Goal: Task Accomplishment & Management: Manage account settings

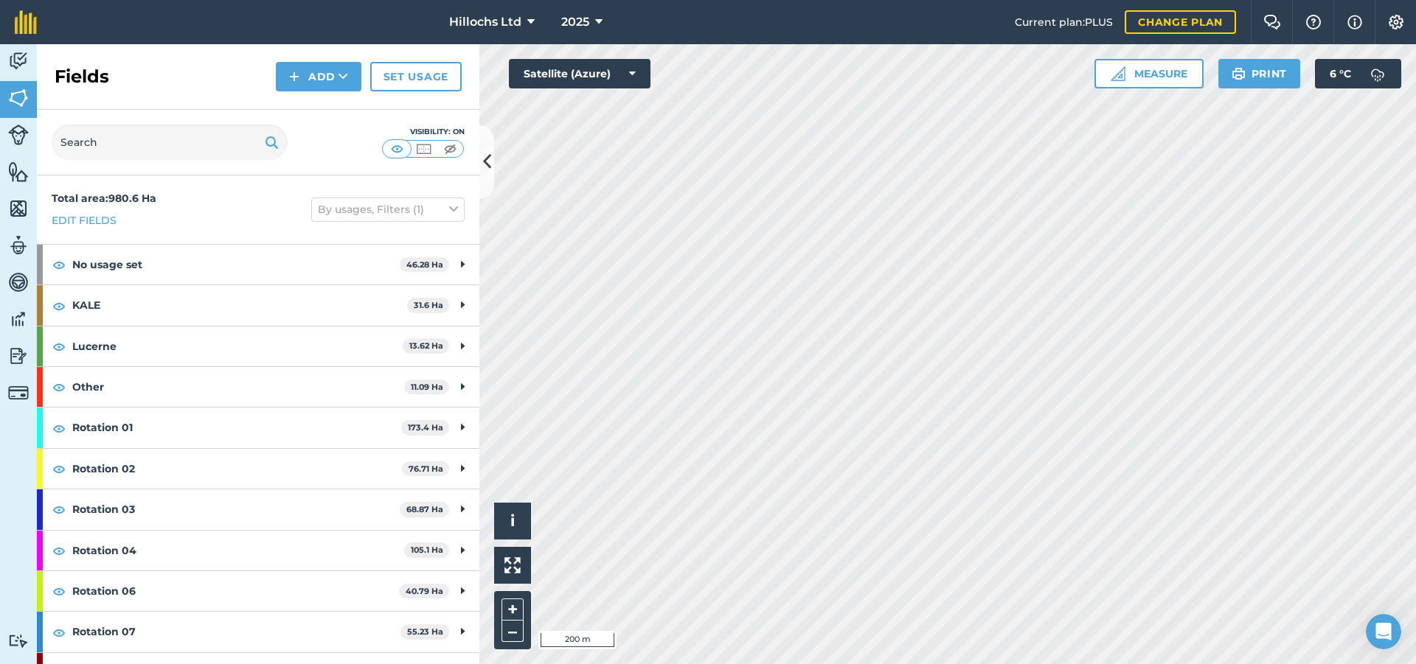
scroll to position [147, 0]
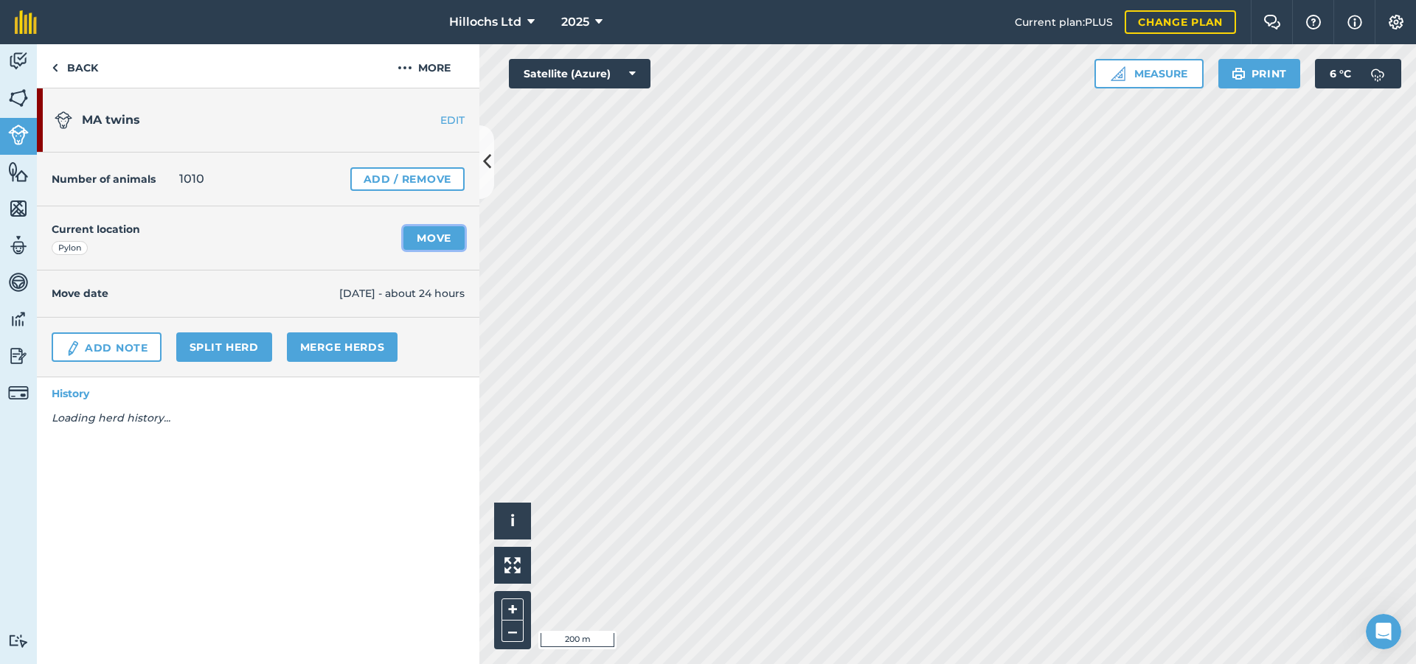
click at [436, 237] on link "Move" at bounding box center [433, 238] width 61 height 24
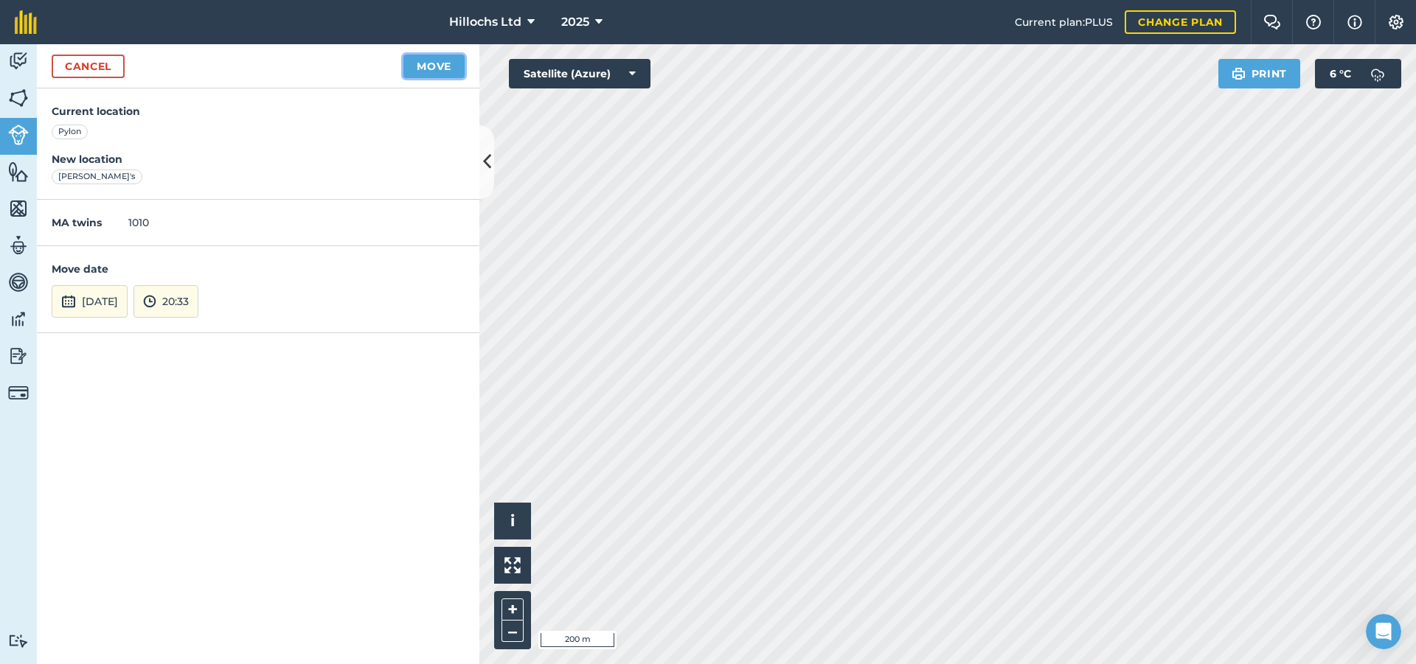
click at [434, 65] on button "Move" at bounding box center [433, 67] width 61 height 24
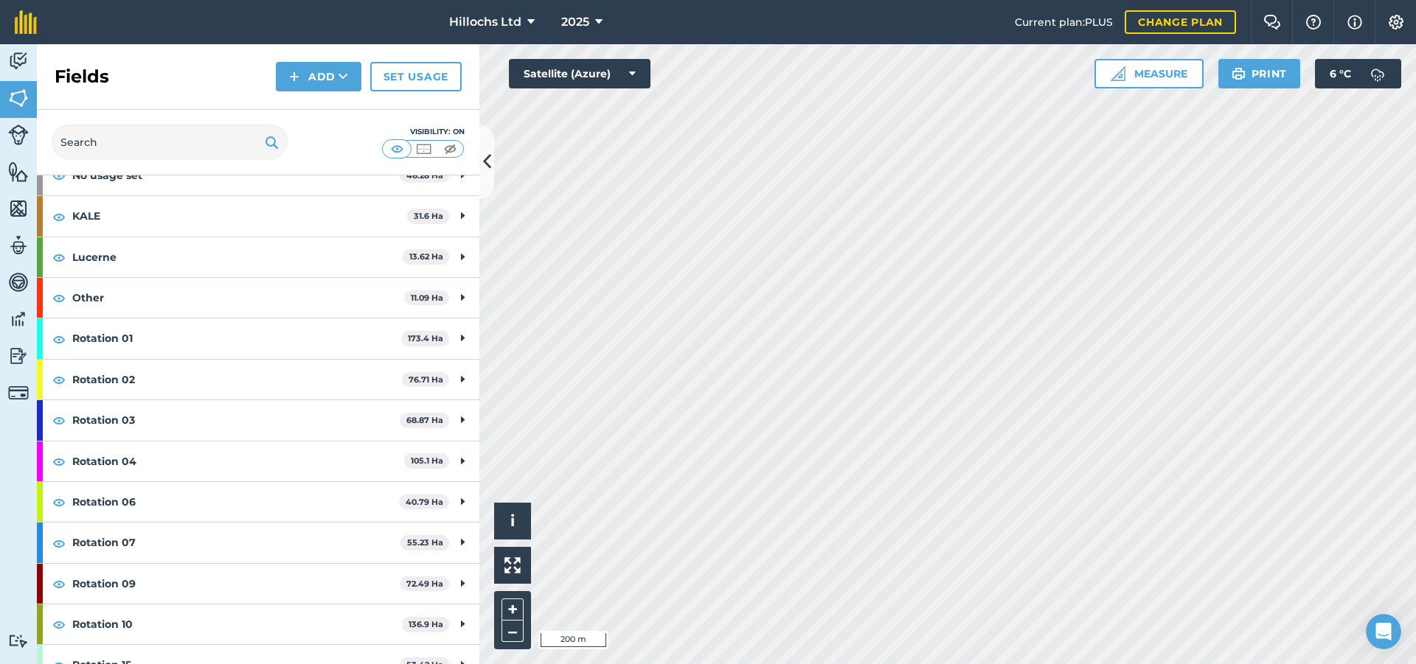
scroll to position [233, 0]
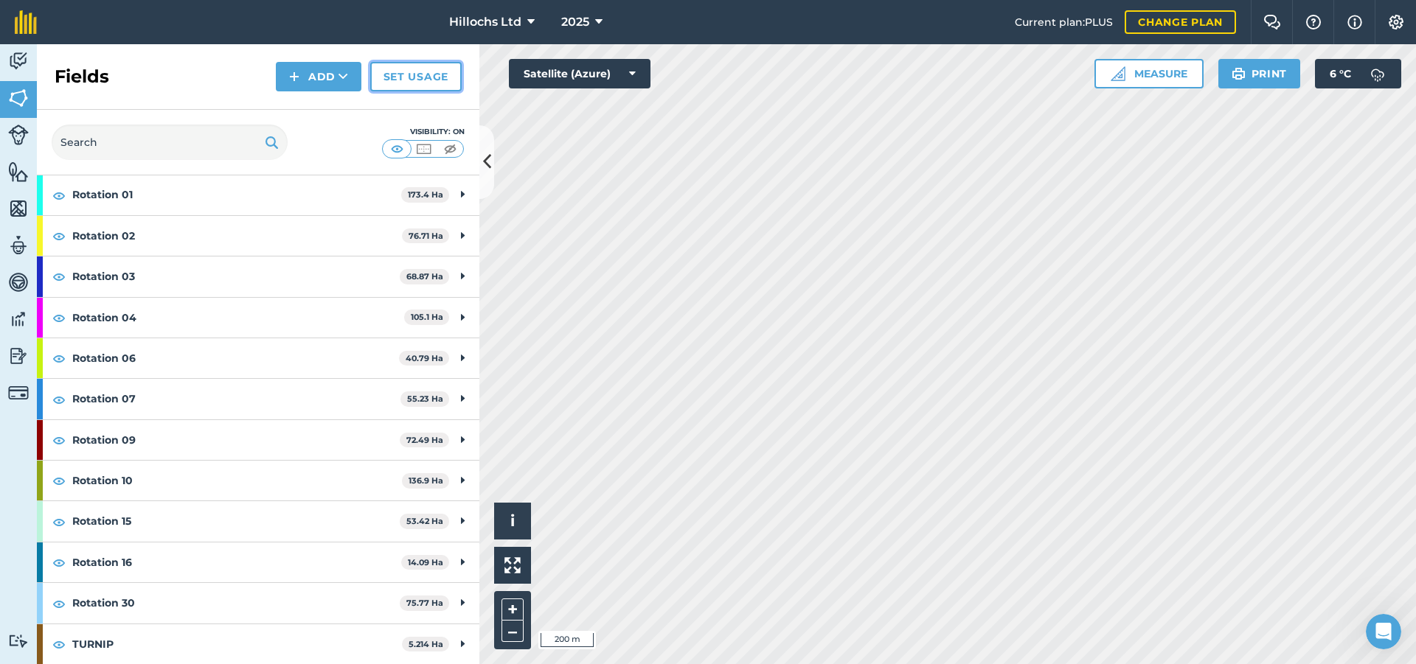
click at [430, 82] on link "Set usage" at bounding box center [415, 76] width 91 height 29
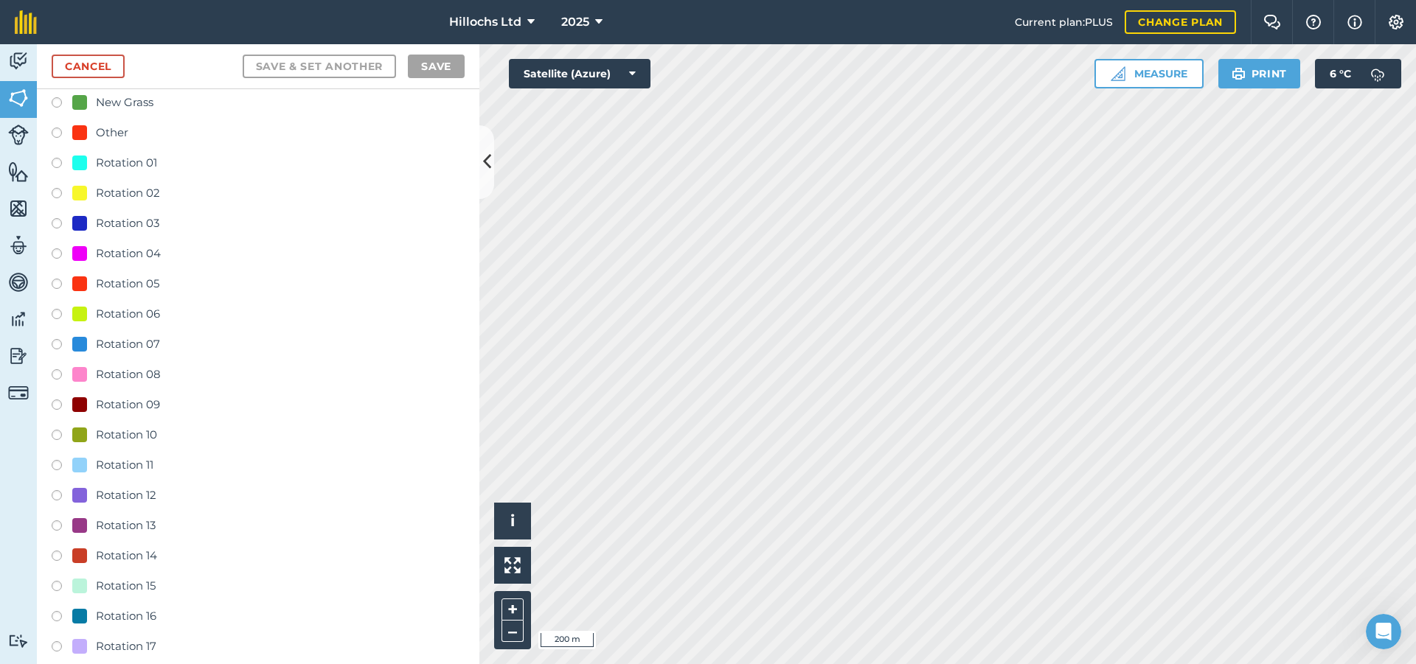
scroll to position [221, 0]
click at [58, 492] on label at bounding box center [62, 499] width 21 height 15
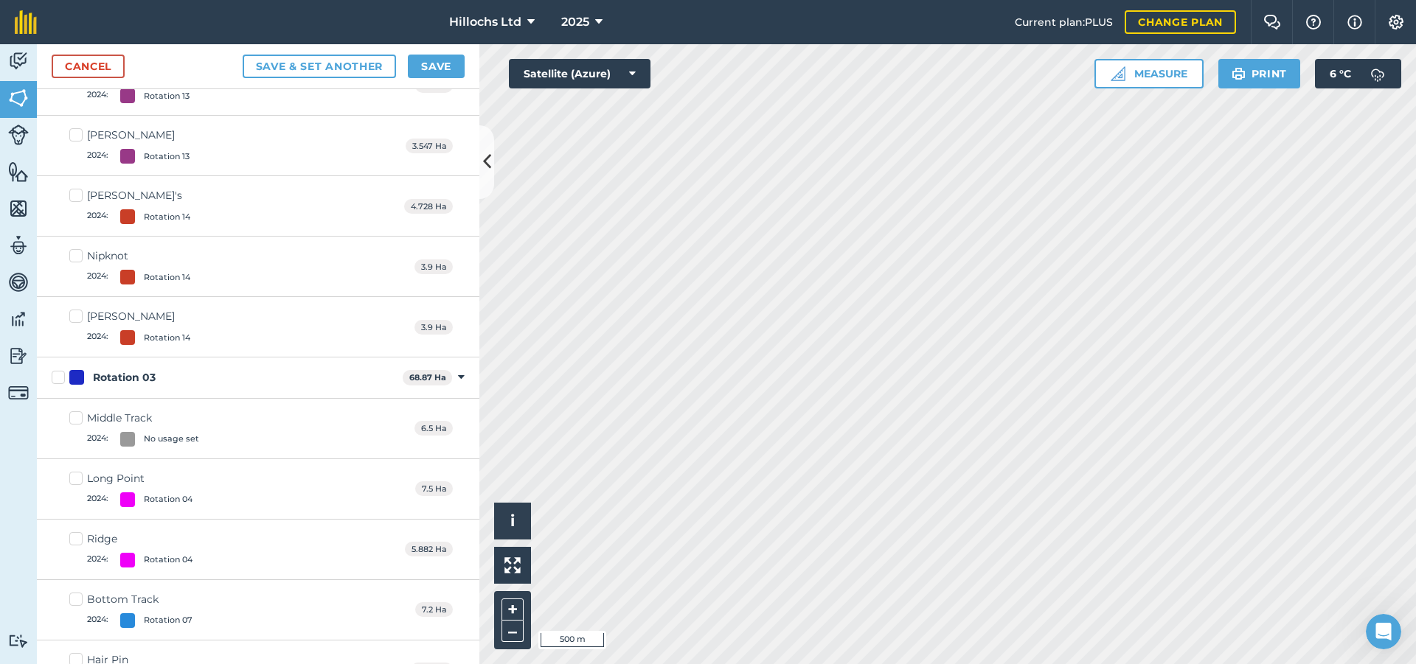
scroll to position [6267, 0]
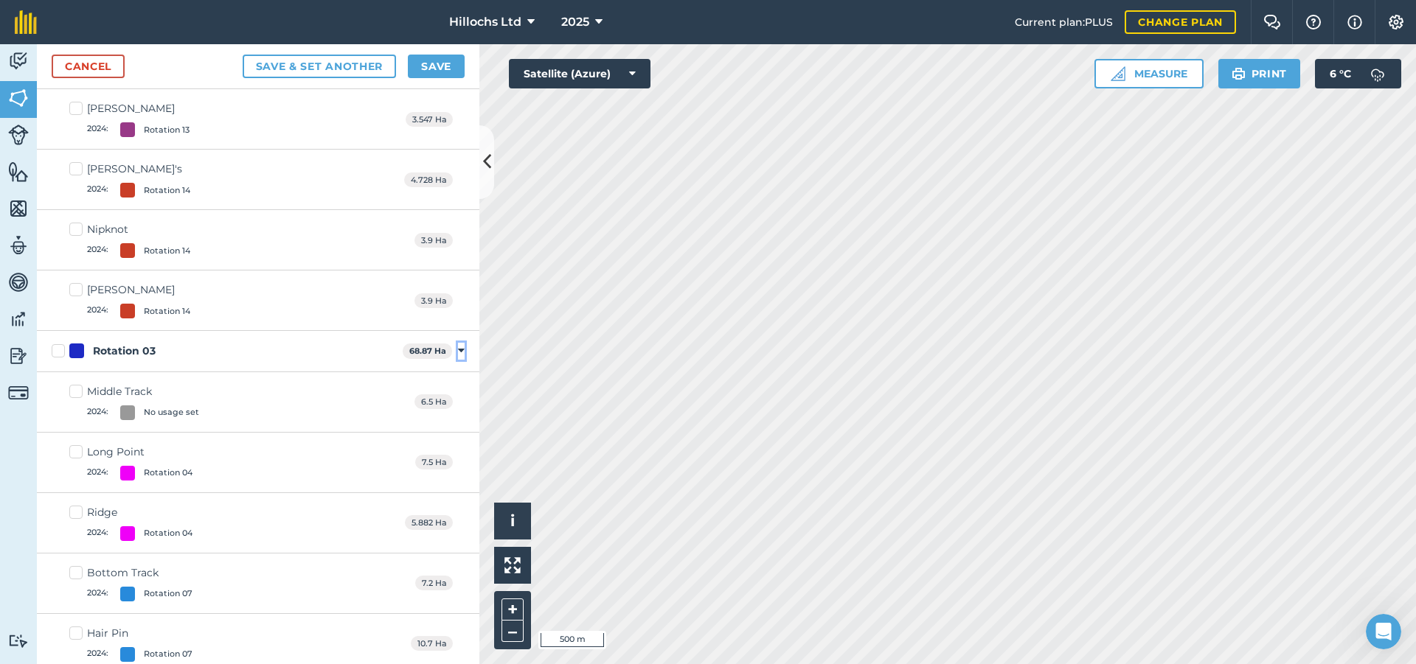
click at [458, 350] on icon at bounding box center [461, 350] width 7 height 13
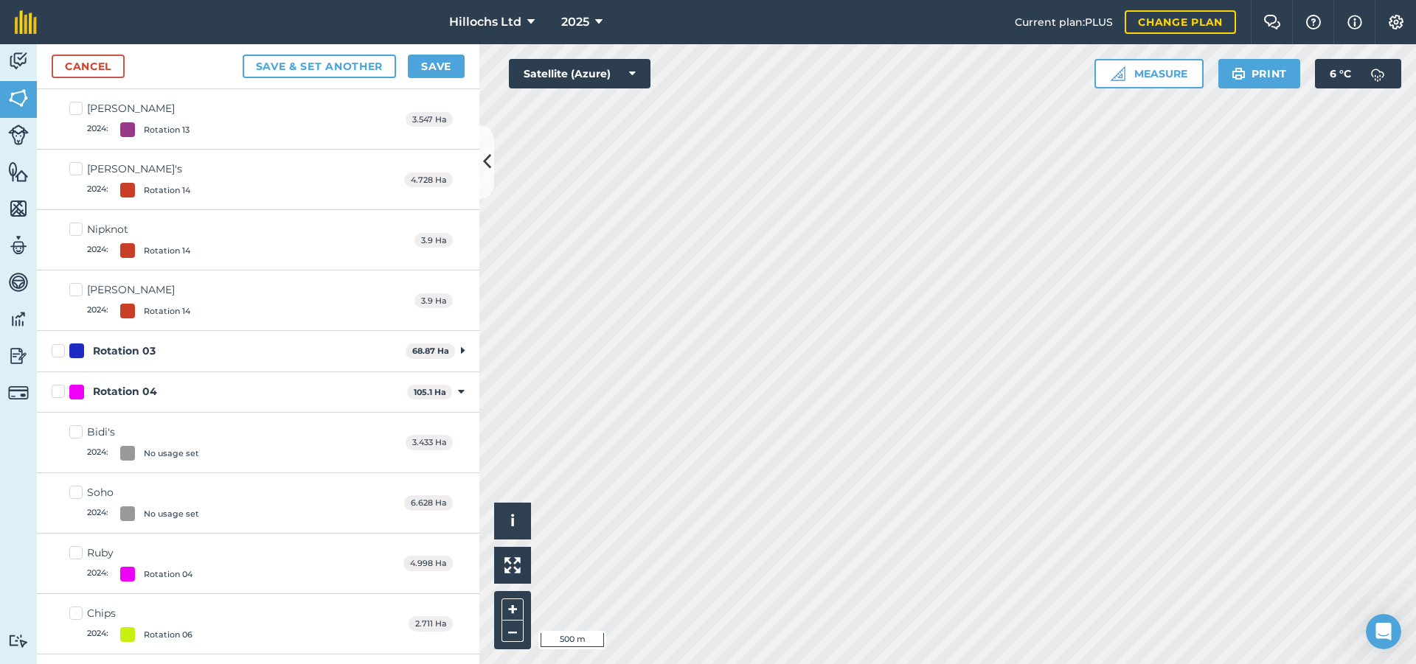
click at [445, 397] on div "Rotation 04 105.1 Ha Toggle showing Rotation 04 fields" at bounding box center [258, 392] width 442 height 41
click at [458, 393] on icon at bounding box center [461, 392] width 7 height 13
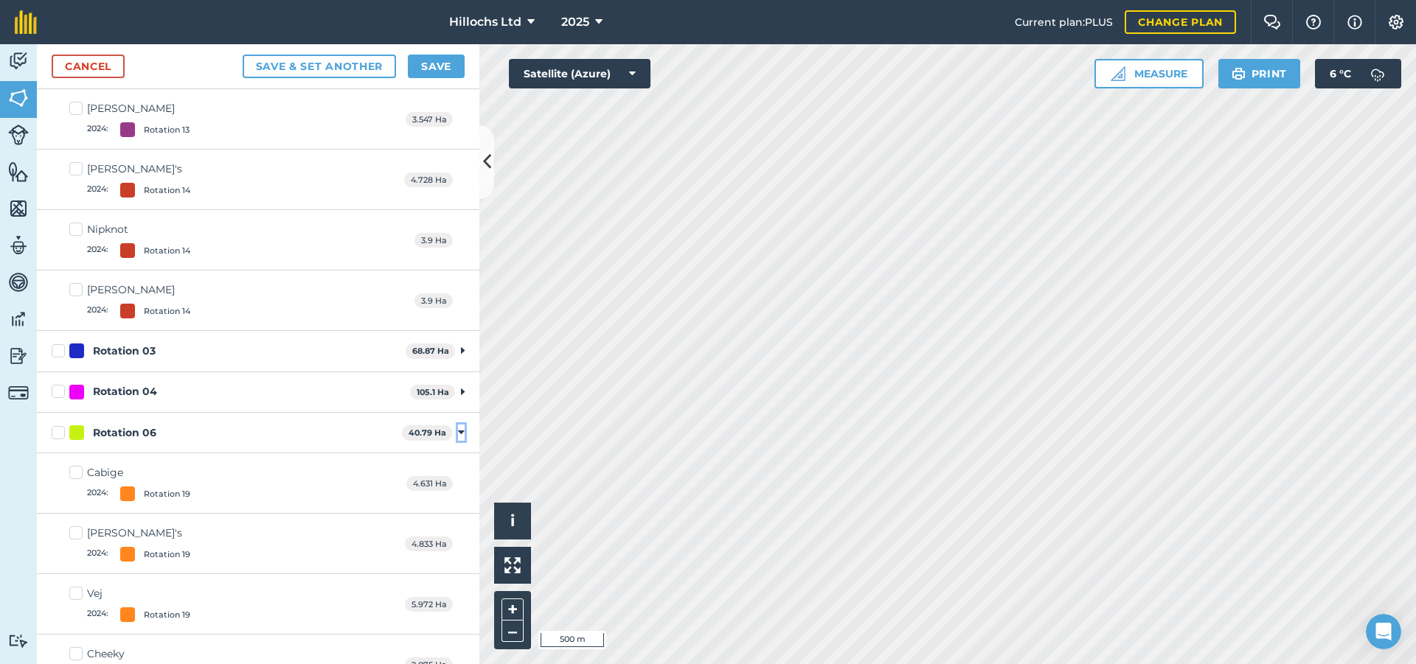
click at [458, 428] on icon at bounding box center [461, 432] width 7 height 13
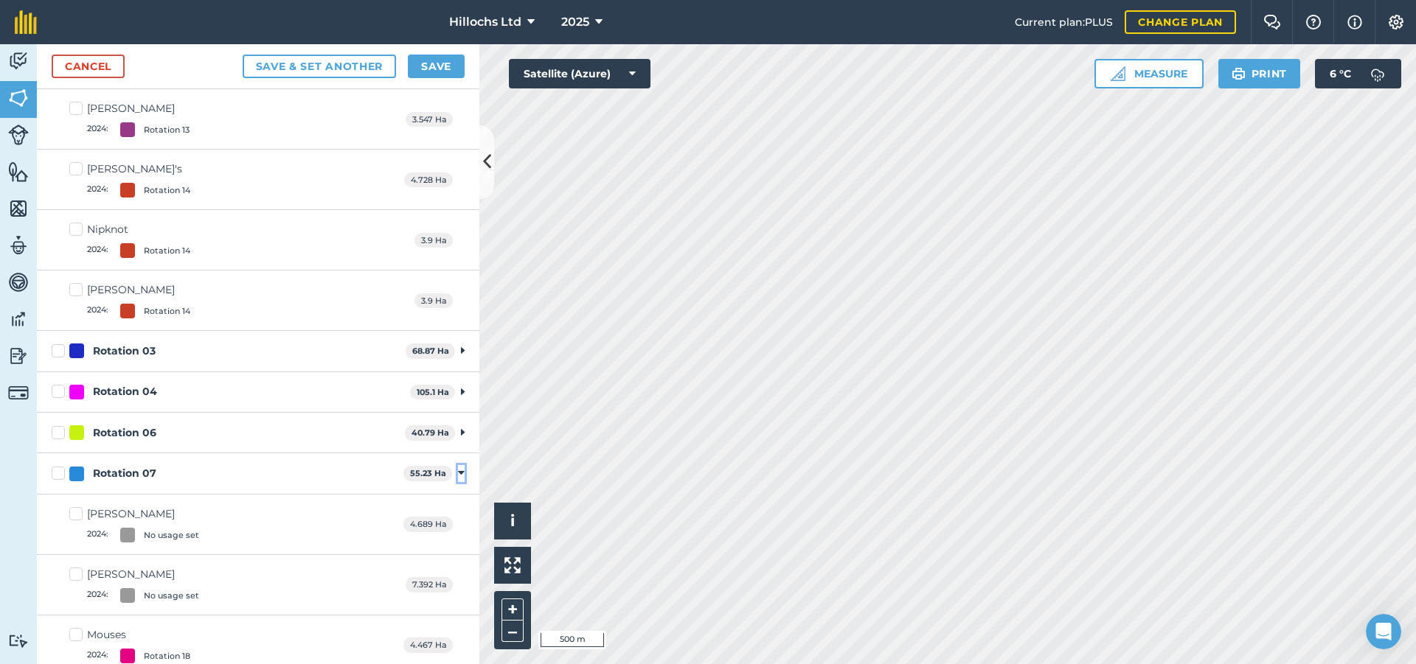
click at [458, 472] on icon at bounding box center [461, 473] width 7 height 13
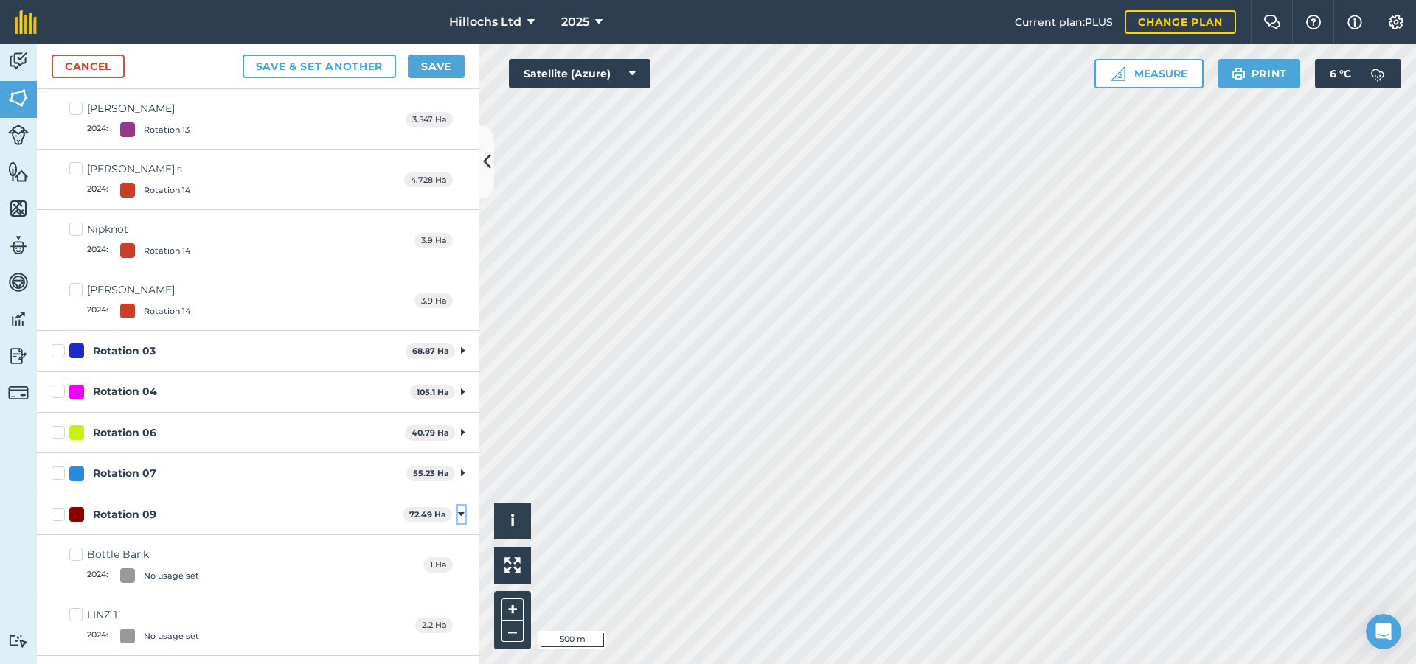
click at [458, 512] on icon at bounding box center [461, 514] width 7 height 13
click at [458, 556] on icon at bounding box center [461, 555] width 7 height 13
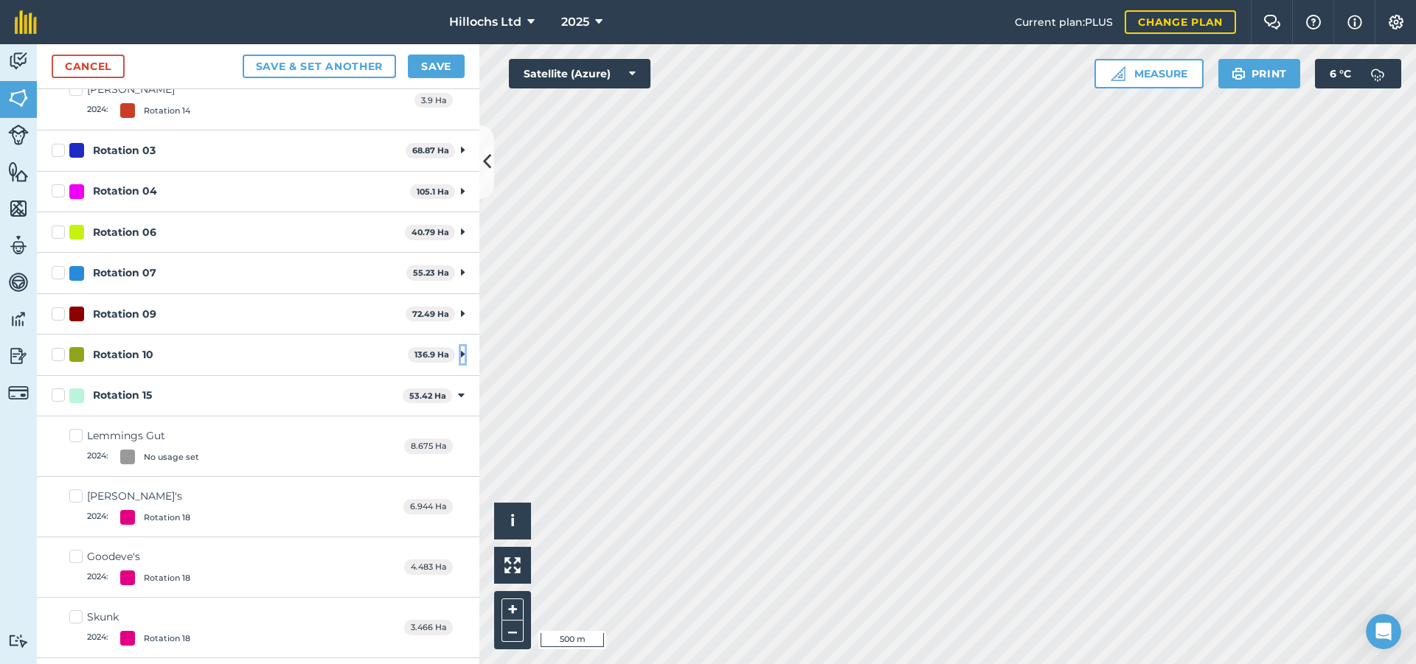
scroll to position [6488, 0]
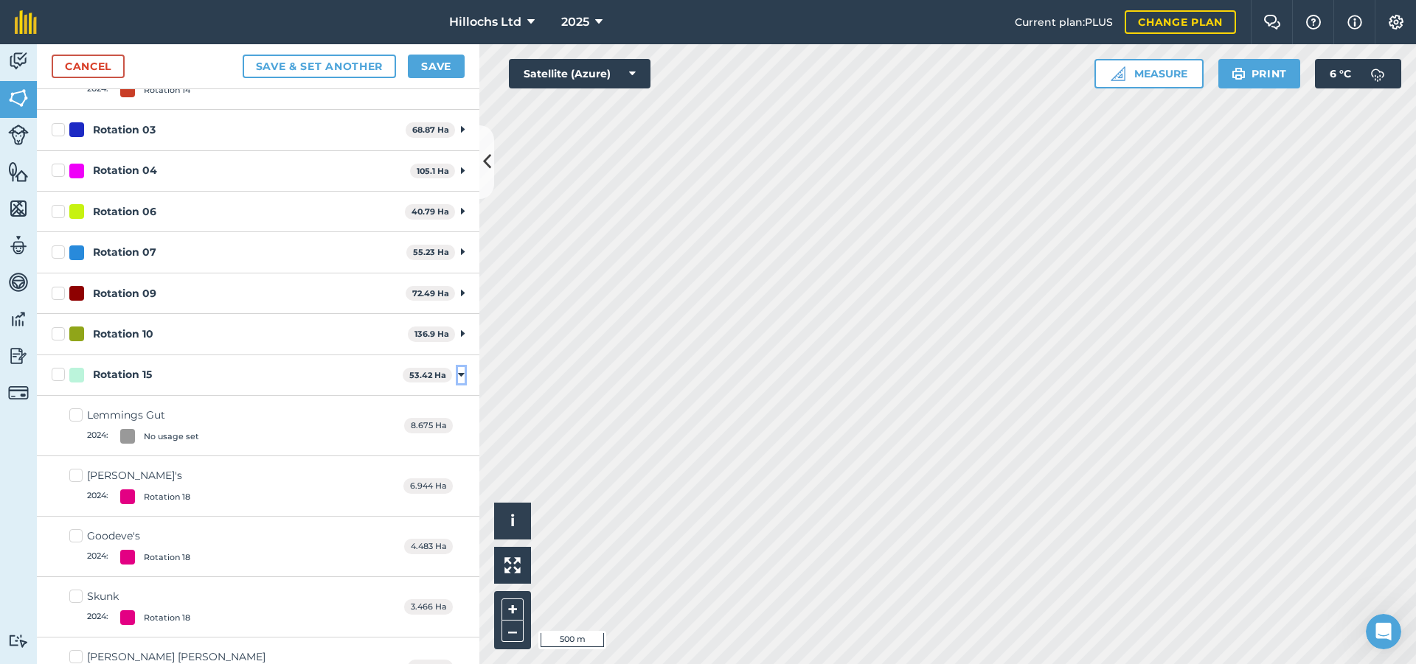
click at [458, 376] on icon at bounding box center [461, 375] width 7 height 13
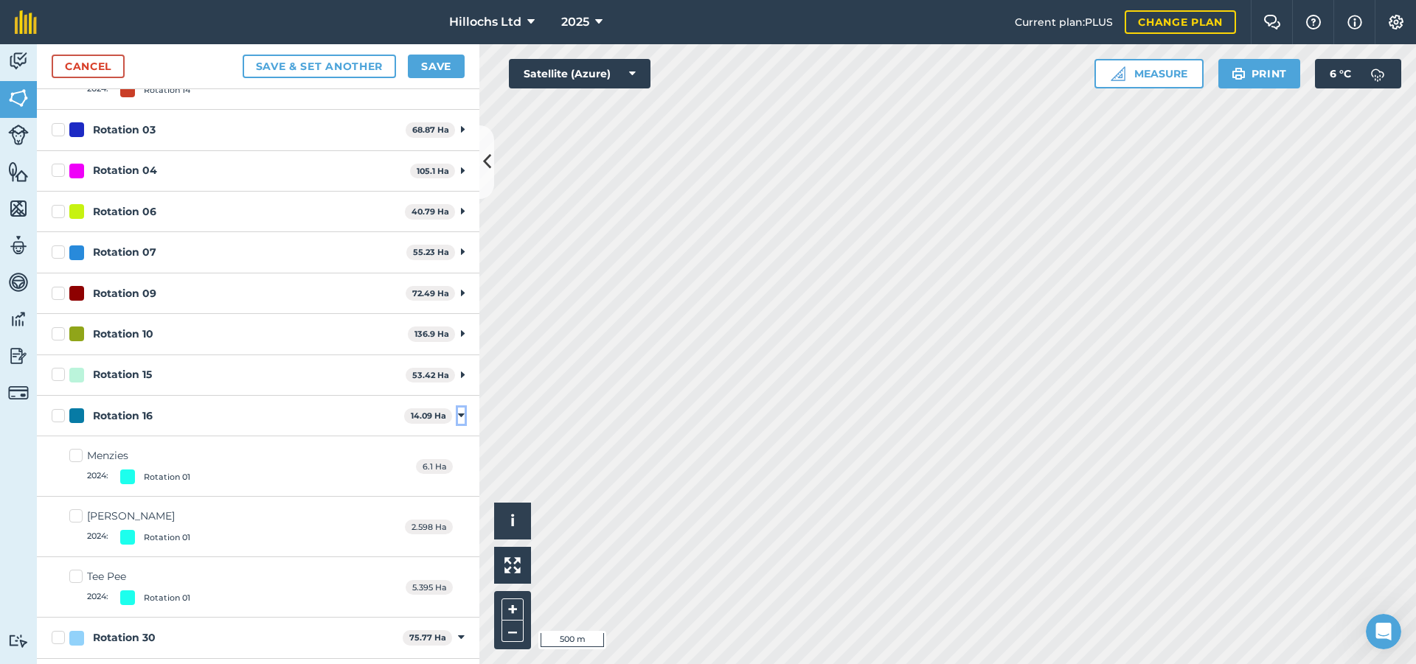
click at [458, 415] on icon at bounding box center [461, 415] width 7 height 13
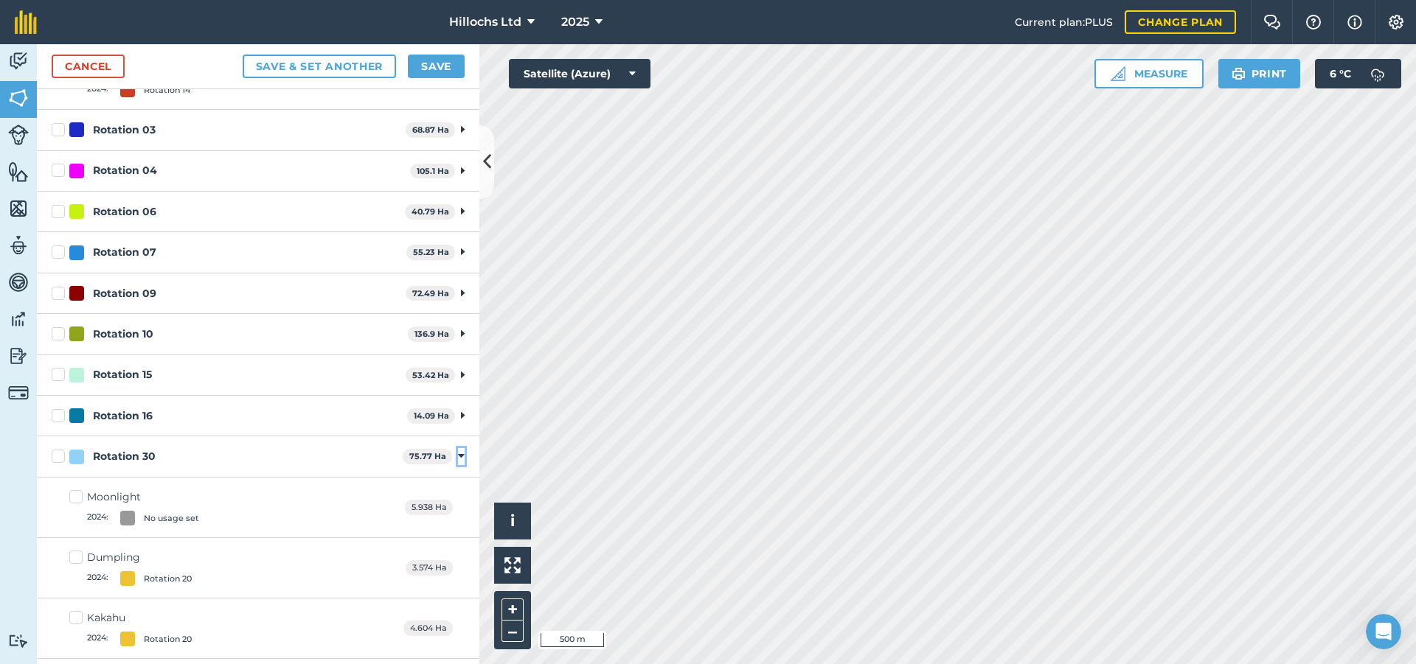
click at [458, 457] on icon at bounding box center [461, 456] width 7 height 13
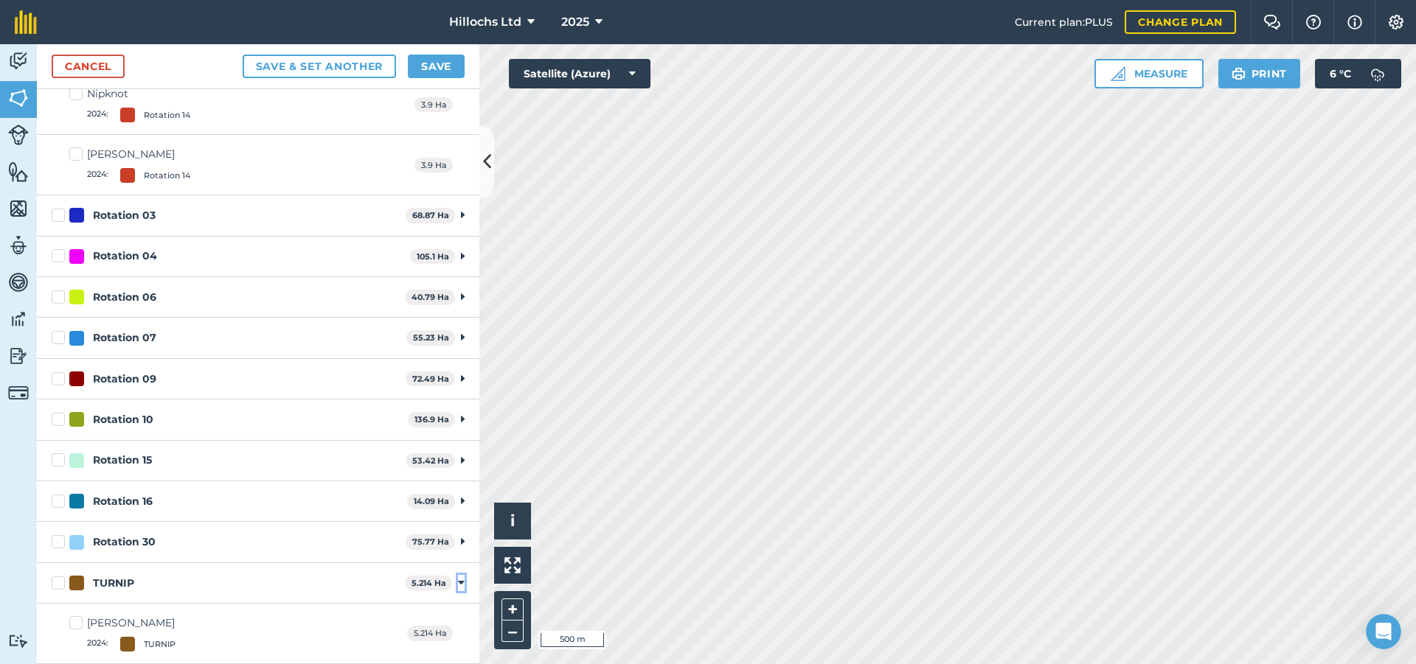
click at [458, 580] on icon at bounding box center [461, 583] width 7 height 13
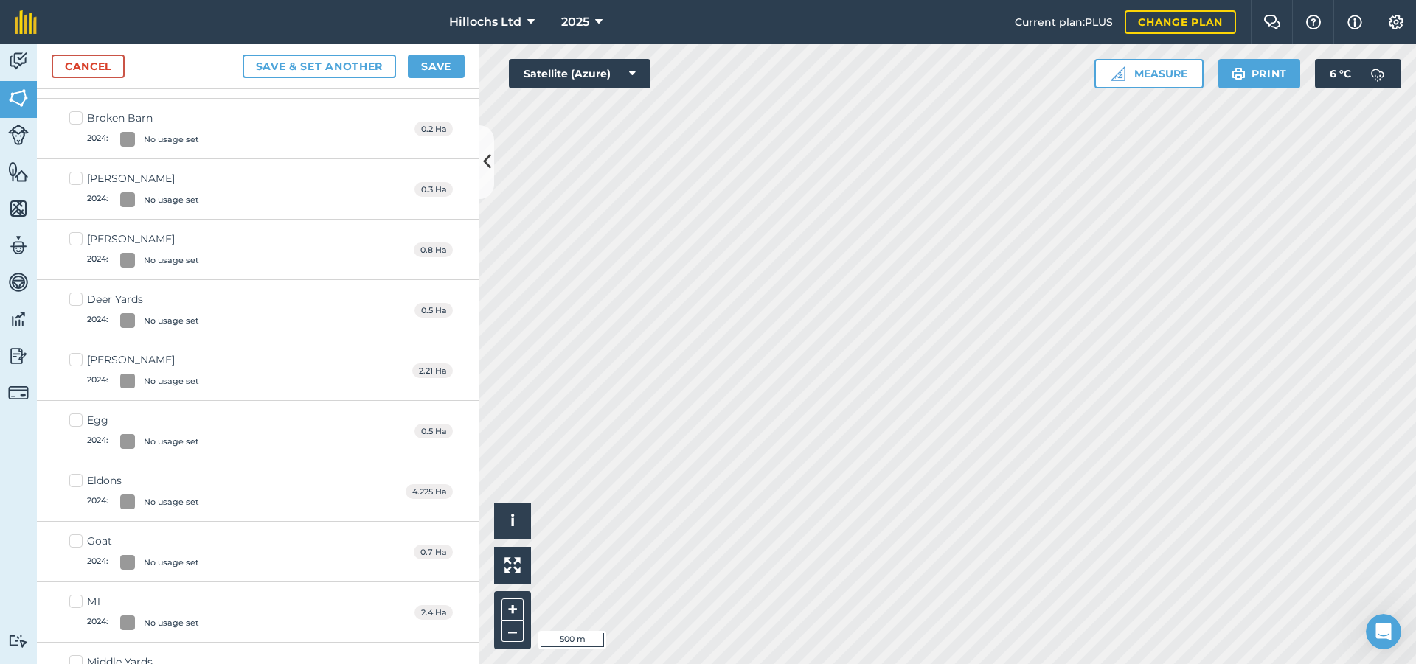
scroll to position [0, 0]
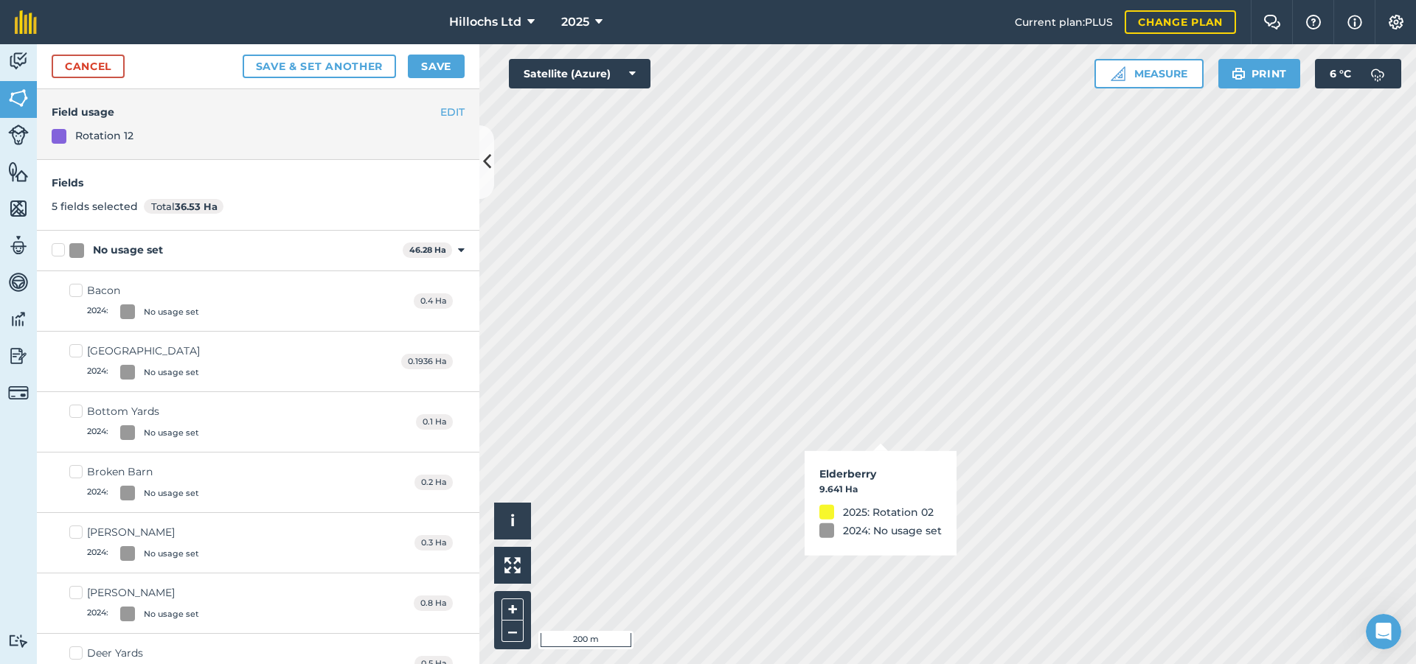
checkbox input "true"
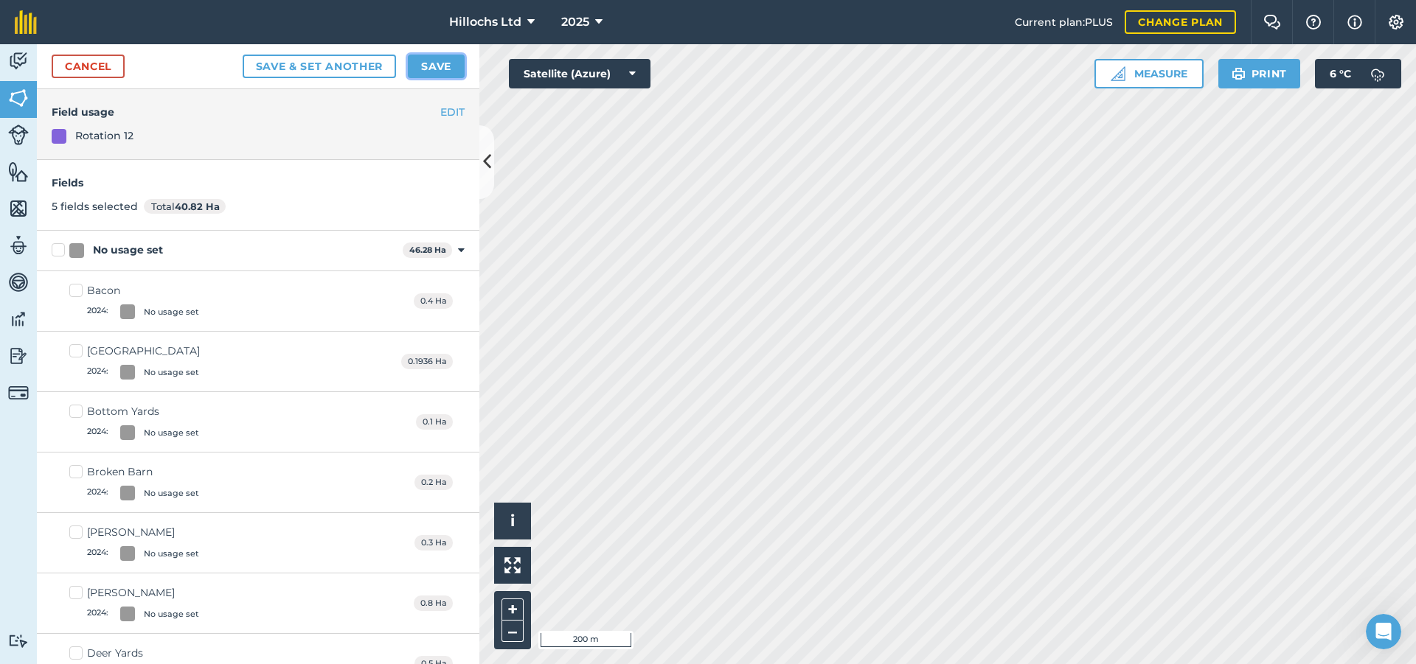
click at [442, 66] on button "Save" at bounding box center [436, 67] width 57 height 24
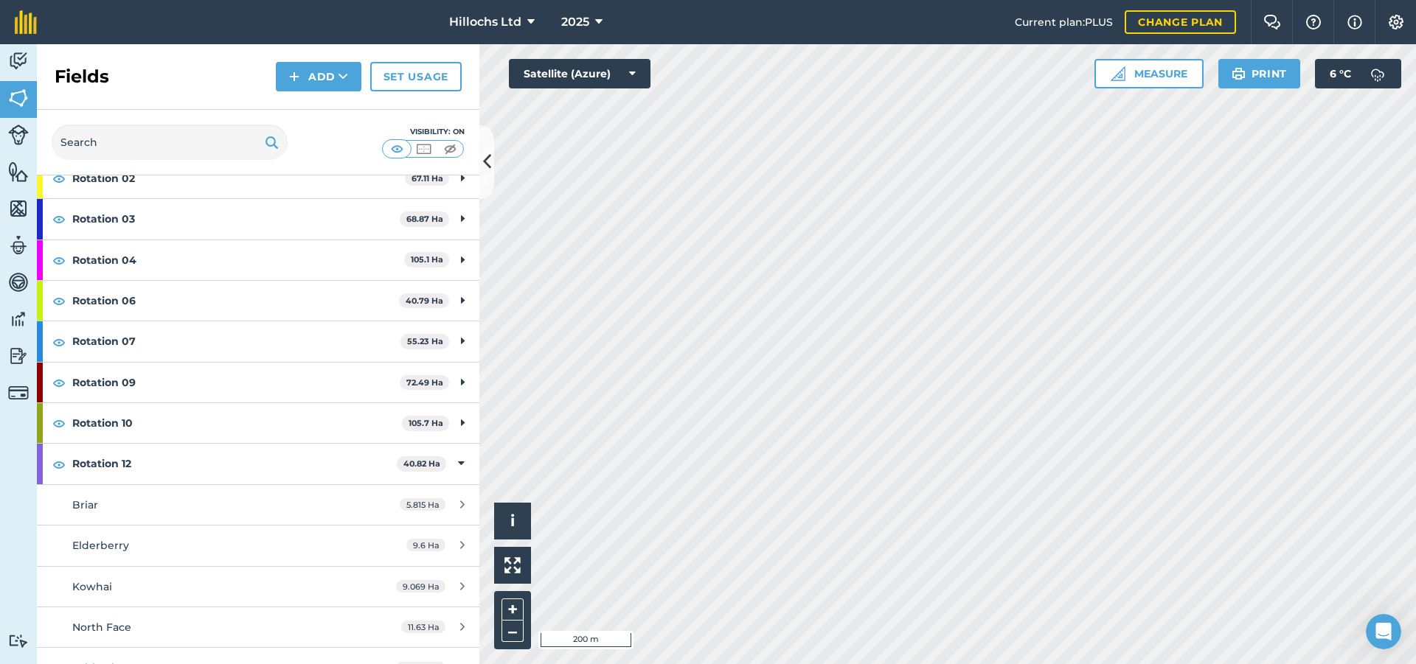
scroll to position [295, 0]
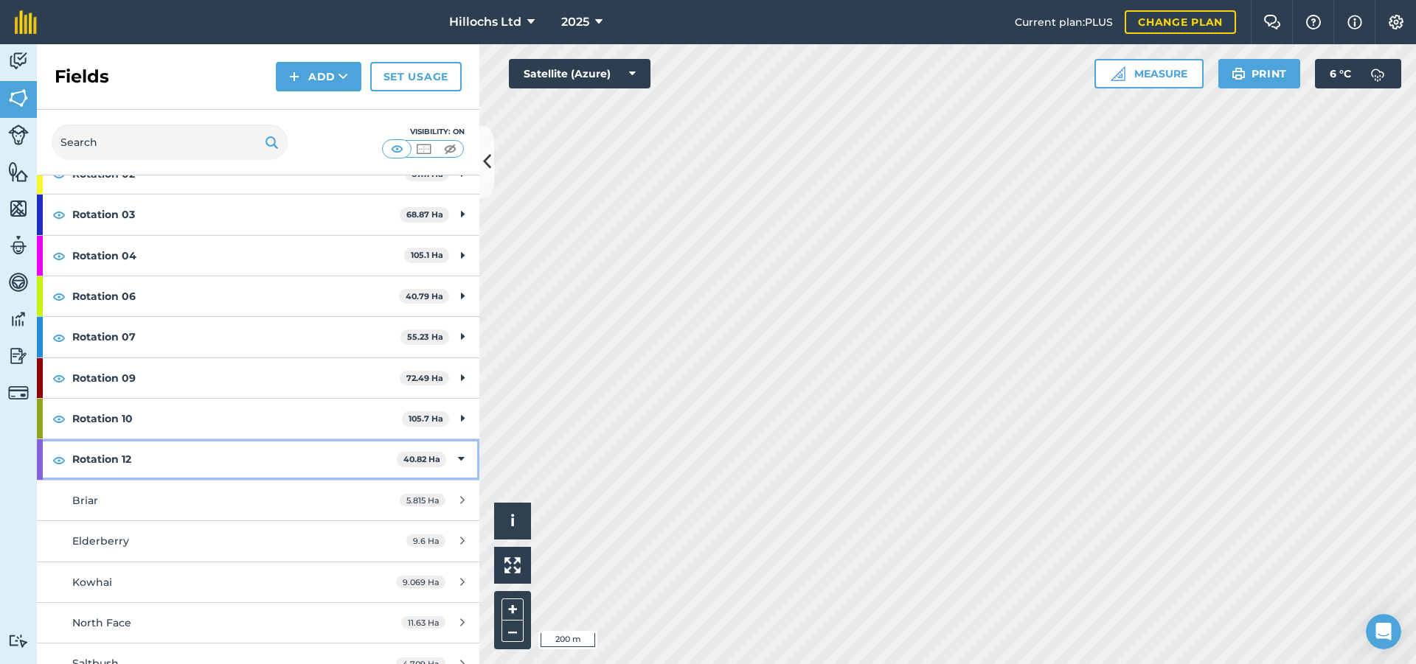
click at [458, 454] on icon at bounding box center [461, 459] width 7 height 16
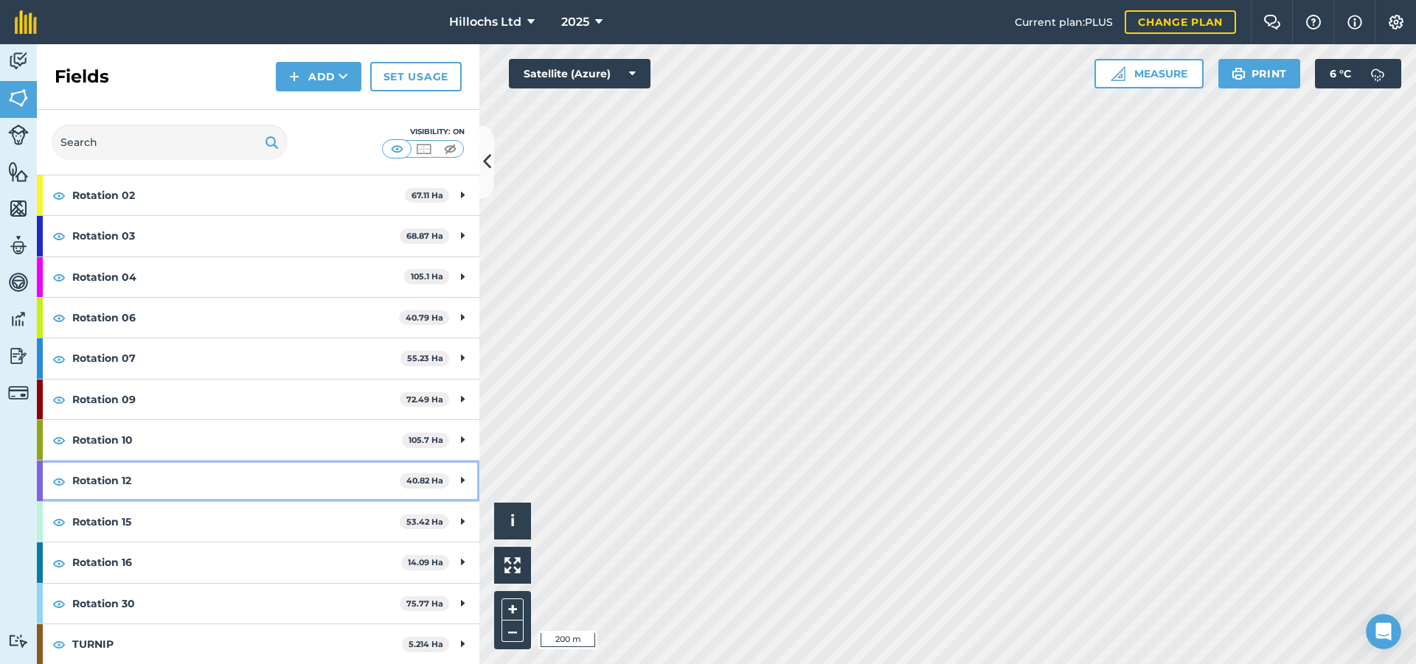
scroll to position [274, 0]
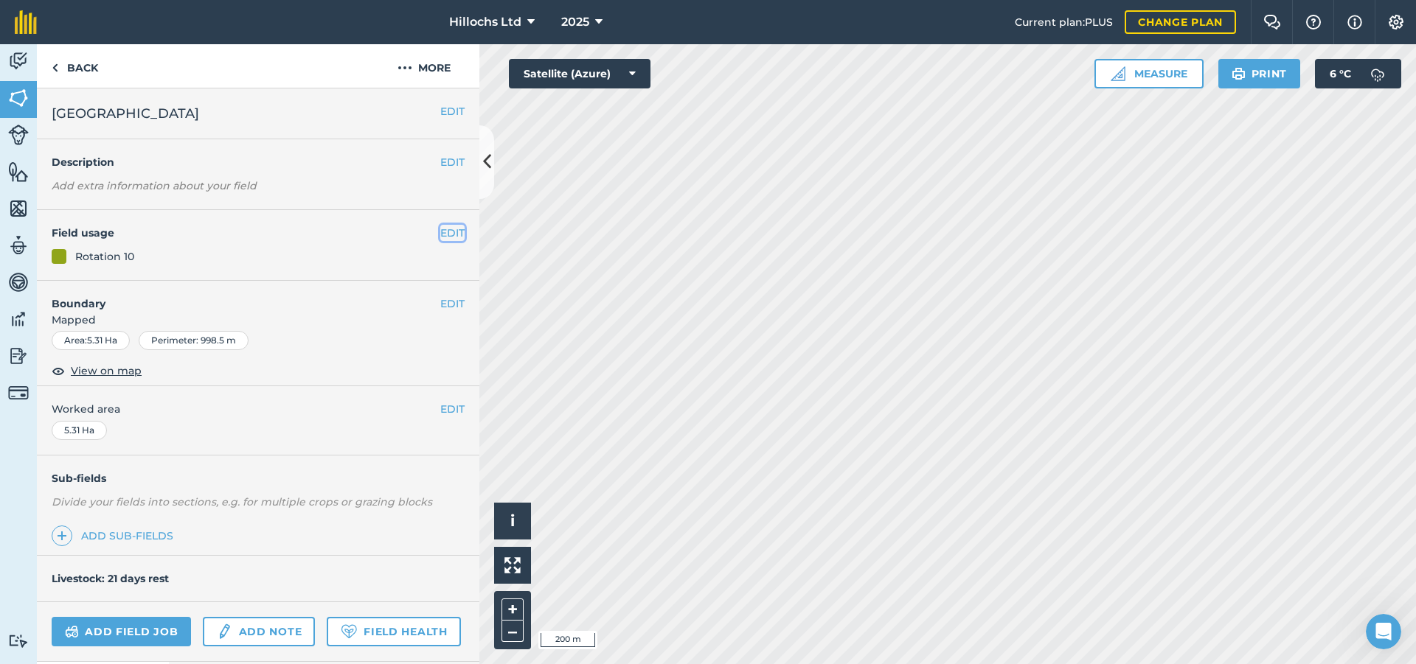
click at [444, 233] on button "EDIT" at bounding box center [452, 233] width 24 height 16
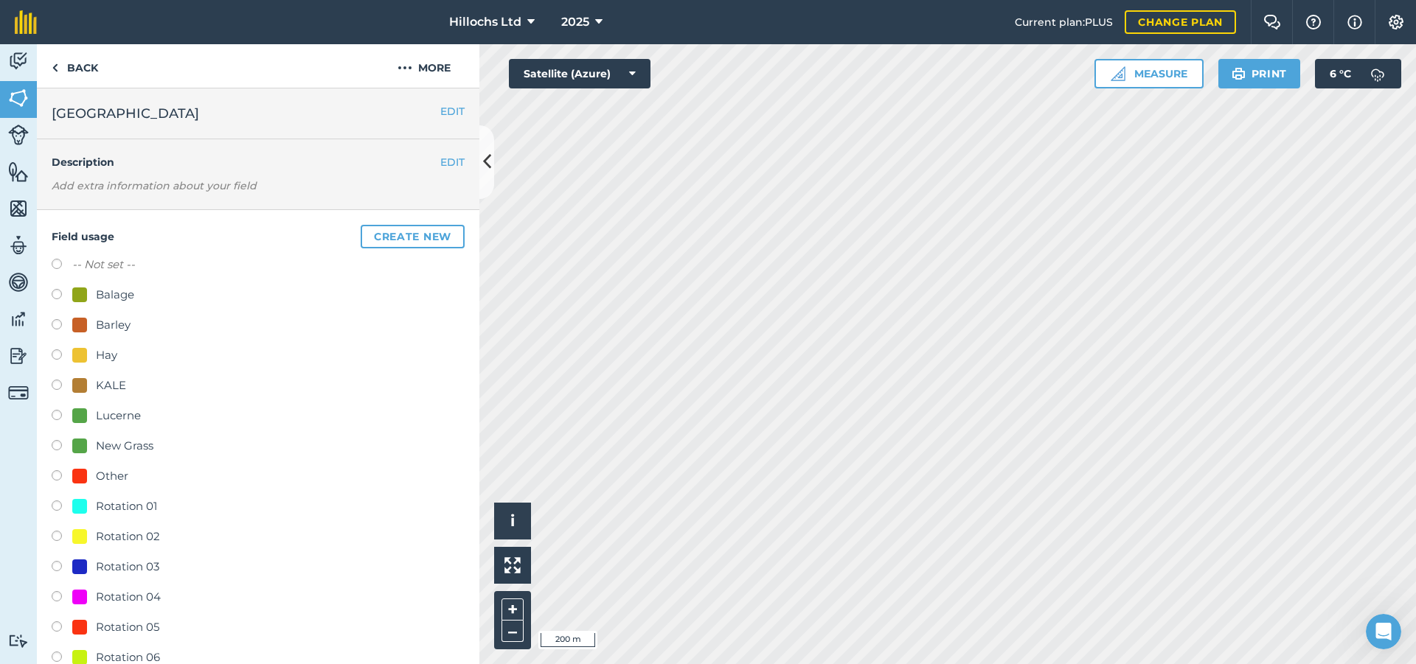
click at [58, 563] on label at bounding box center [62, 568] width 21 height 15
radio input "true"
radio input "false"
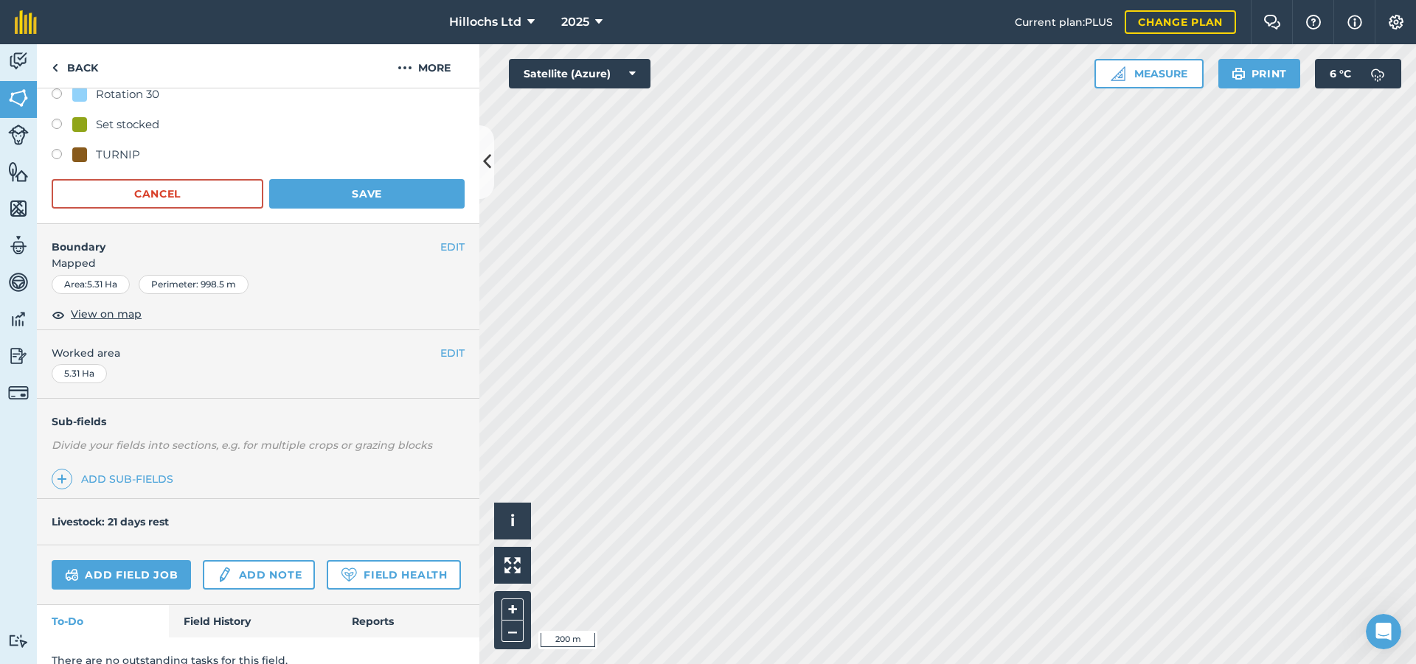
scroll to position [1380, 0]
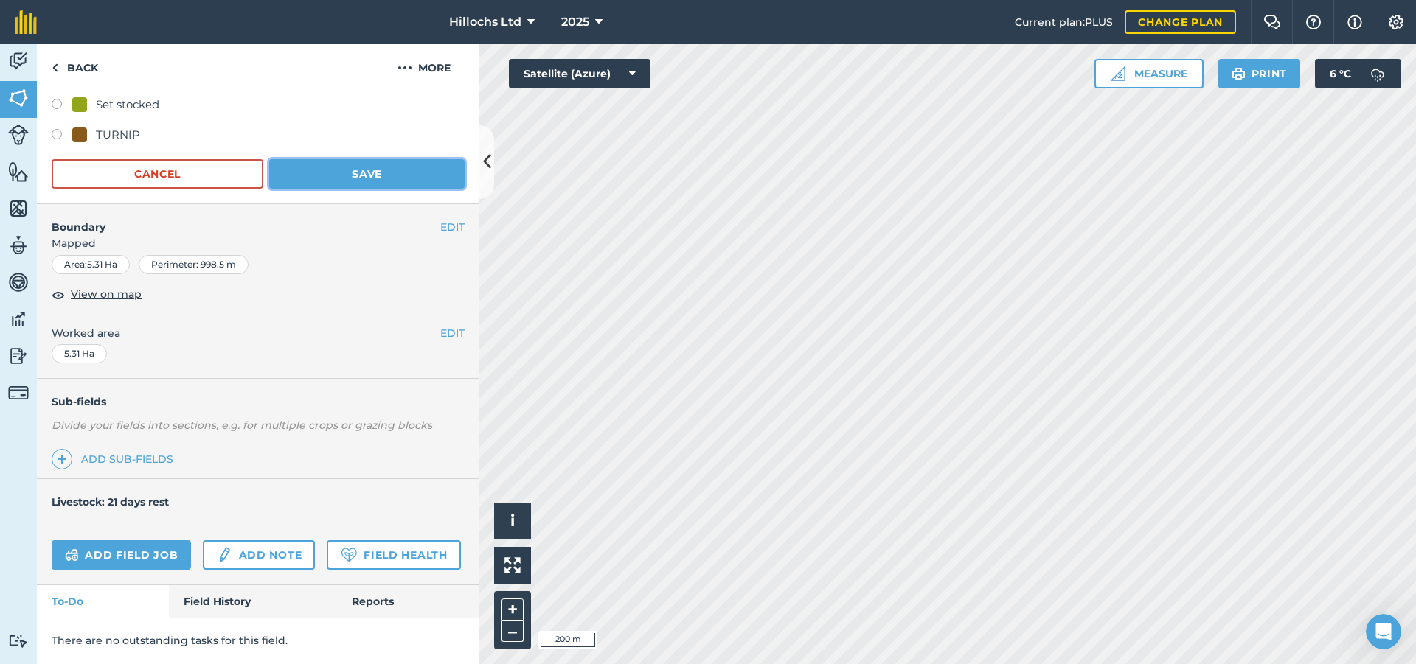
click at [369, 159] on button "Save" at bounding box center [366, 173] width 195 height 29
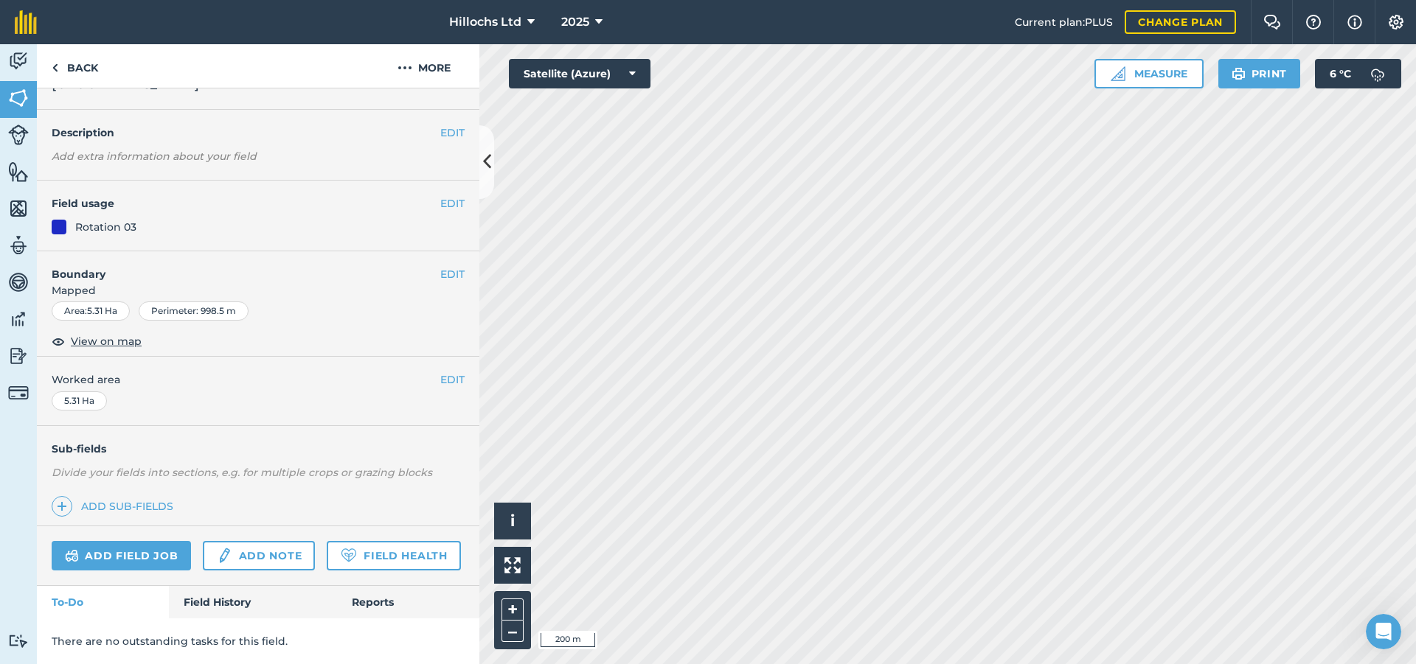
scroll to position [117, 0]
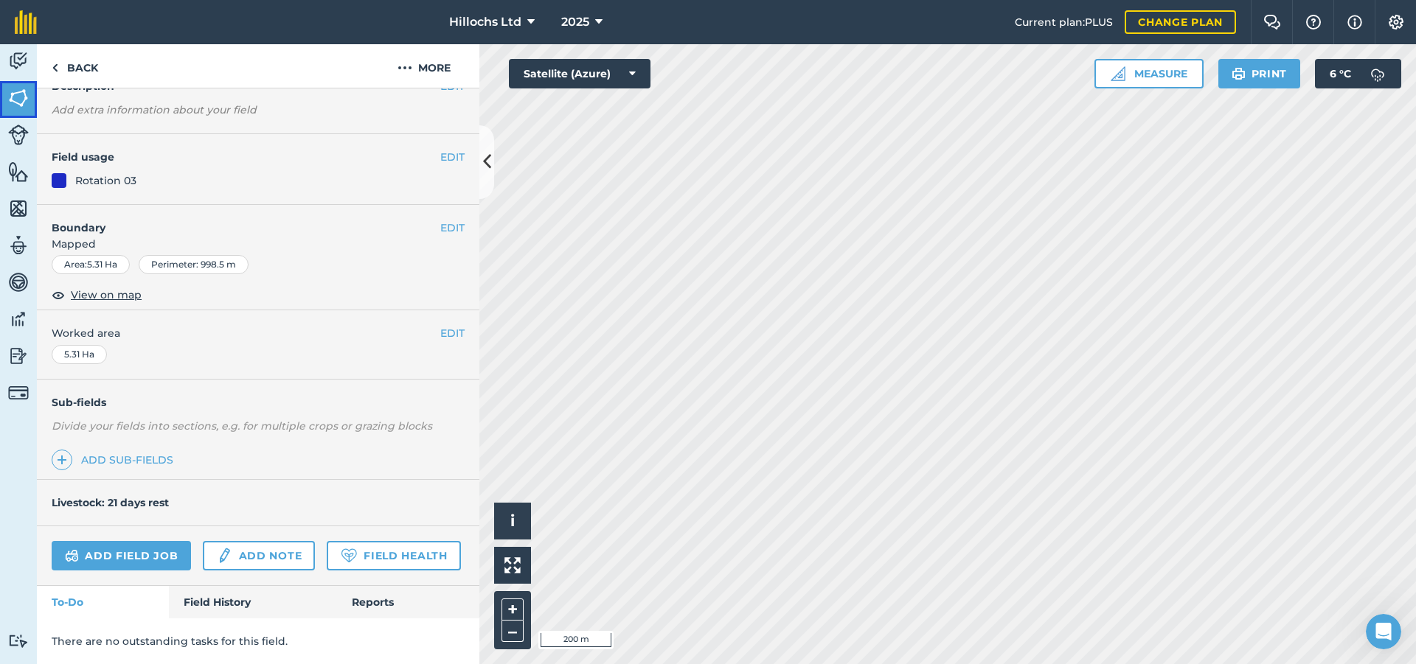
click at [21, 93] on img at bounding box center [18, 98] width 21 height 22
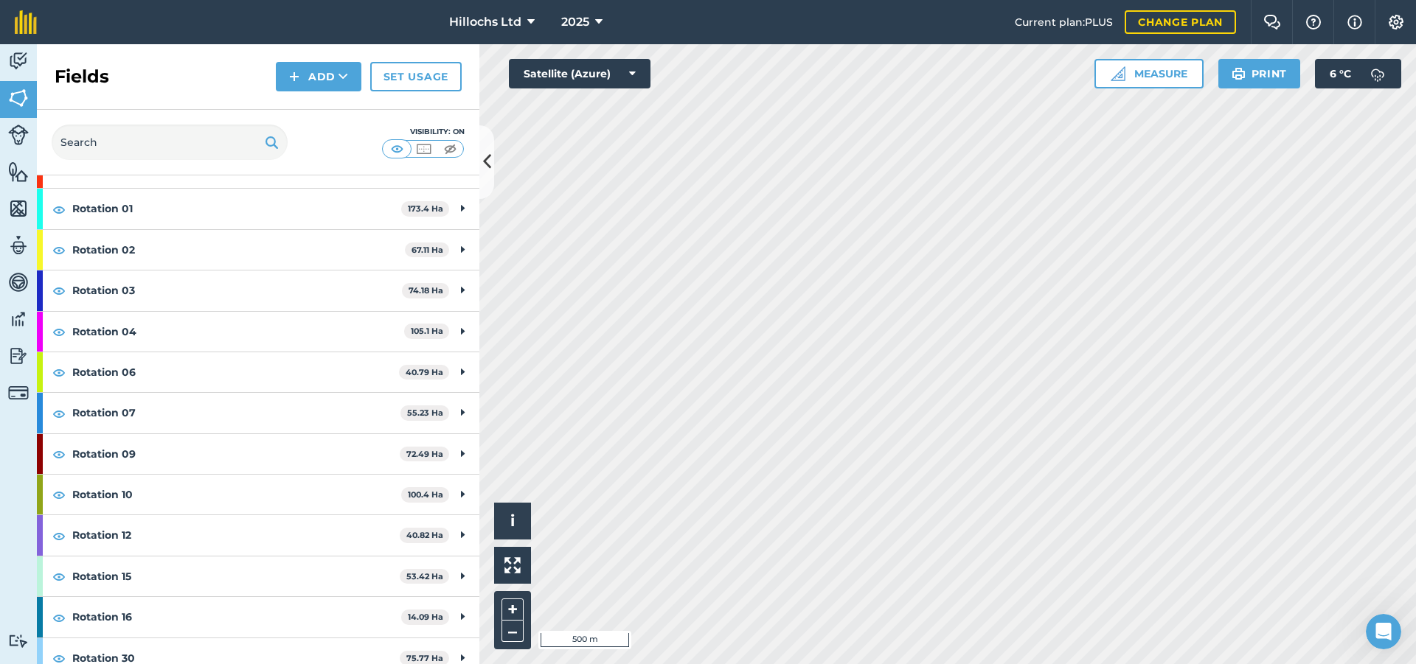
scroll to position [221, 0]
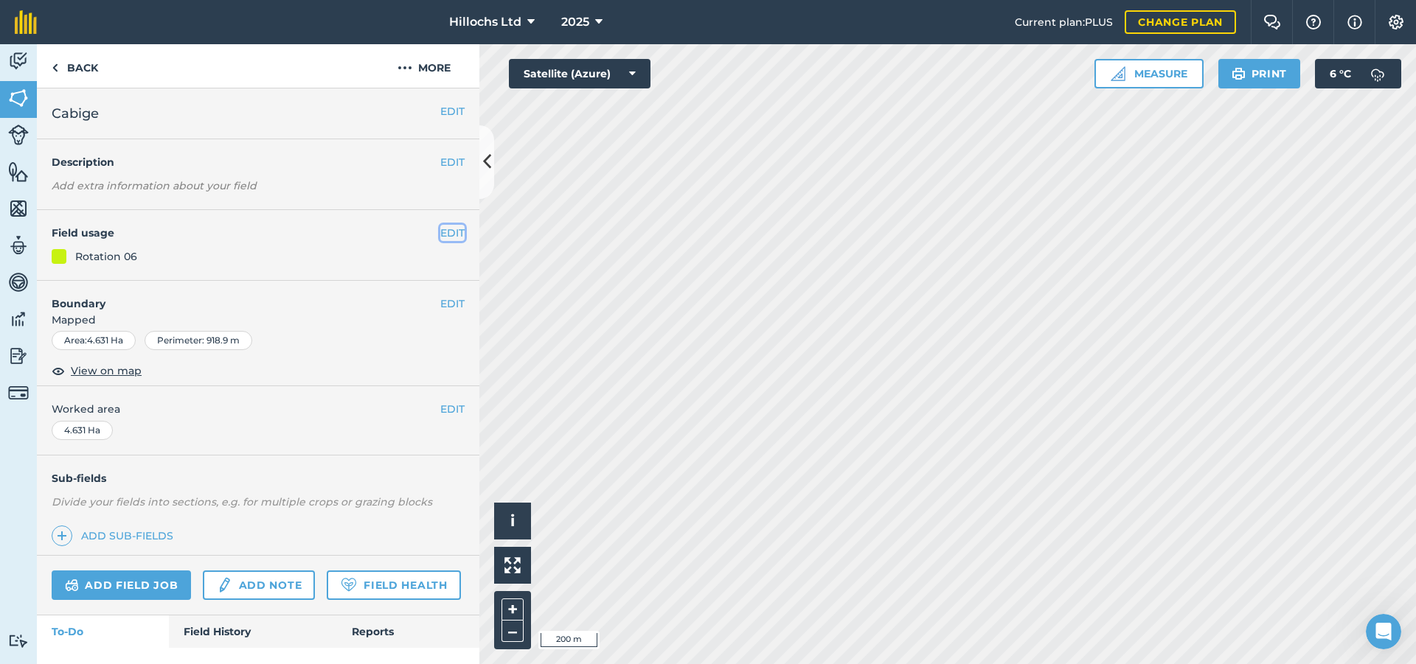
click at [450, 234] on button "EDIT" at bounding box center [452, 233] width 24 height 16
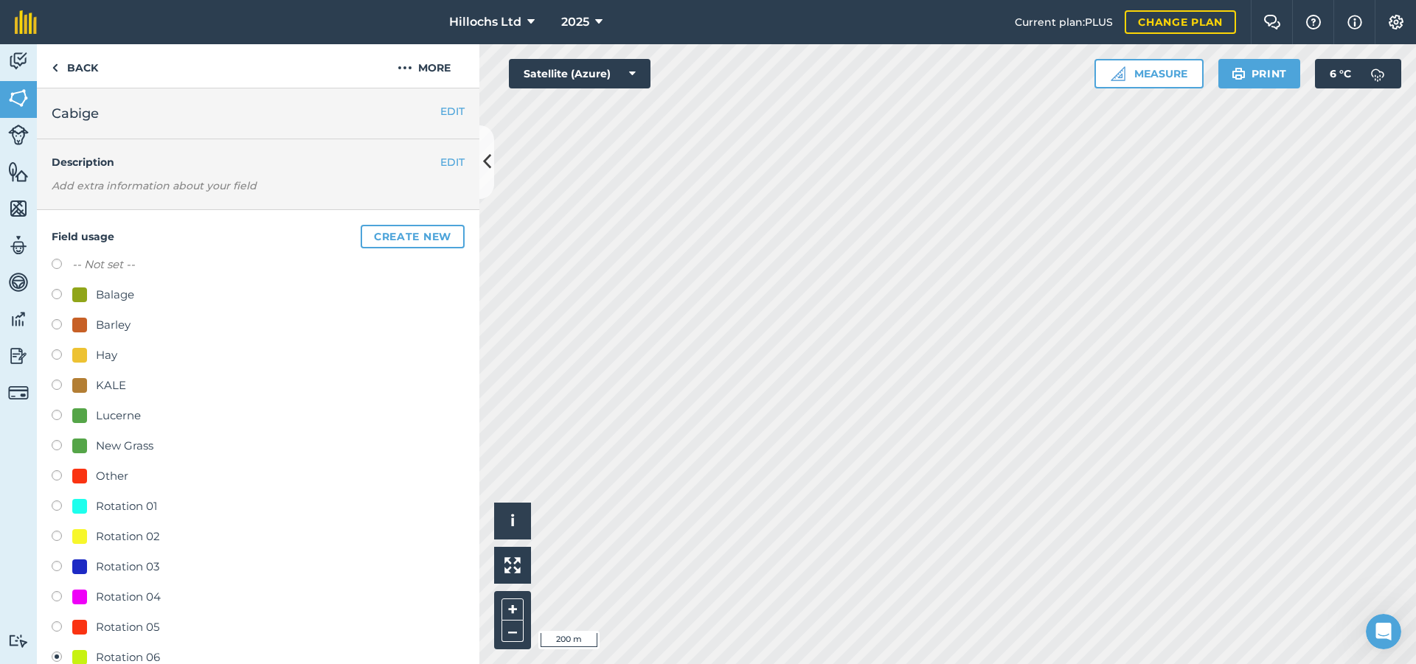
click at [97, 262] on label "-- Not set --" at bounding box center [103, 265] width 63 height 18
radio input "true"
radio input "false"
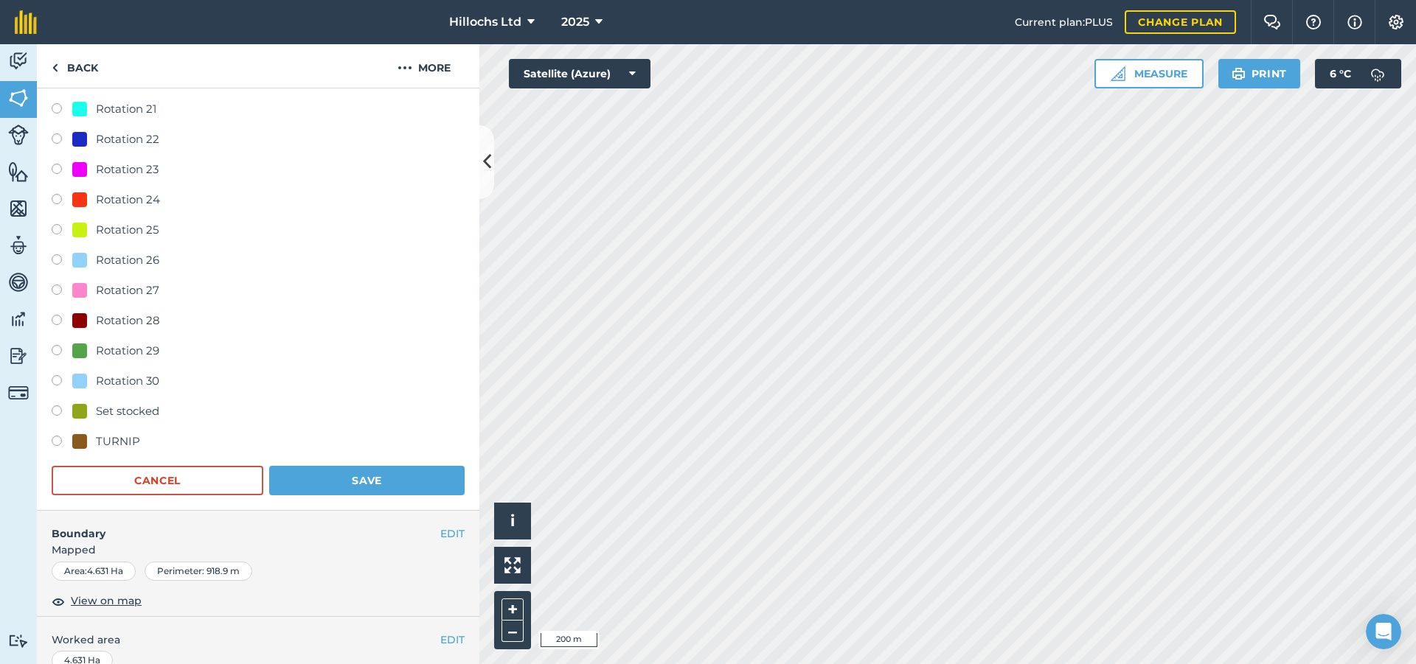
scroll to position [1327, 0]
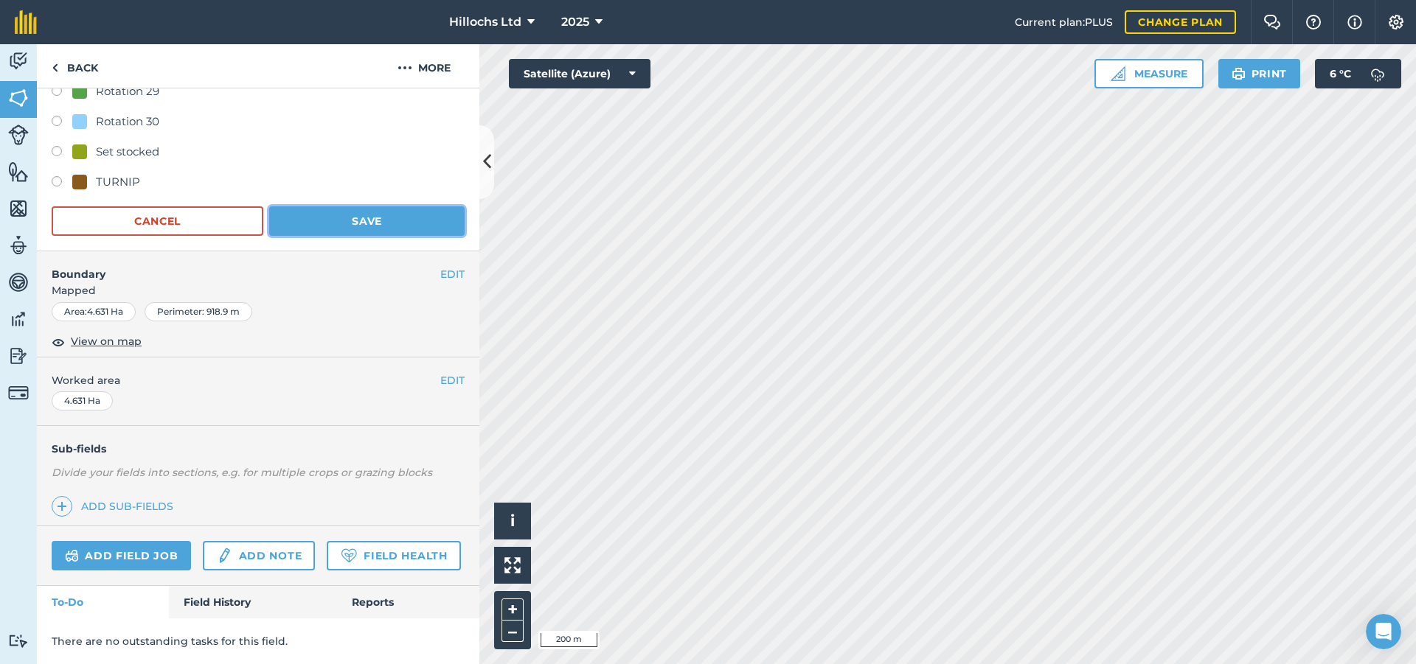
click at [358, 206] on button "Save" at bounding box center [366, 220] width 195 height 29
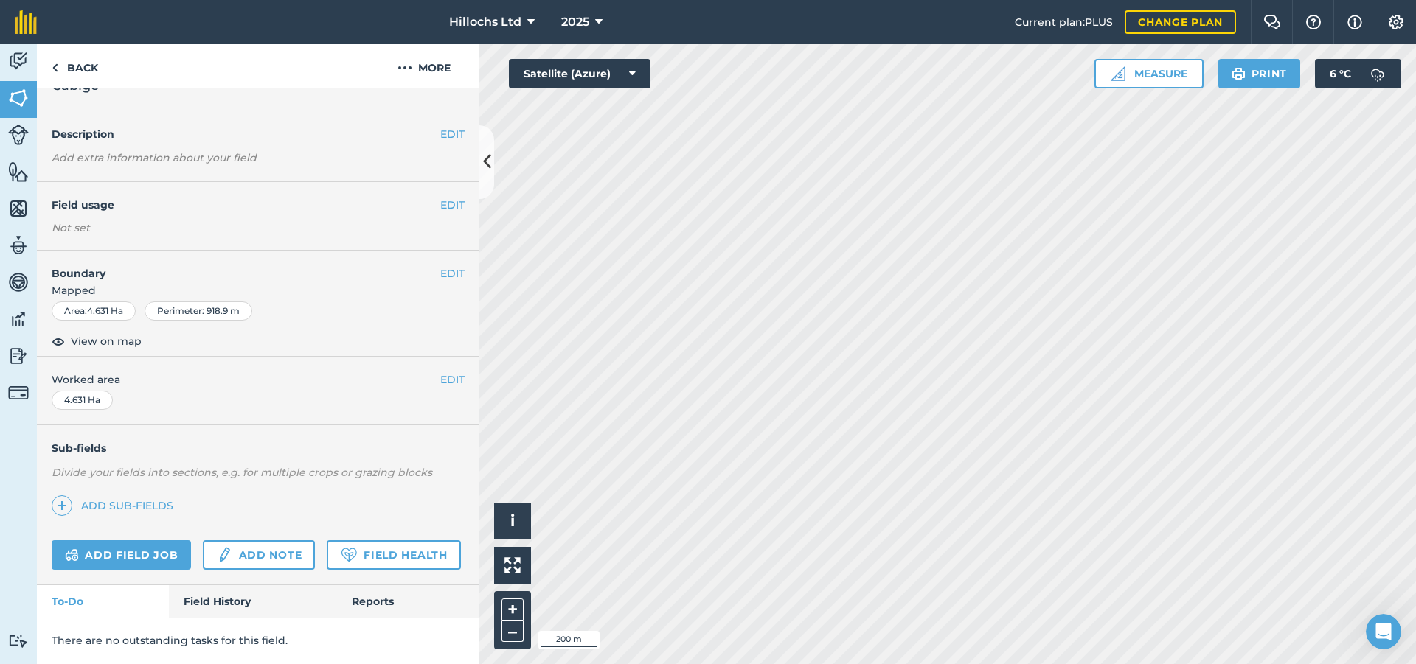
scroll to position [69, 0]
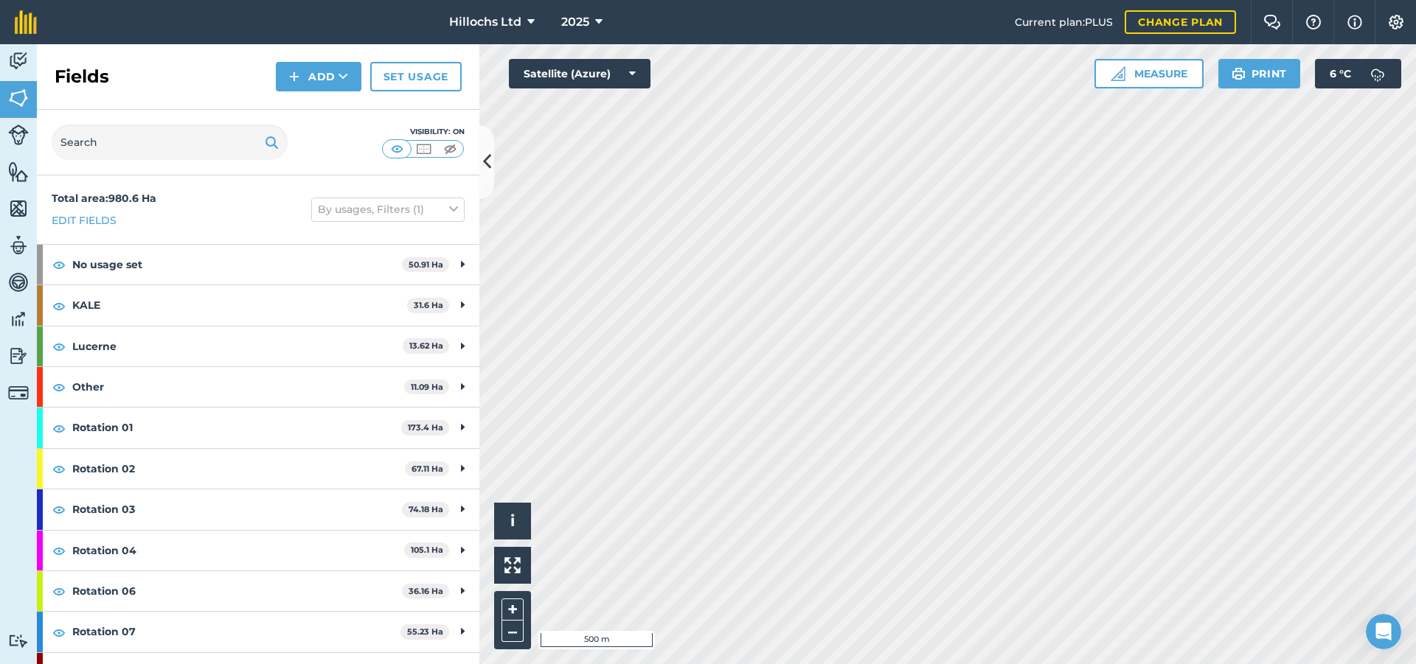
click at [897, 664] on html "Hillochs Ltd 2025 Current plan : PLUS Change plan Farm Chat Help Info Settings …" at bounding box center [708, 332] width 1416 height 664
click at [439, 74] on link "Set usage" at bounding box center [415, 76] width 91 height 29
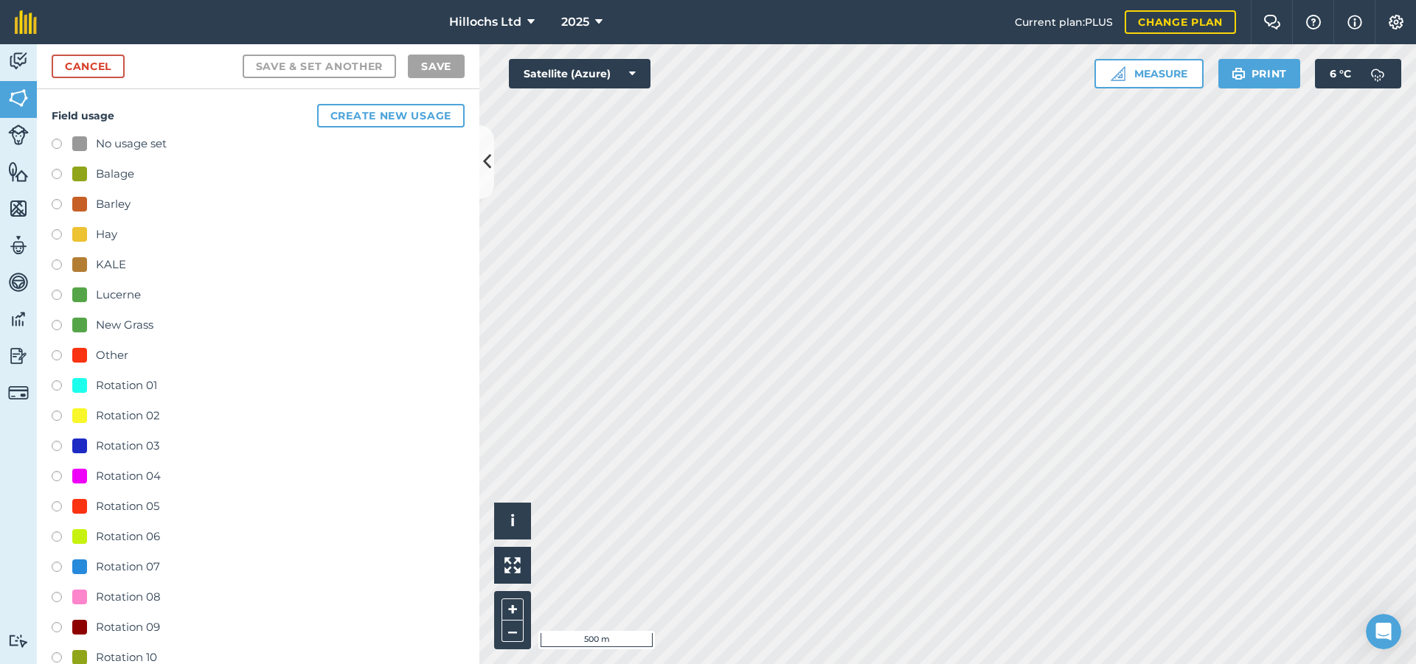
click at [55, 385] on label at bounding box center [62, 387] width 21 height 15
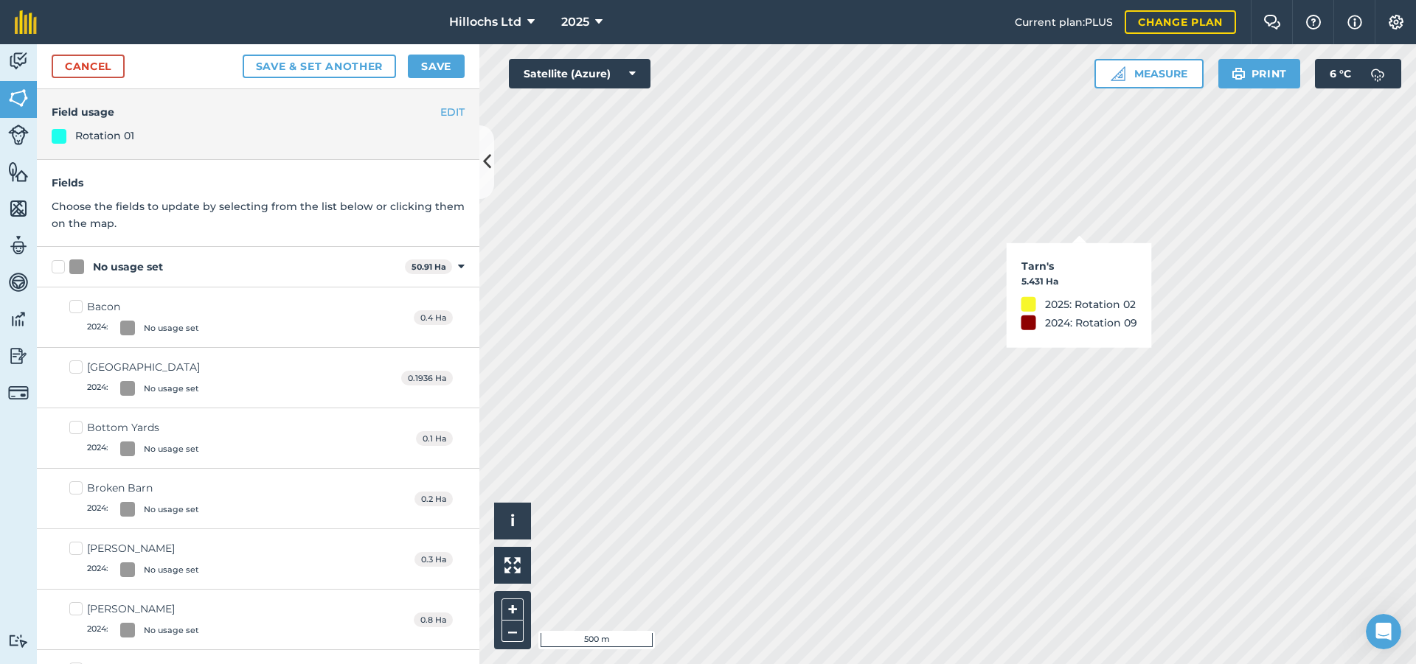
checkbox input "true"
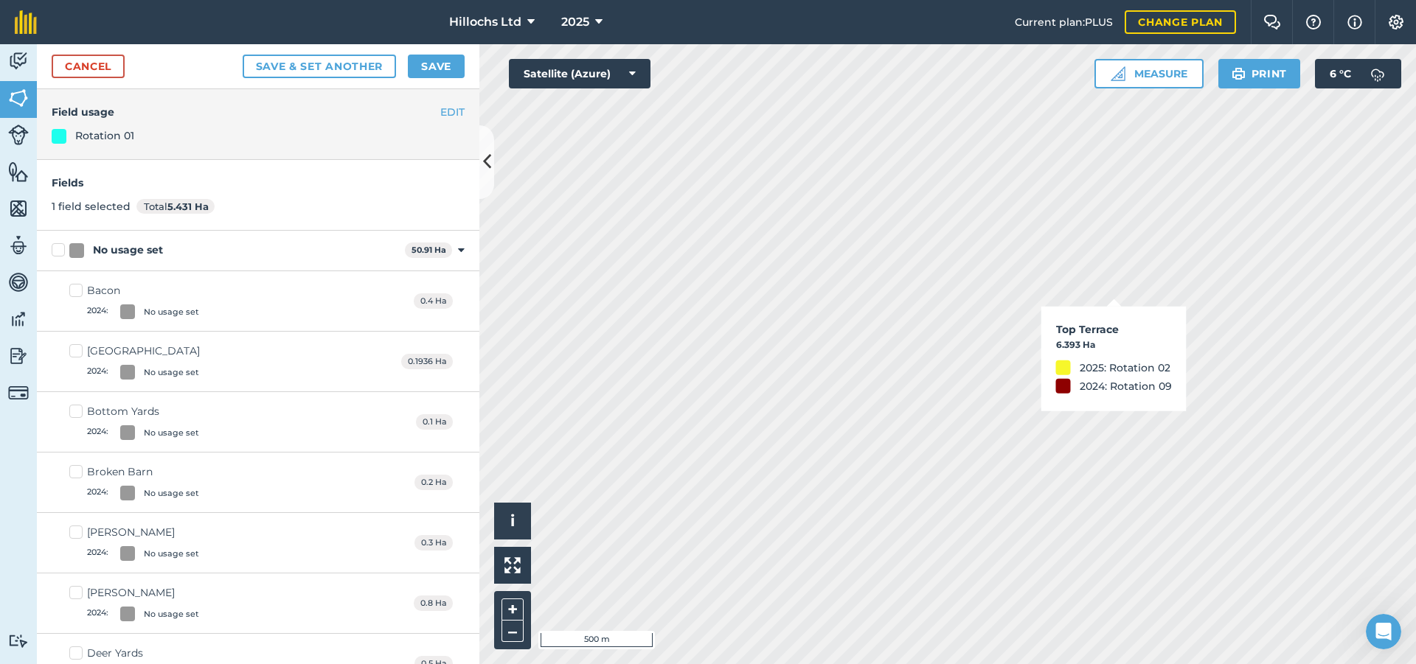
checkbox input "true"
click at [440, 58] on button "Save" at bounding box center [436, 67] width 57 height 24
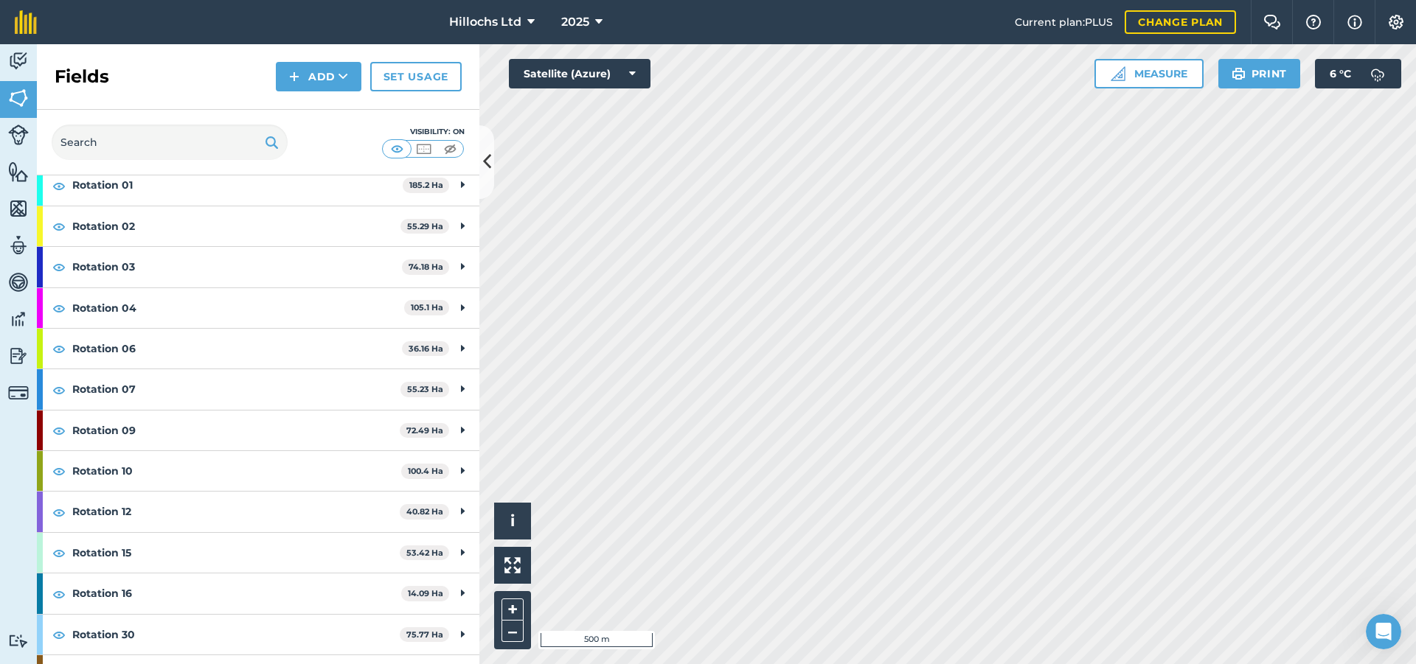
scroll to position [274, 0]
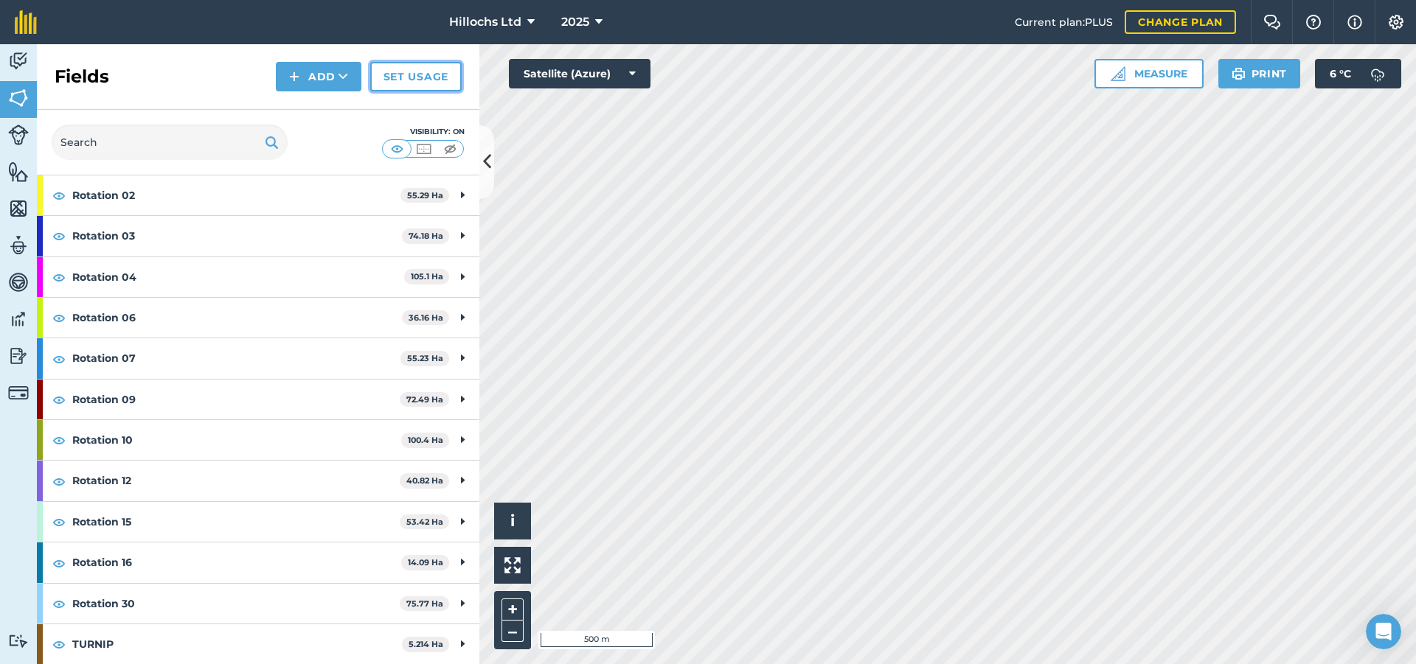
click at [411, 76] on link "Set usage" at bounding box center [415, 76] width 91 height 29
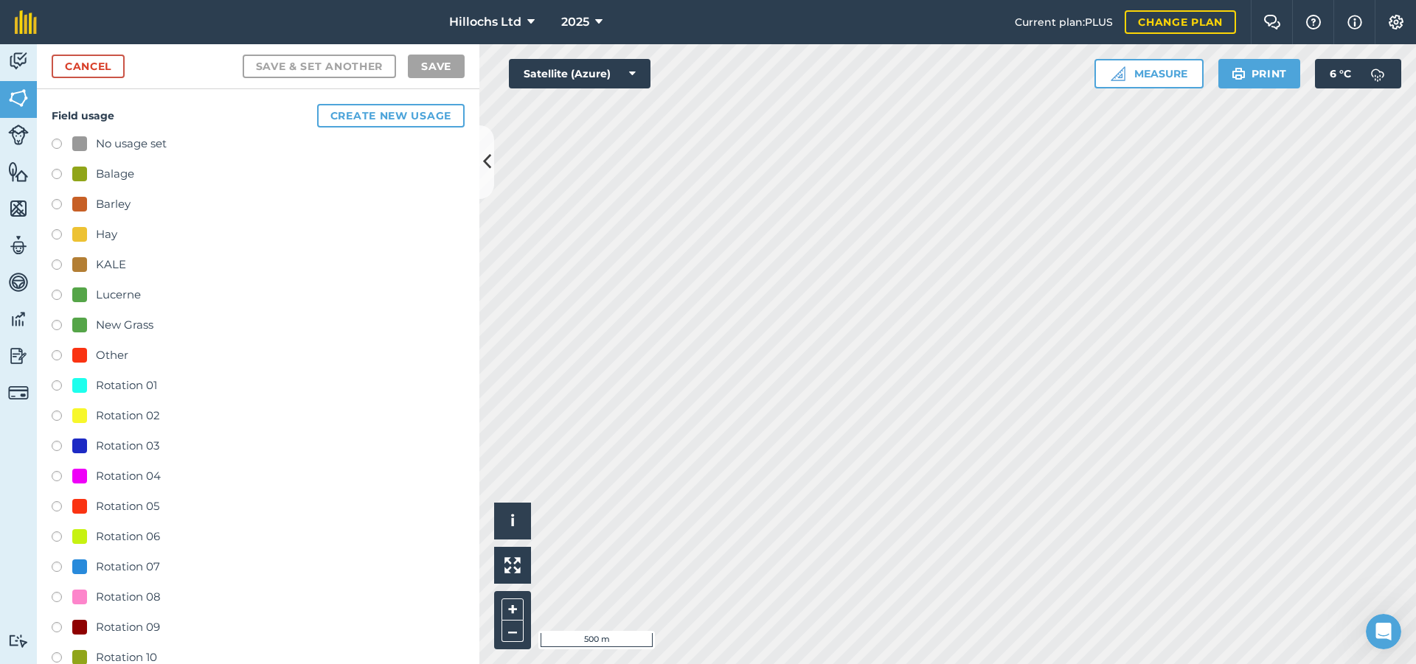
click at [52, 417] on label at bounding box center [62, 418] width 21 height 15
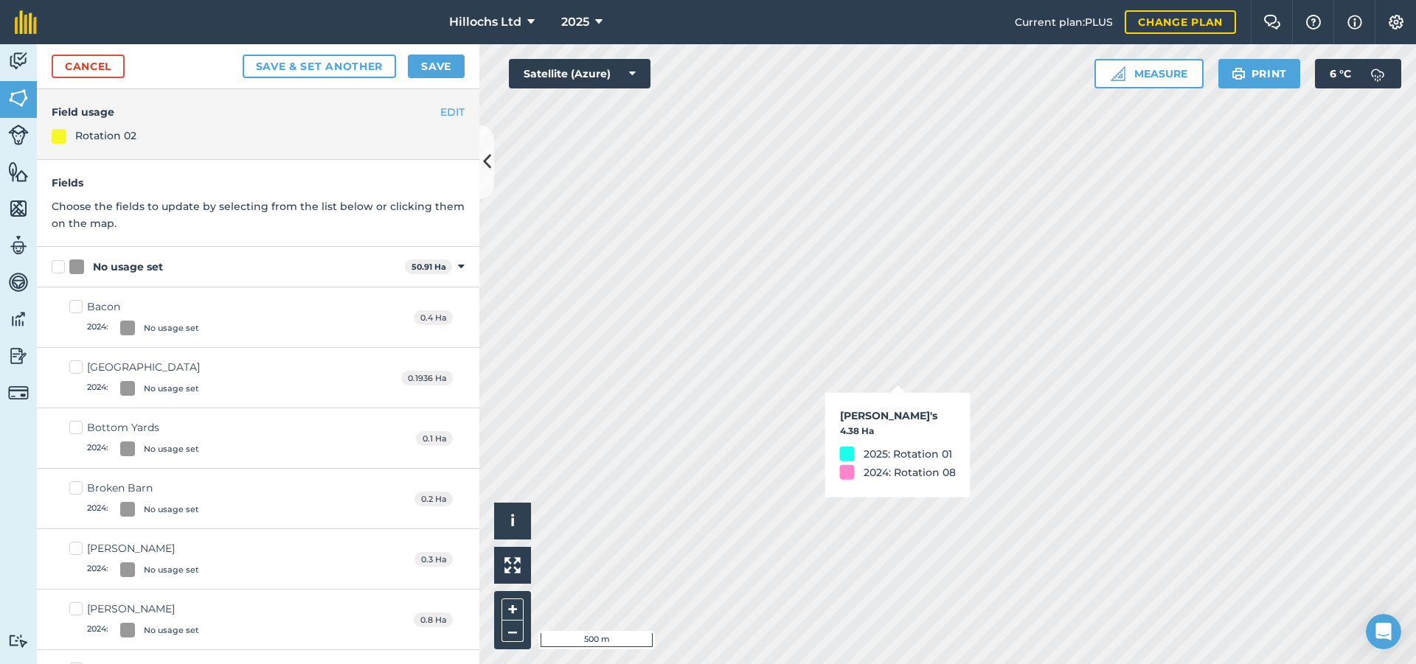
checkbox input "true"
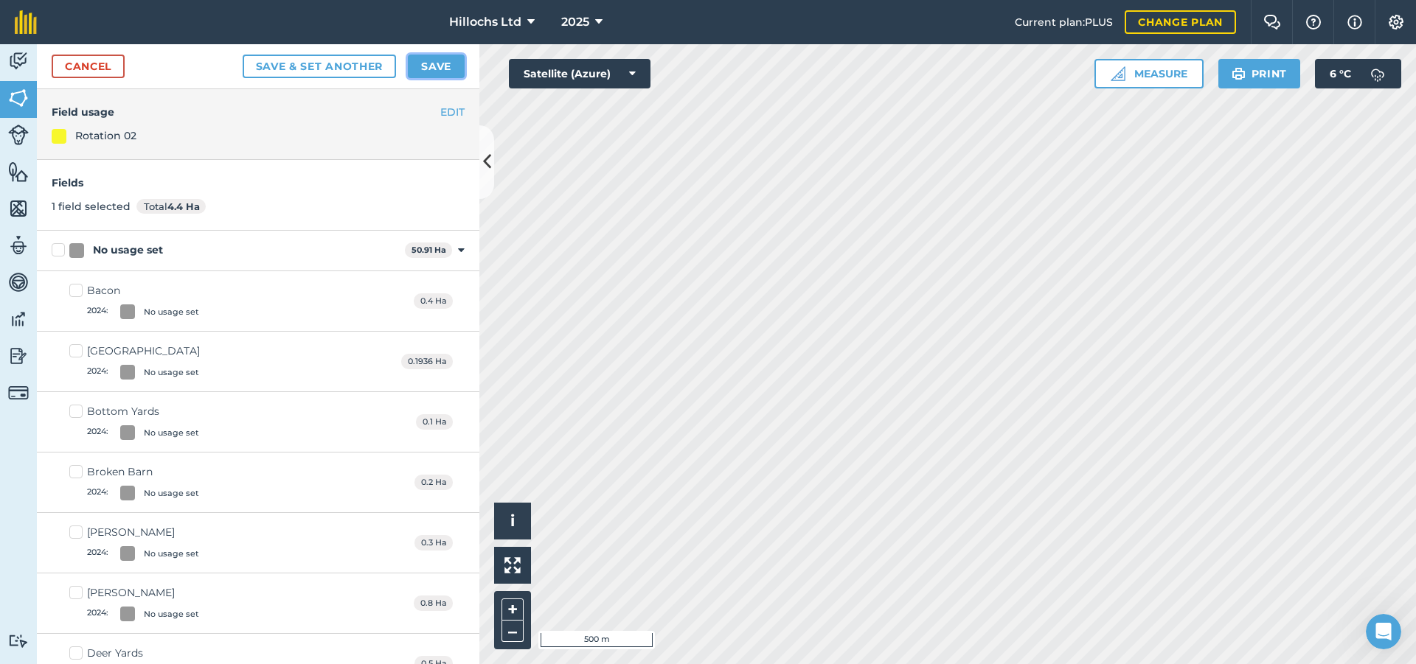
click at [434, 73] on button "Save" at bounding box center [436, 67] width 57 height 24
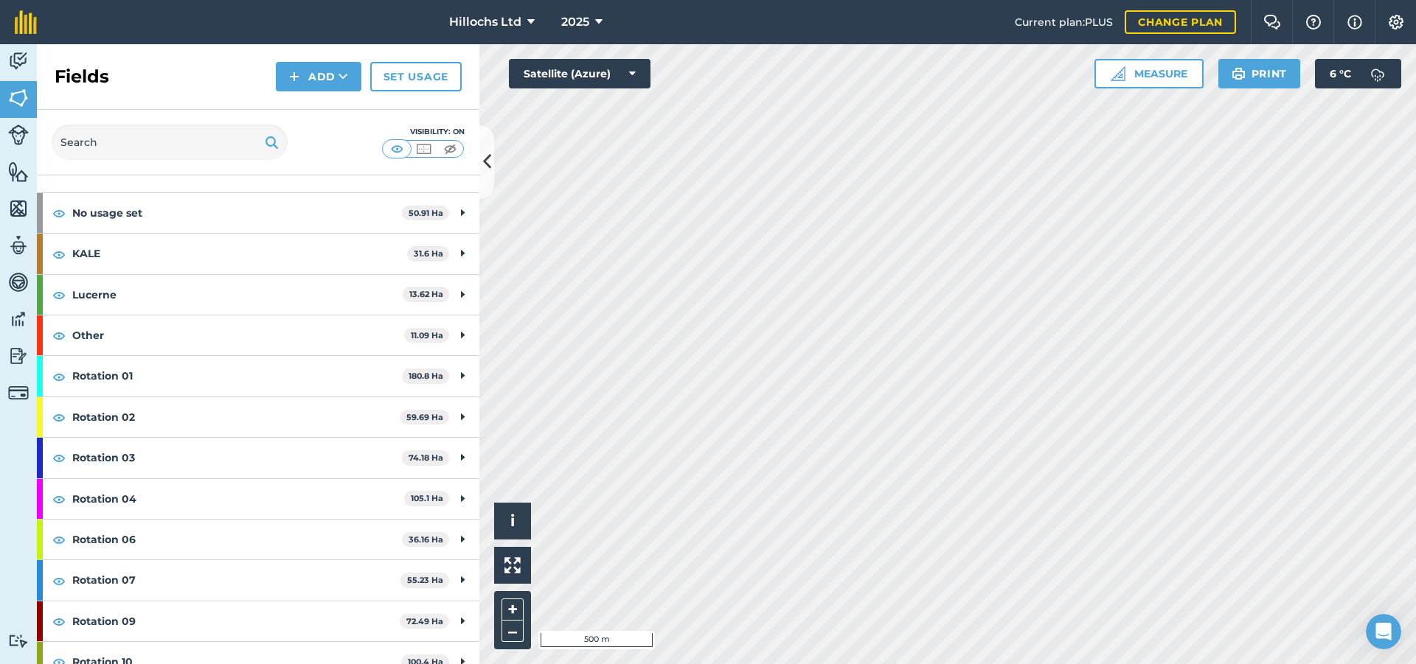
scroll to position [221, 0]
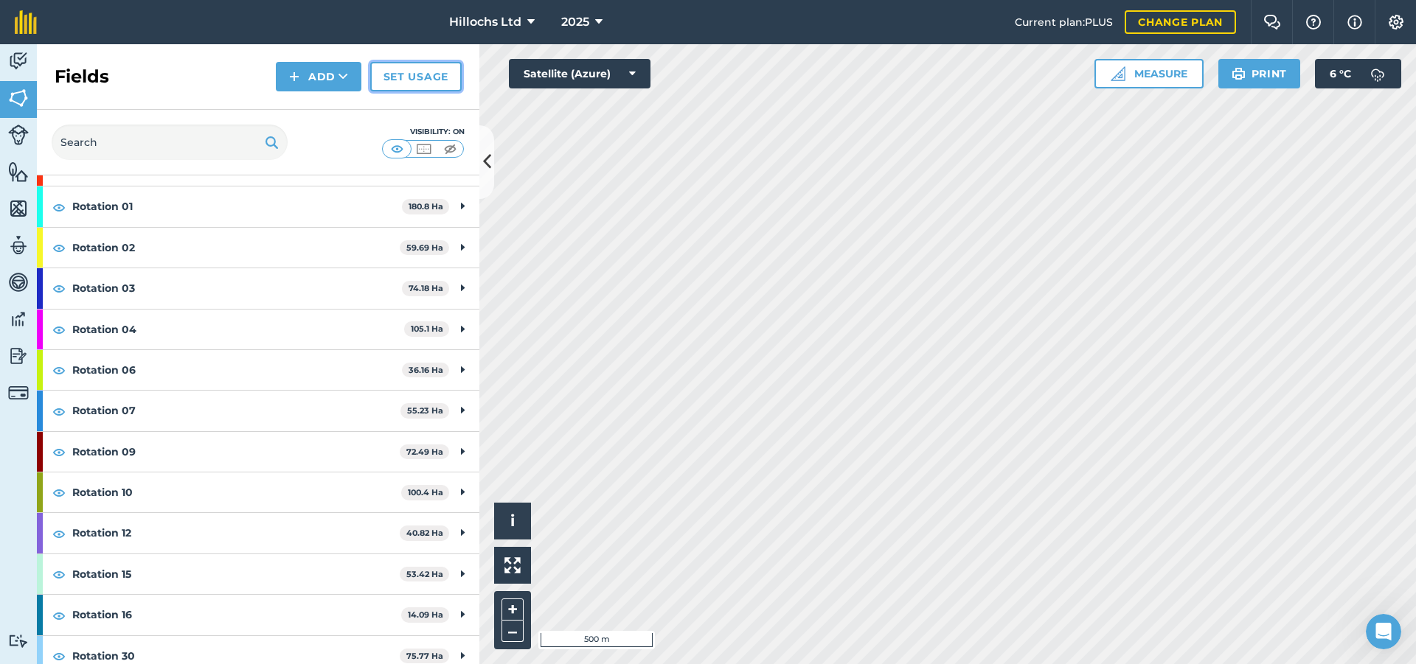
click at [416, 74] on link "Set usage" at bounding box center [415, 76] width 91 height 29
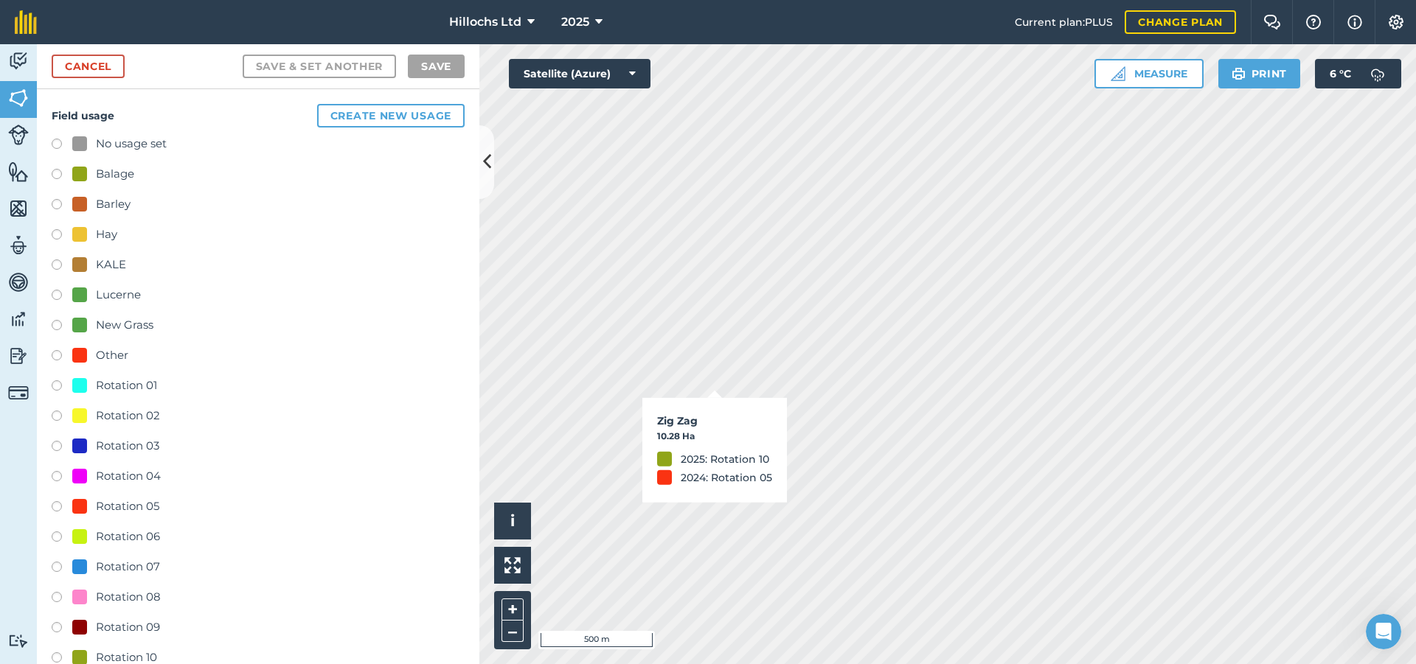
checkbox input "true"
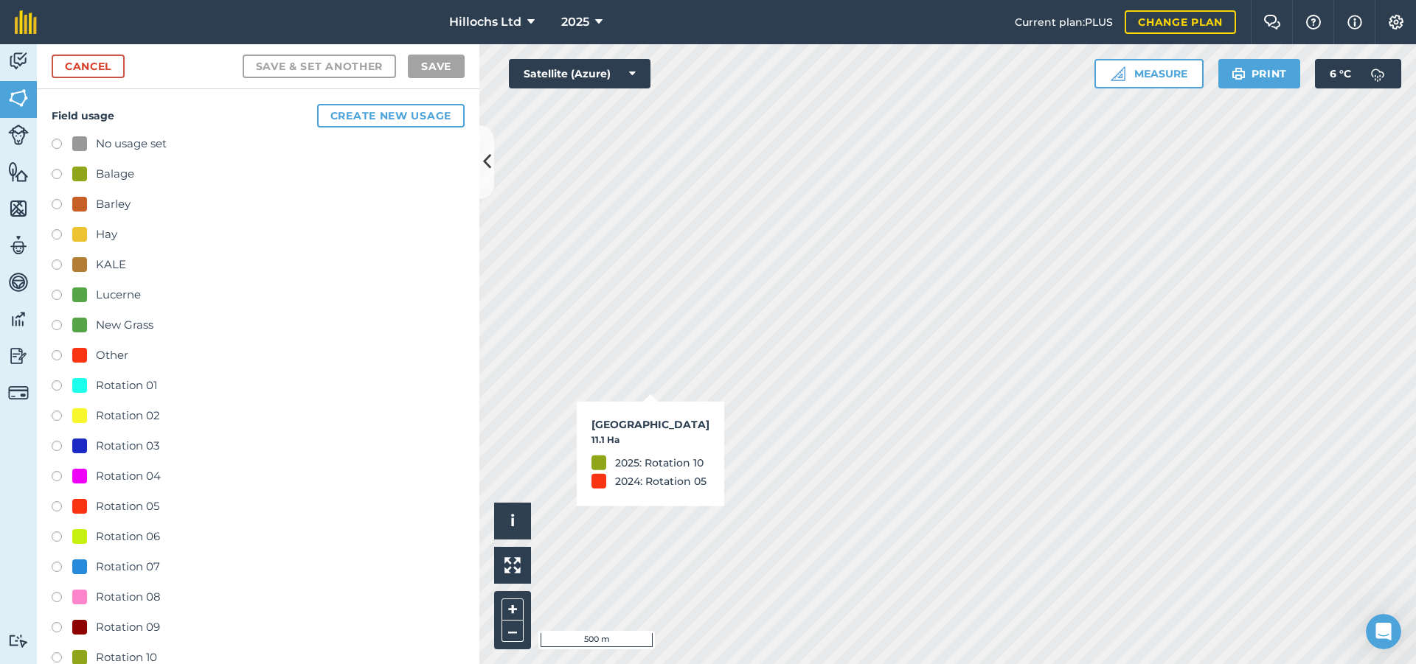
checkbox input "true"
click at [55, 446] on label at bounding box center [62, 448] width 21 height 15
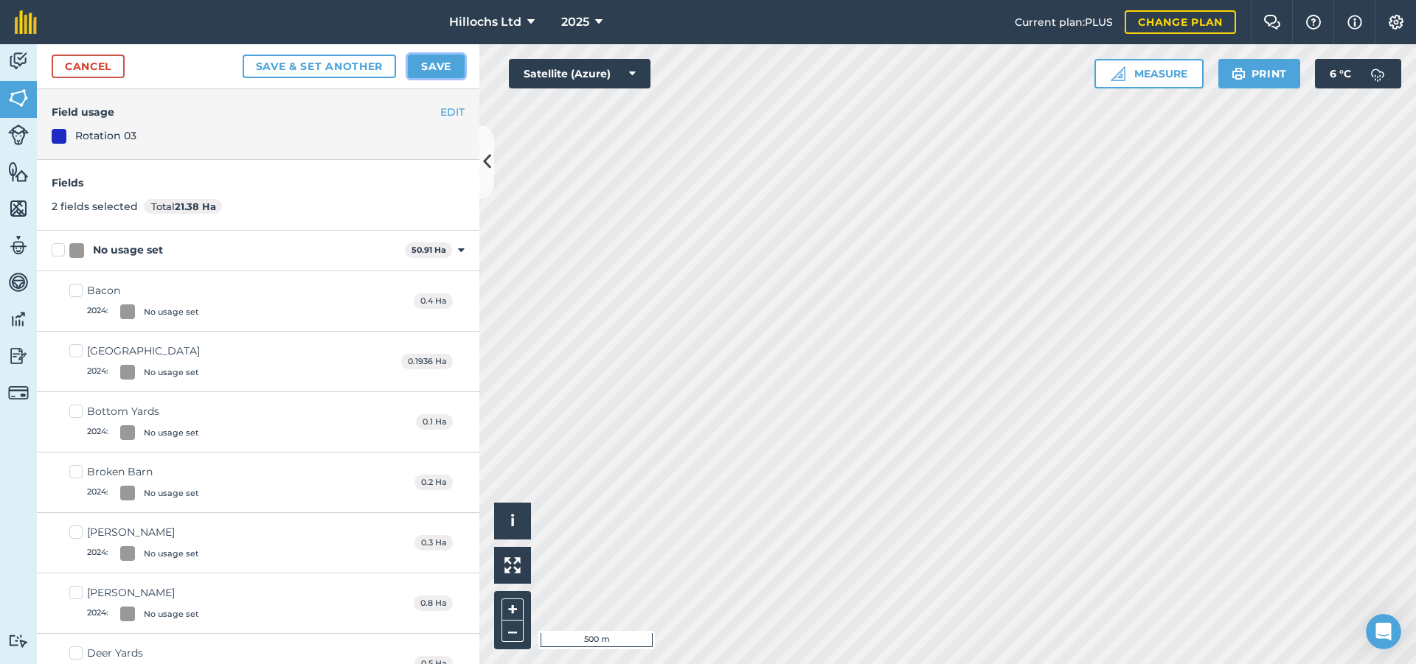
click at [433, 67] on button "Save" at bounding box center [436, 67] width 57 height 24
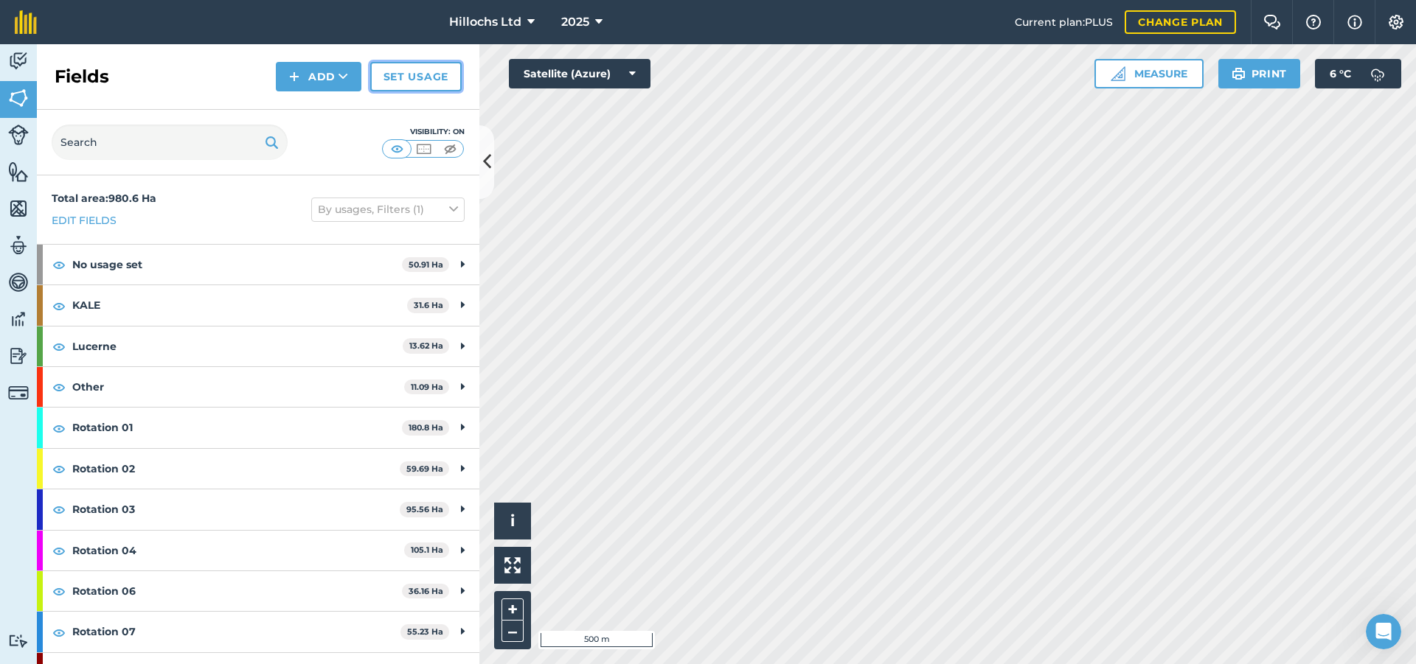
click at [428, 81] on link "Set usage" at bounding box center [415, 76] width 91 height 29
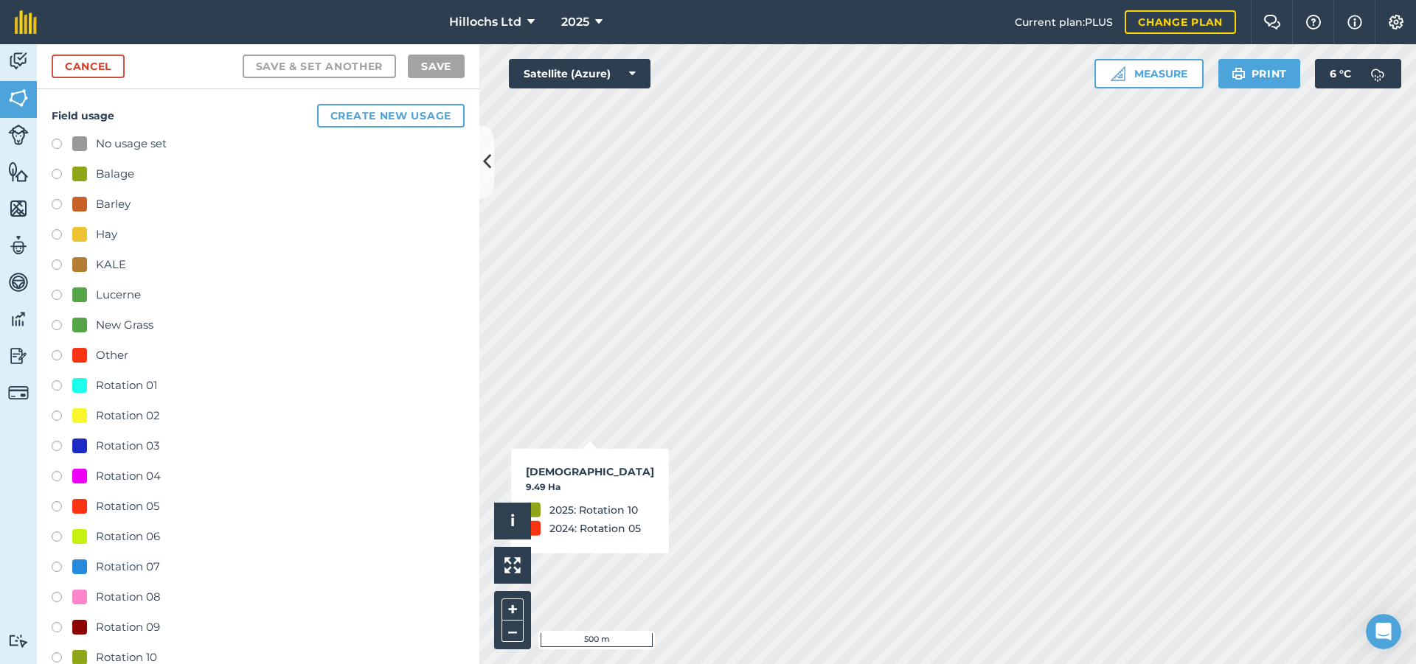
click at [53, 387] on label at bounding box center [62, 387] width 21 height 15
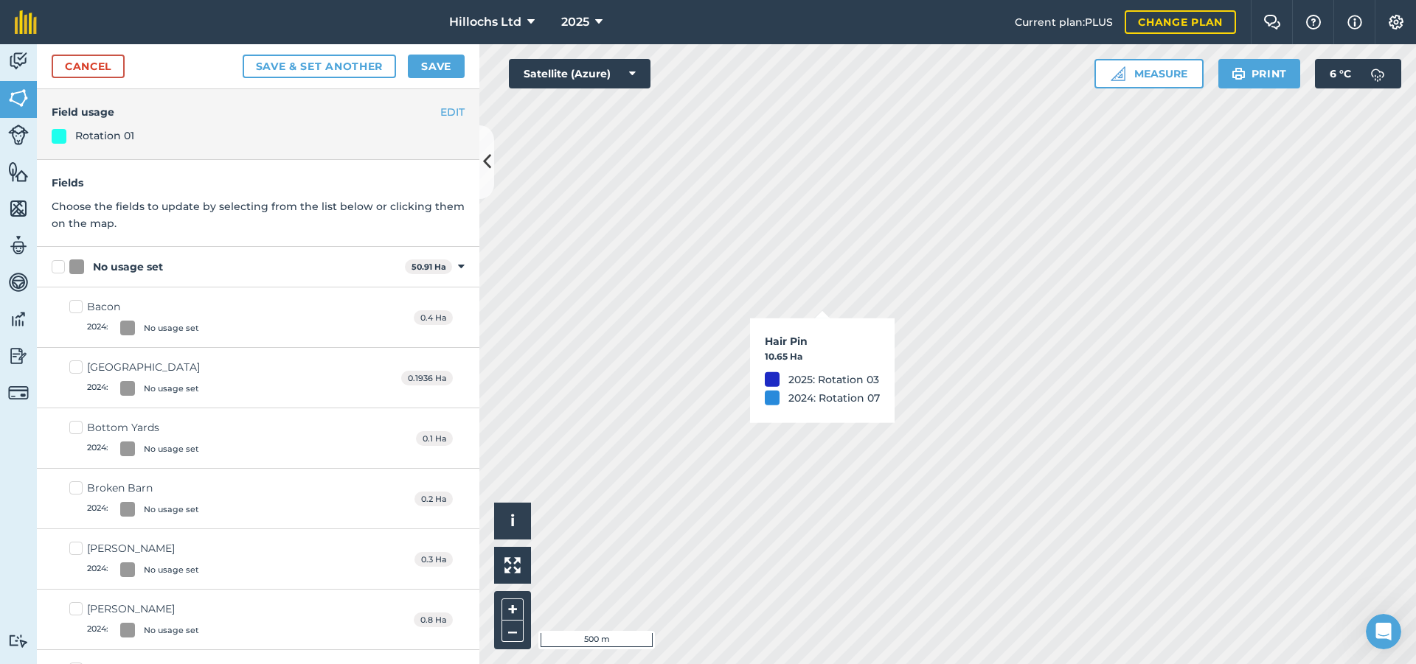
checkbox input "true"
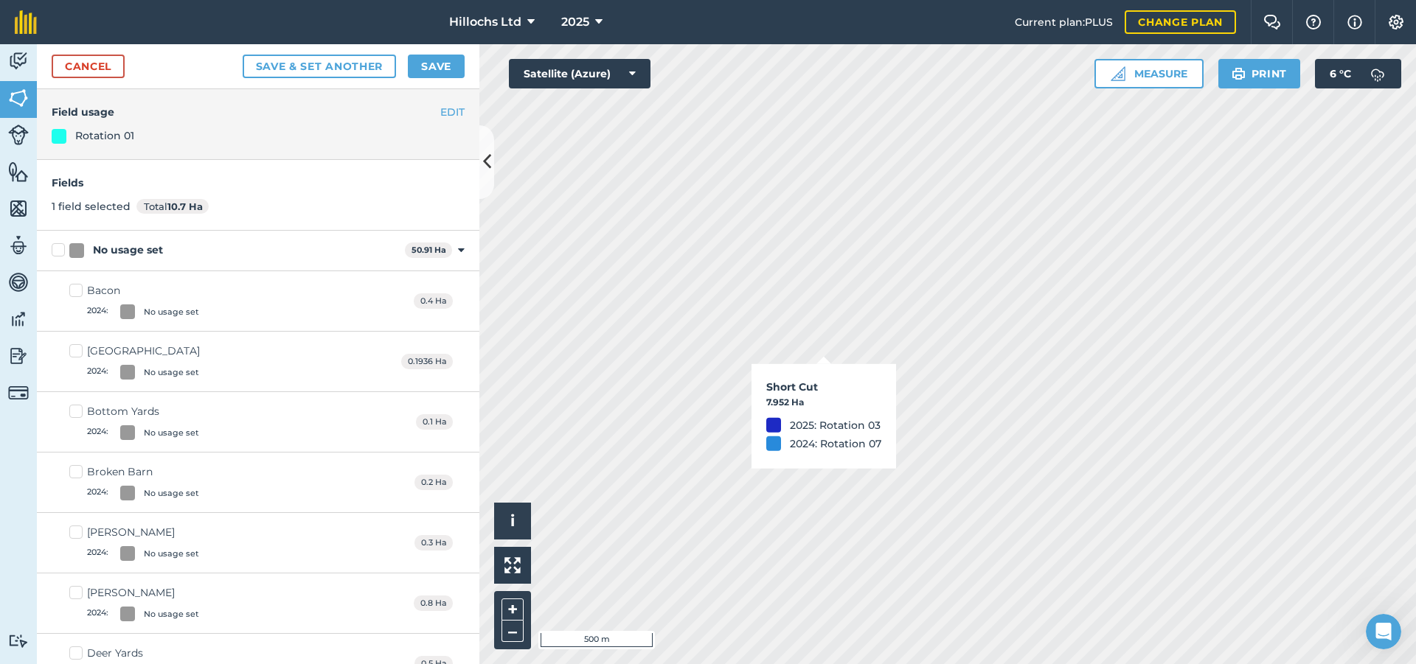
checkbox input "true"
click at [452, 66] on button "Save" at bounding box center [436, 67] width 57 height 24
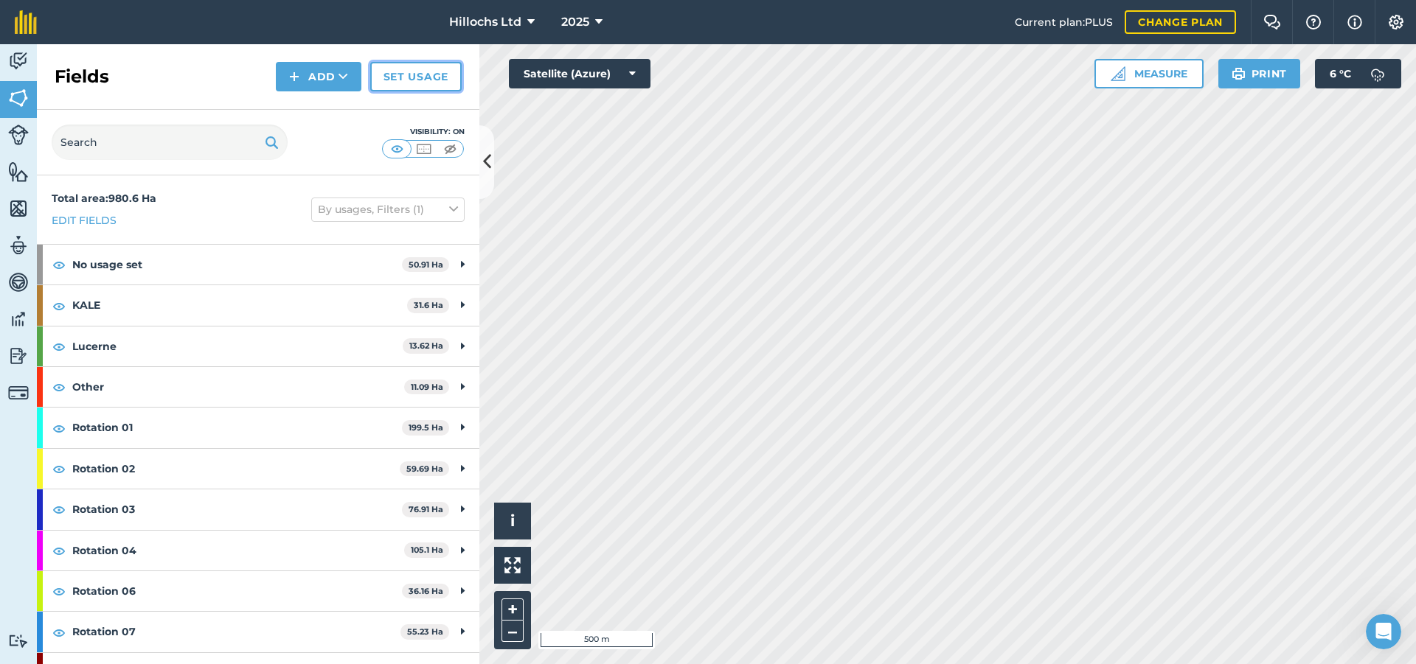
click at [433, 79] on link "Set usage" at bounding box center [415, 76] width 91 height 29
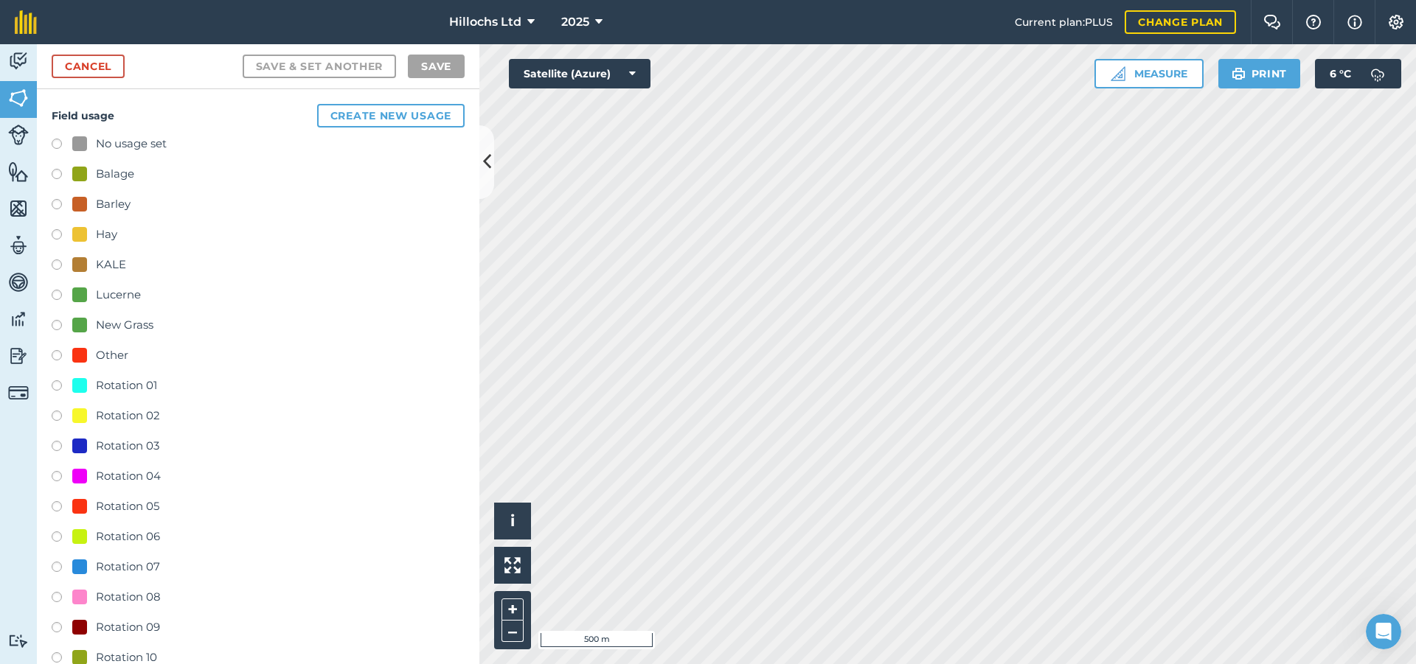
click at [58, 413] on label at bounding box center [62, 418] width 21 height 15
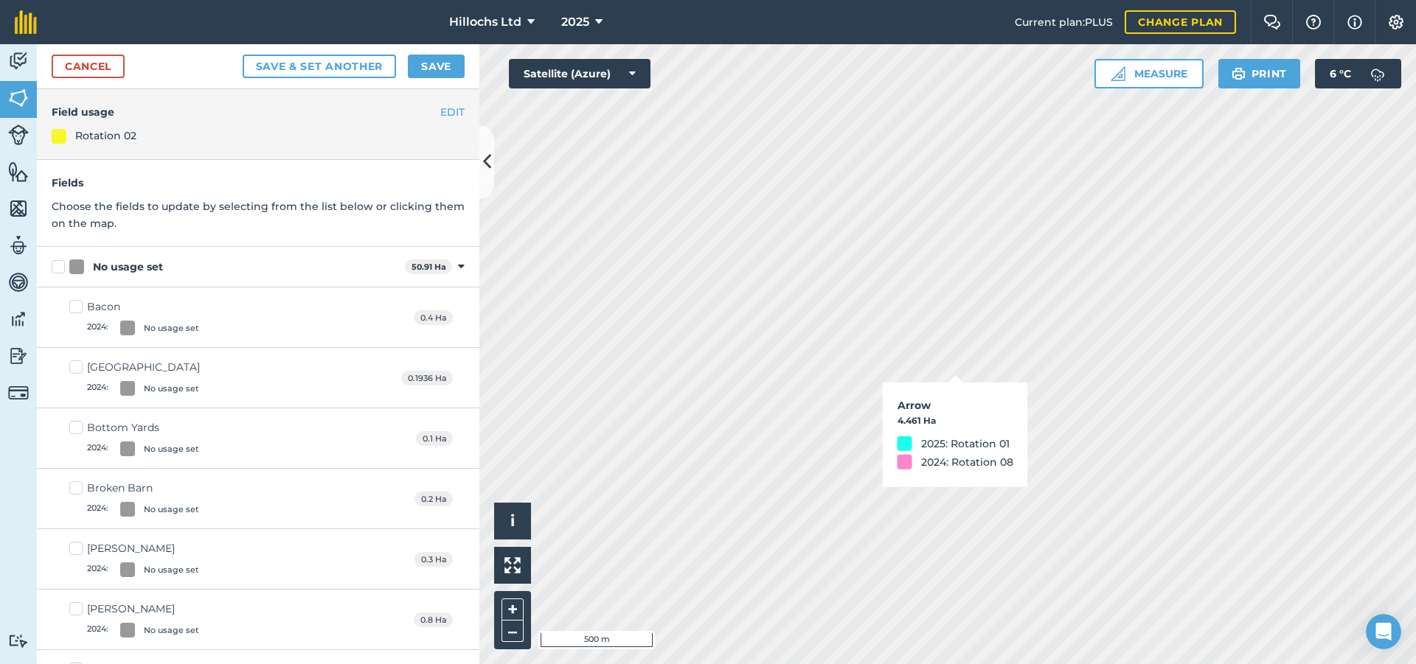
checkbox input "true"
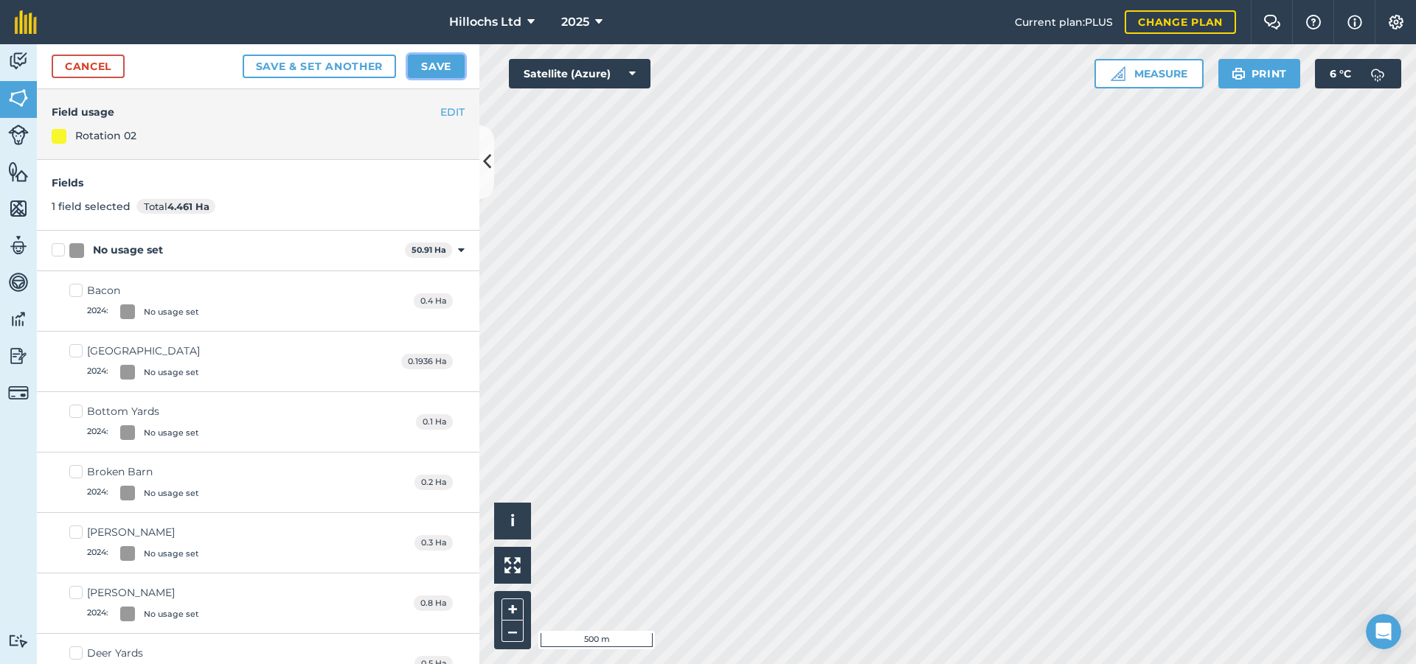
click at [448, 64] on button "Save" at bounding box center [436, 67] width 57 height 24
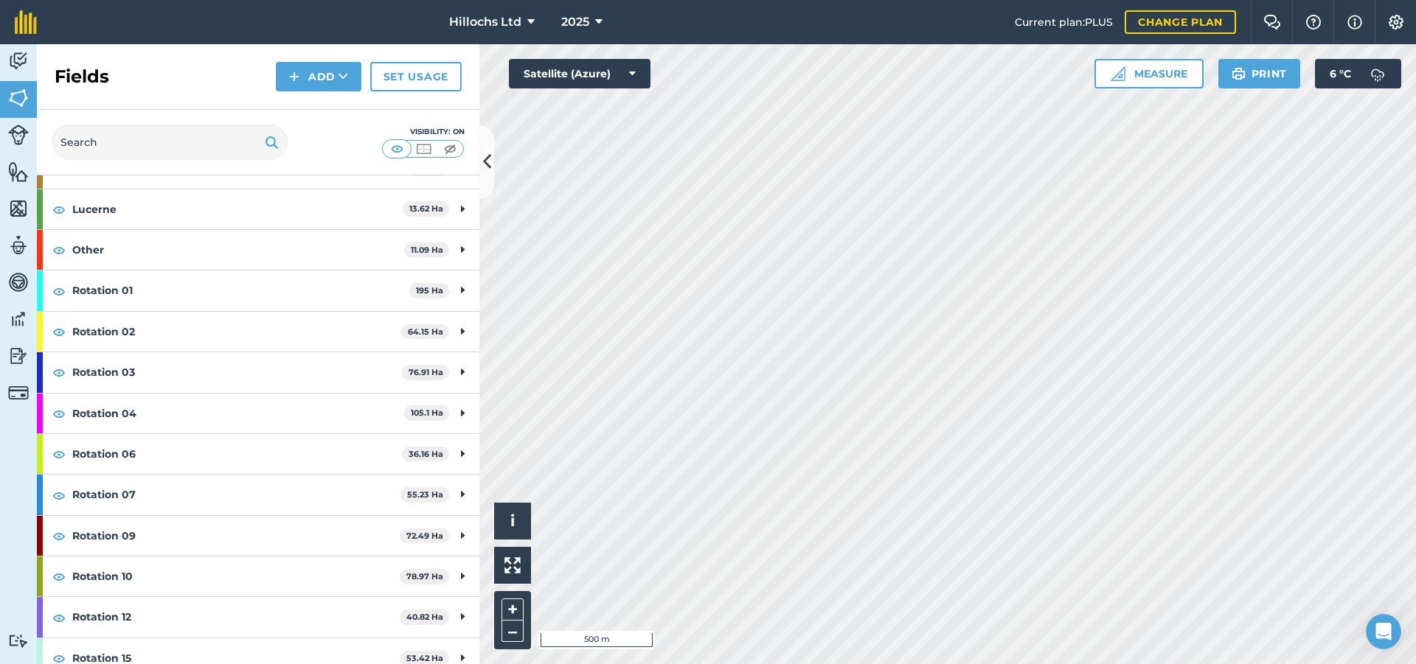
scroll to position [147, 0]
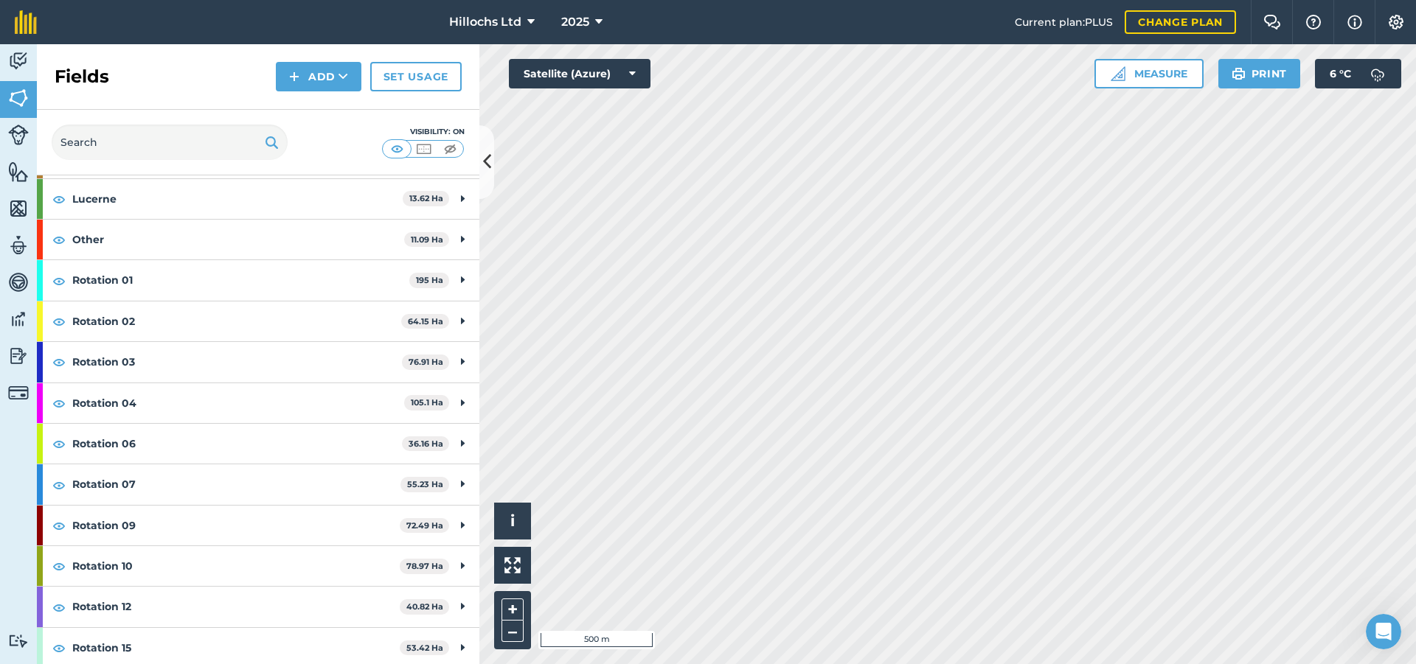
click at [1363, 664] on html "Hillochs Ltd 2025 Current plan : PLUS Change plan Farm Chat Help Info Settings …" at bounding box center [708, 332] width 1416 height 664
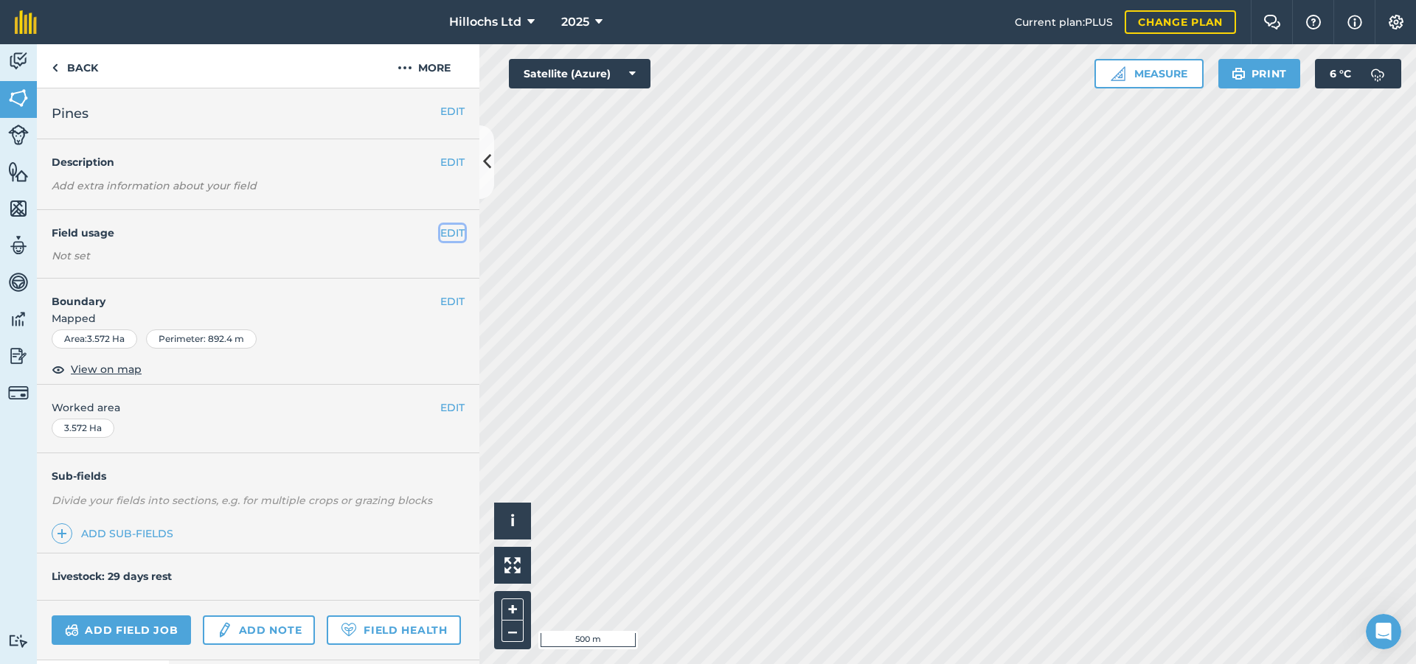
click at [446, 234] on button "EDIT" at bounding box center [452, 233] width 24 height 16
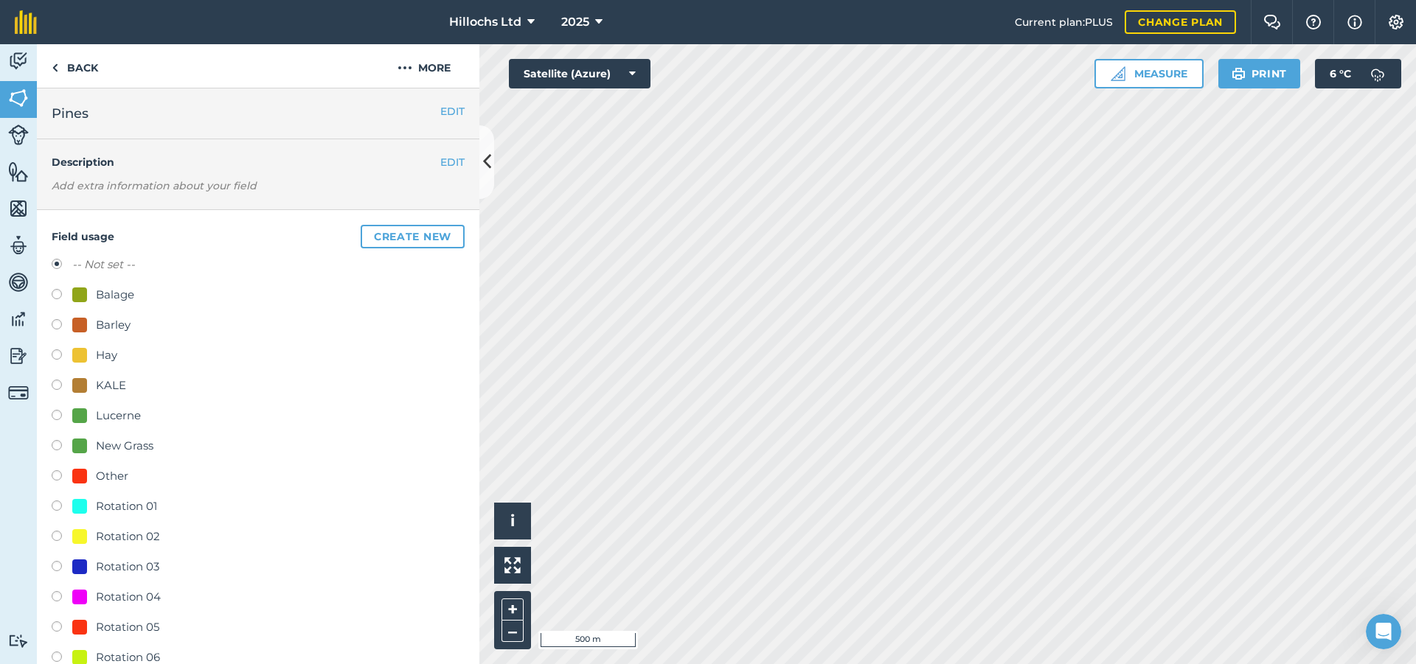
click at [120, 624] on div "Rotation 05" at bounding box center [127, 628] width 63 height 18
radio input "true"
radio input "false"
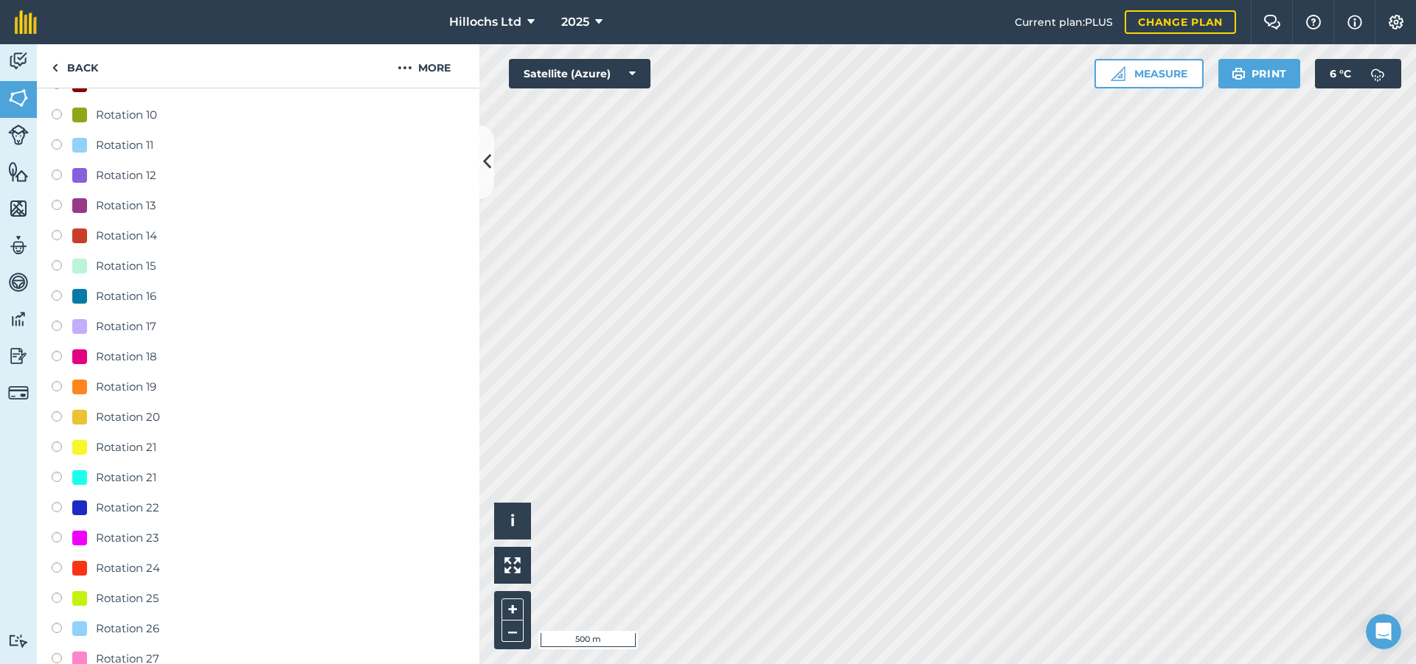
scroll to position [1032, 0]
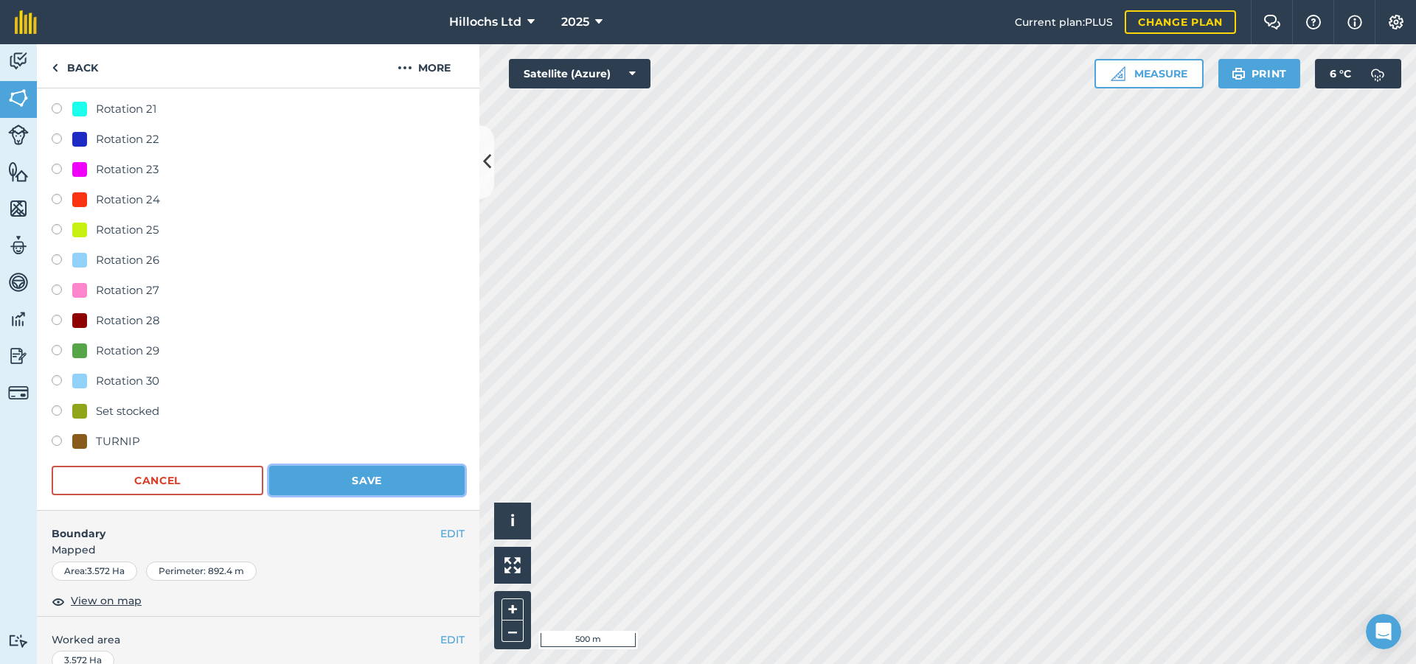
click at [377, 482] on button "Save" at bounding box center [366, 480] width 195 height 29
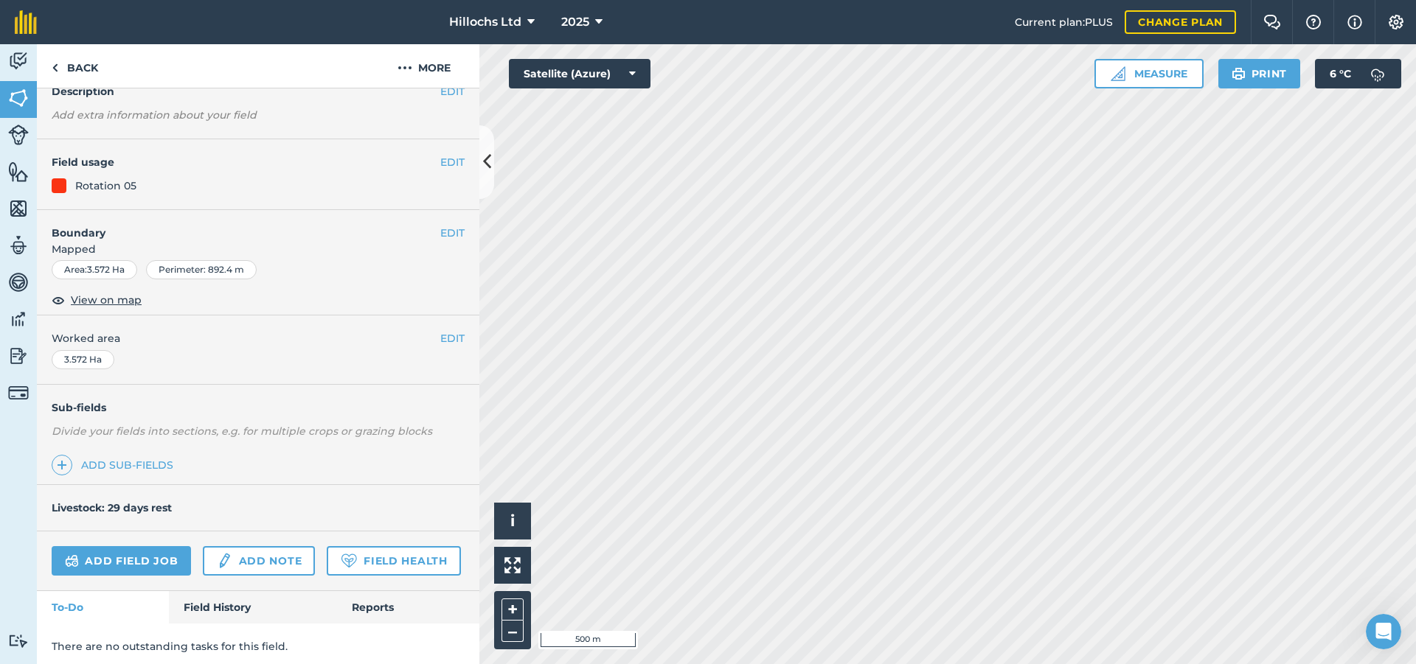
scroll to position [117, 0]
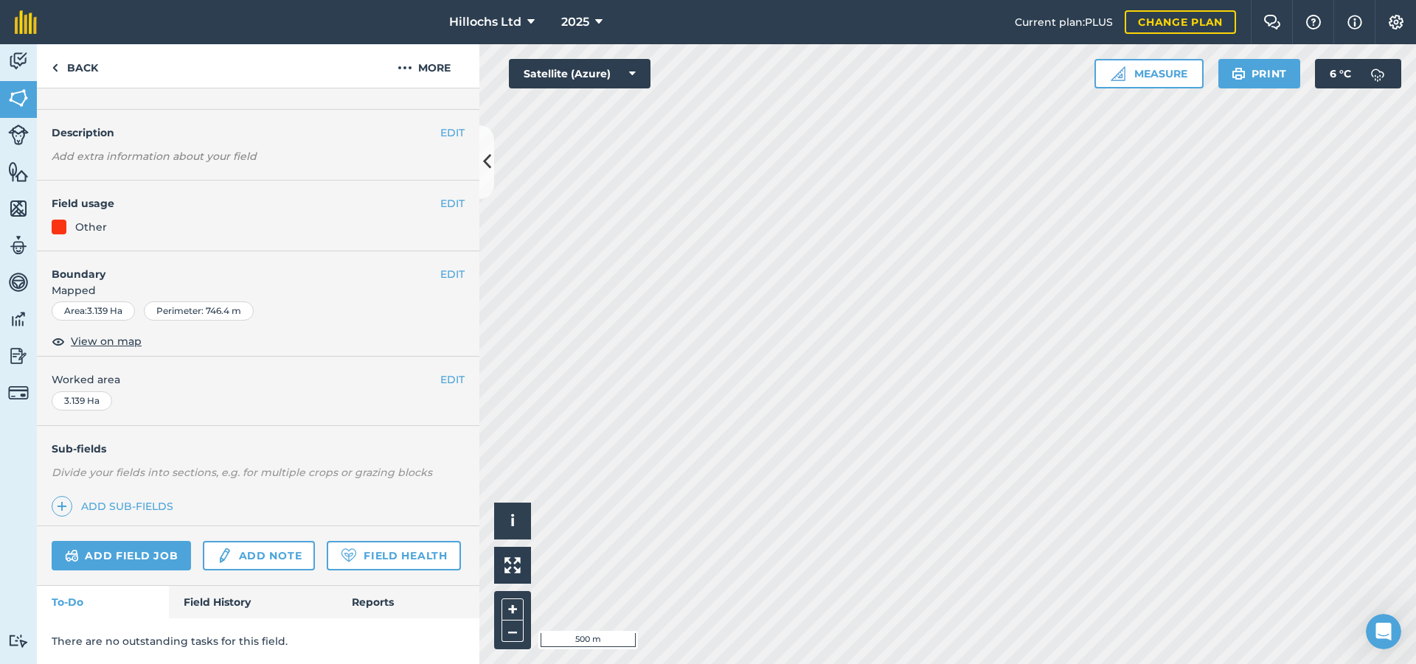
scroll to position [117, 0]
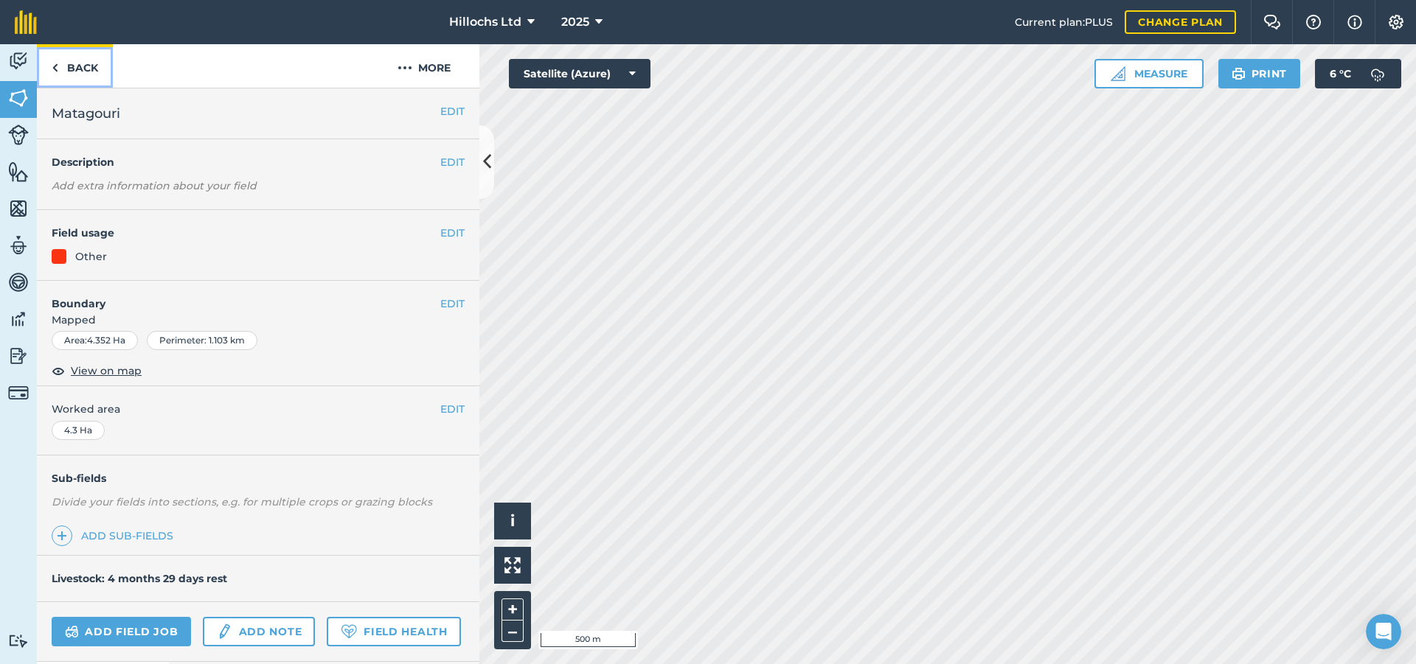
click at [63, 63] on link "Back" at bounding box center [75, 65] width 76 height 43
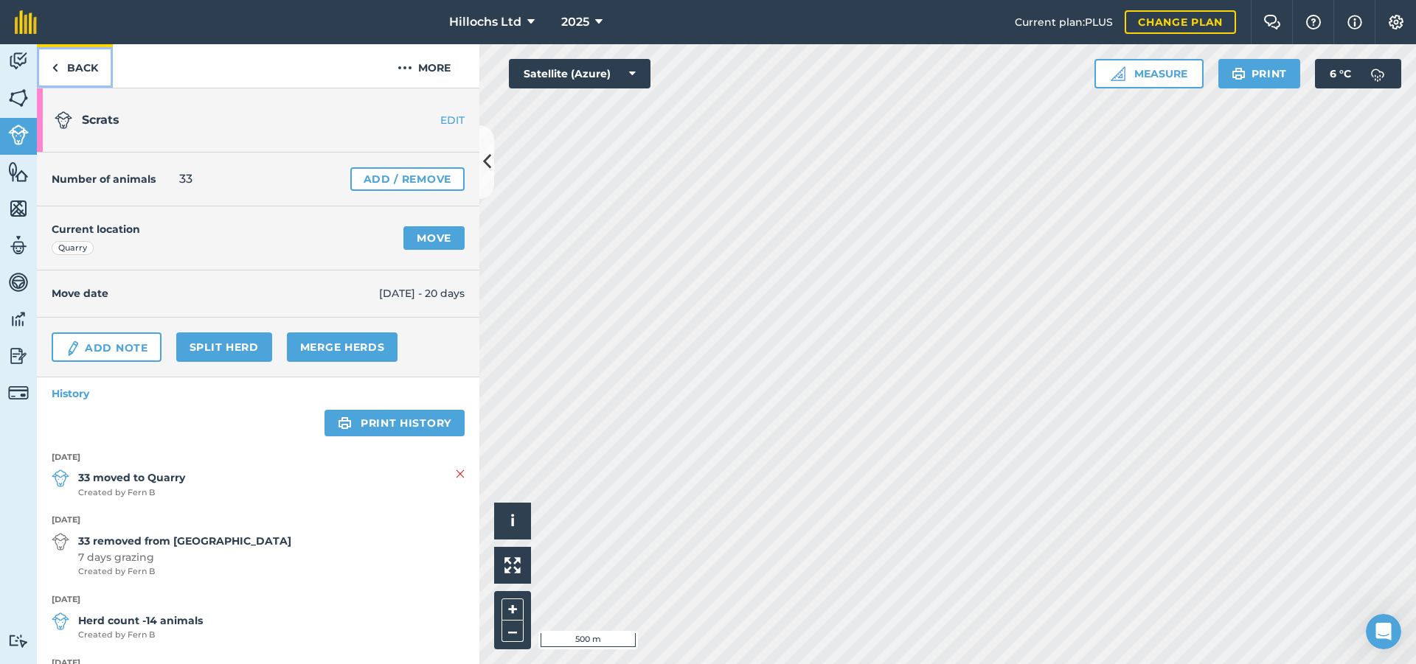
click at [65, 66] on link "Back" at bounding box center [75, 65] width 76 height 43
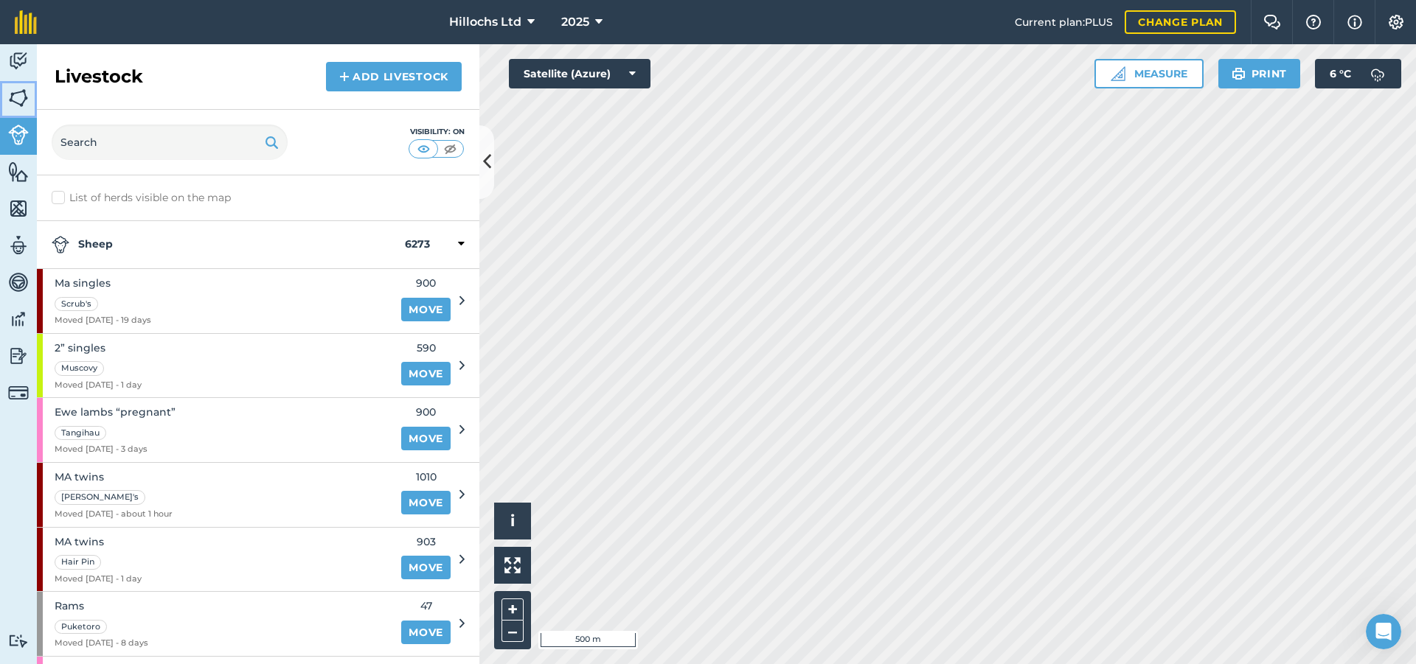
click at [30, 96] on link "Fields" at bounding box center [18, 99] width 37 height 37
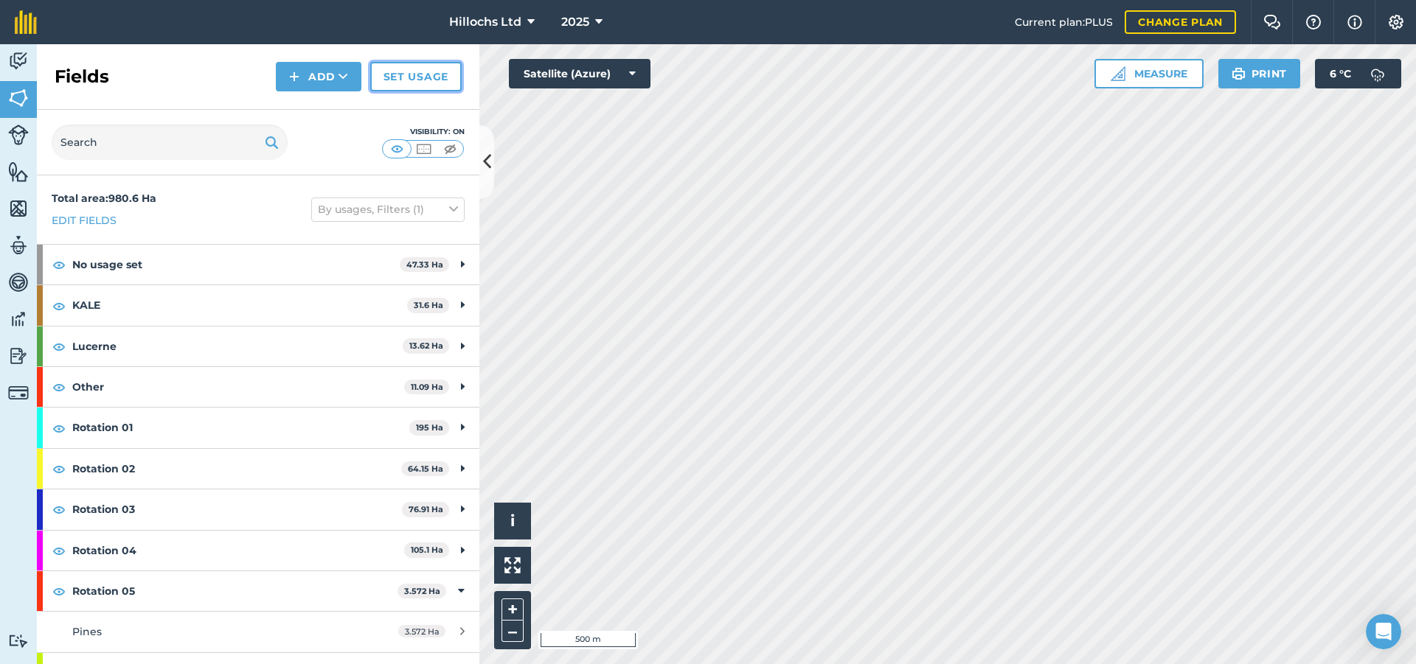
click at [417, 71] on link "Set usage" at bounding box center [415, 76] width 91 height 29
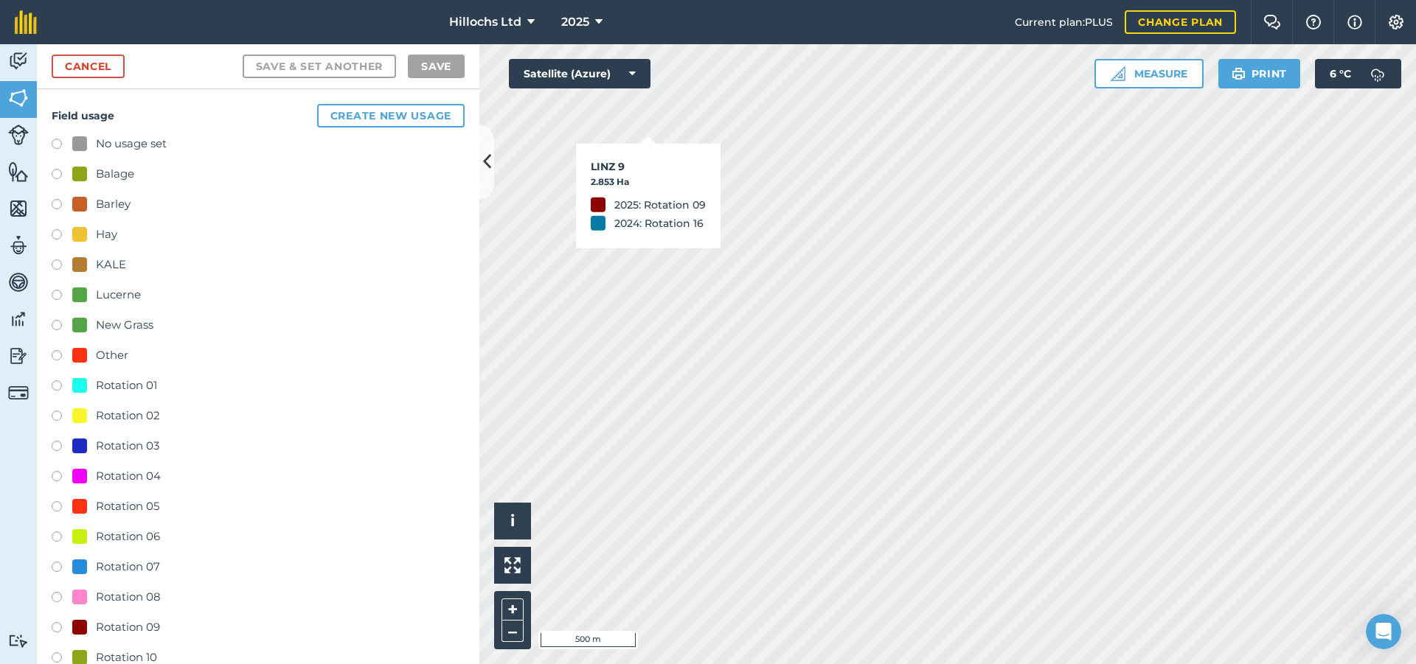
click at [62, 506] on label at bounding box center [62, 508] width 21 height 15
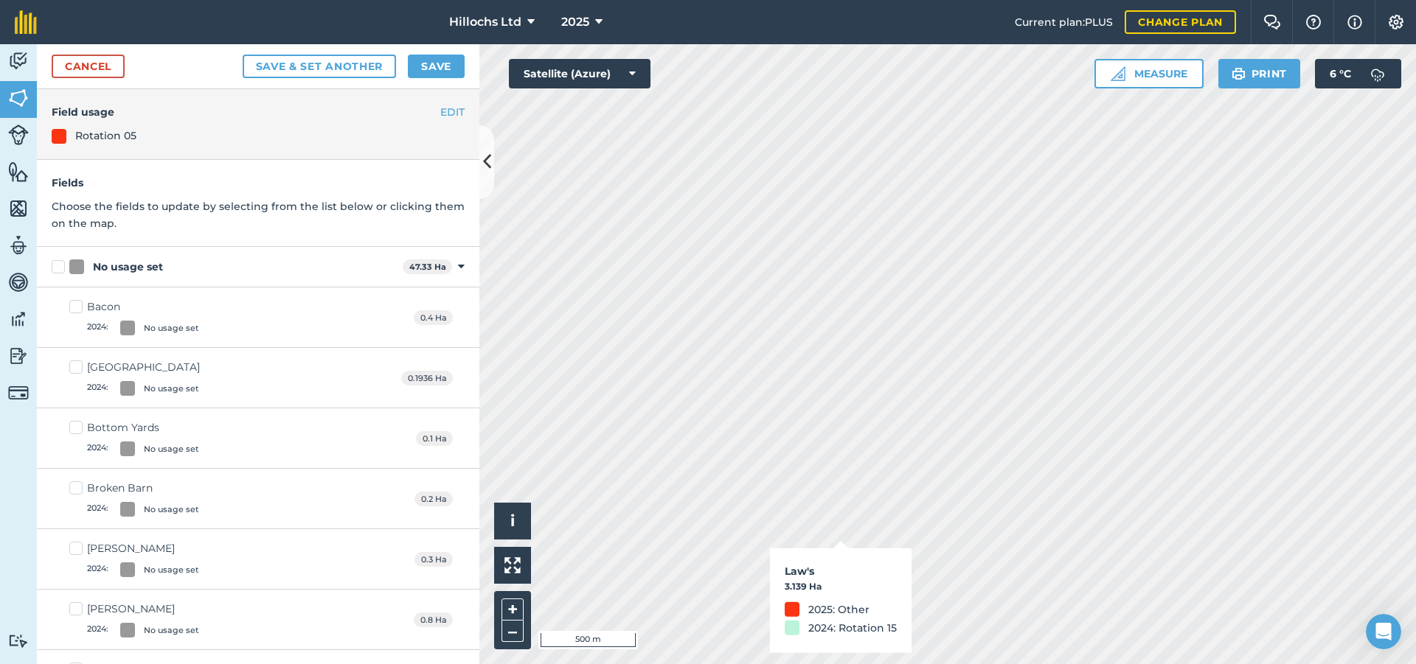
checkbox input "true"
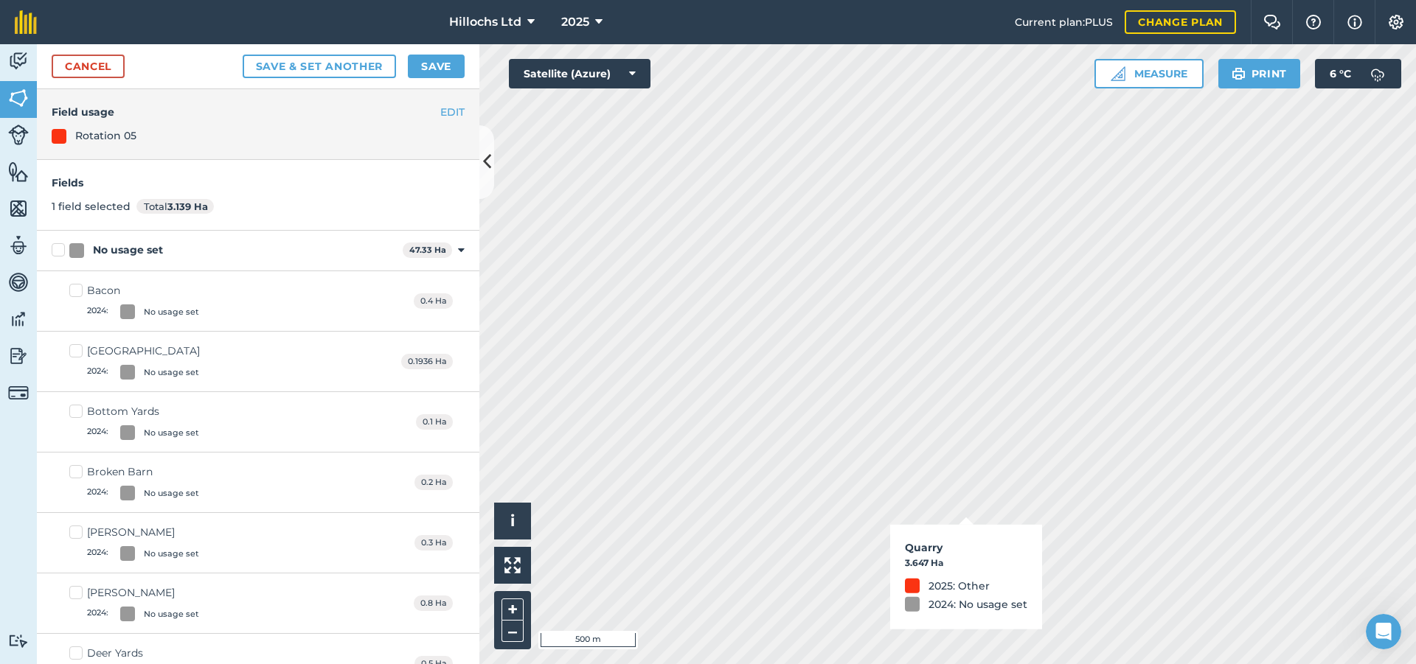
checkbox input "true"
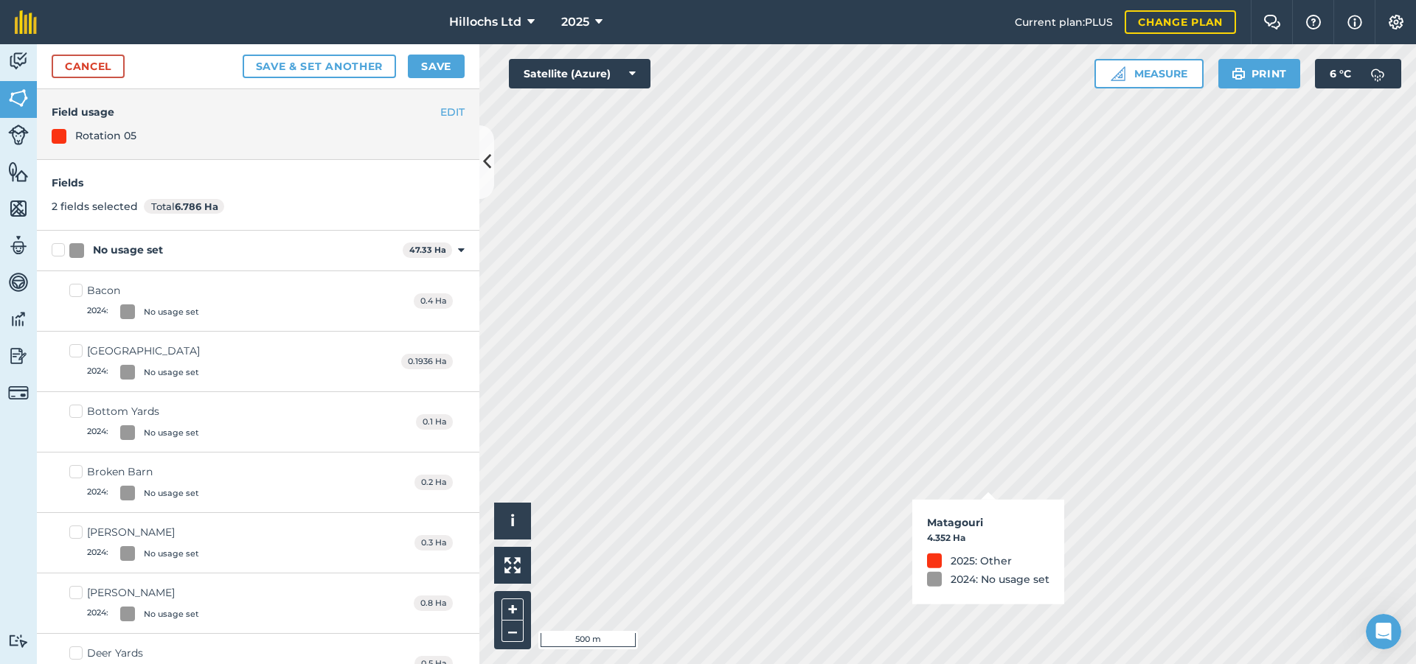
checkbox input "true"
click at [445, 71] on button "Save" at bounding box center [436, 67] width 57 height 24
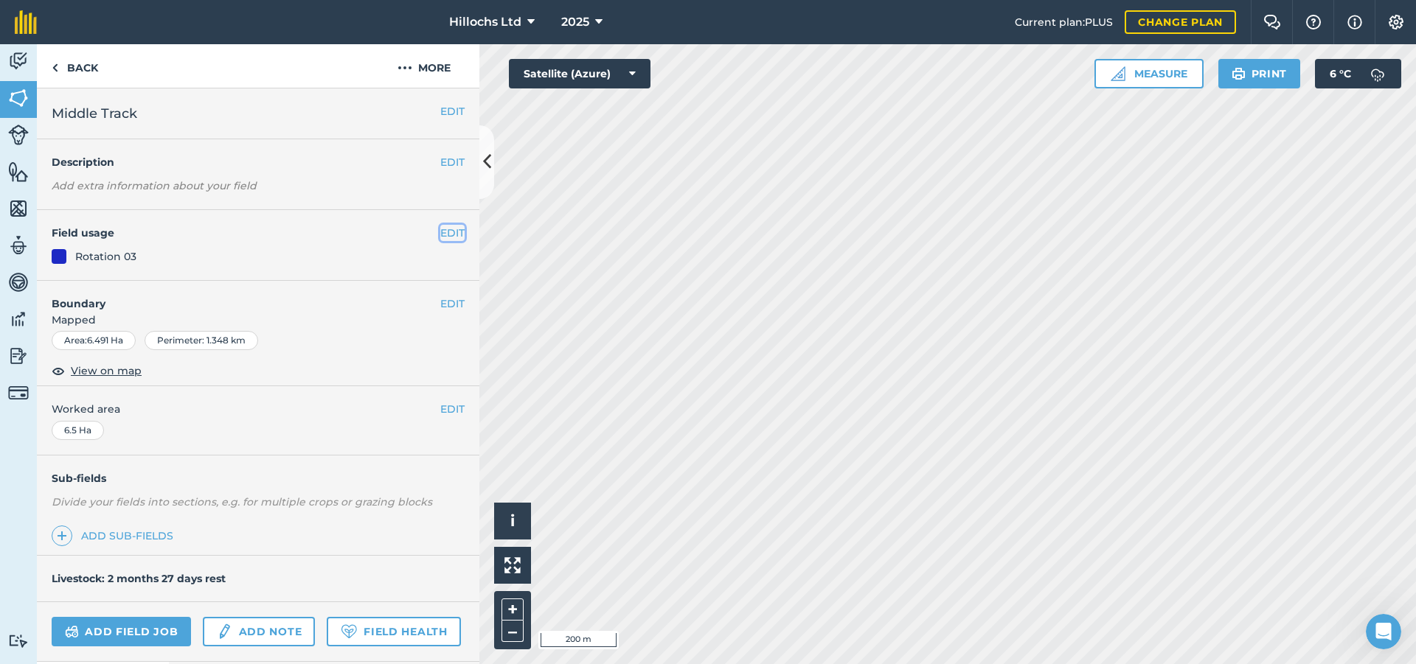
click at [442, 229] on button "EDIT" at bounding box center [452, 233] width 24 height 16
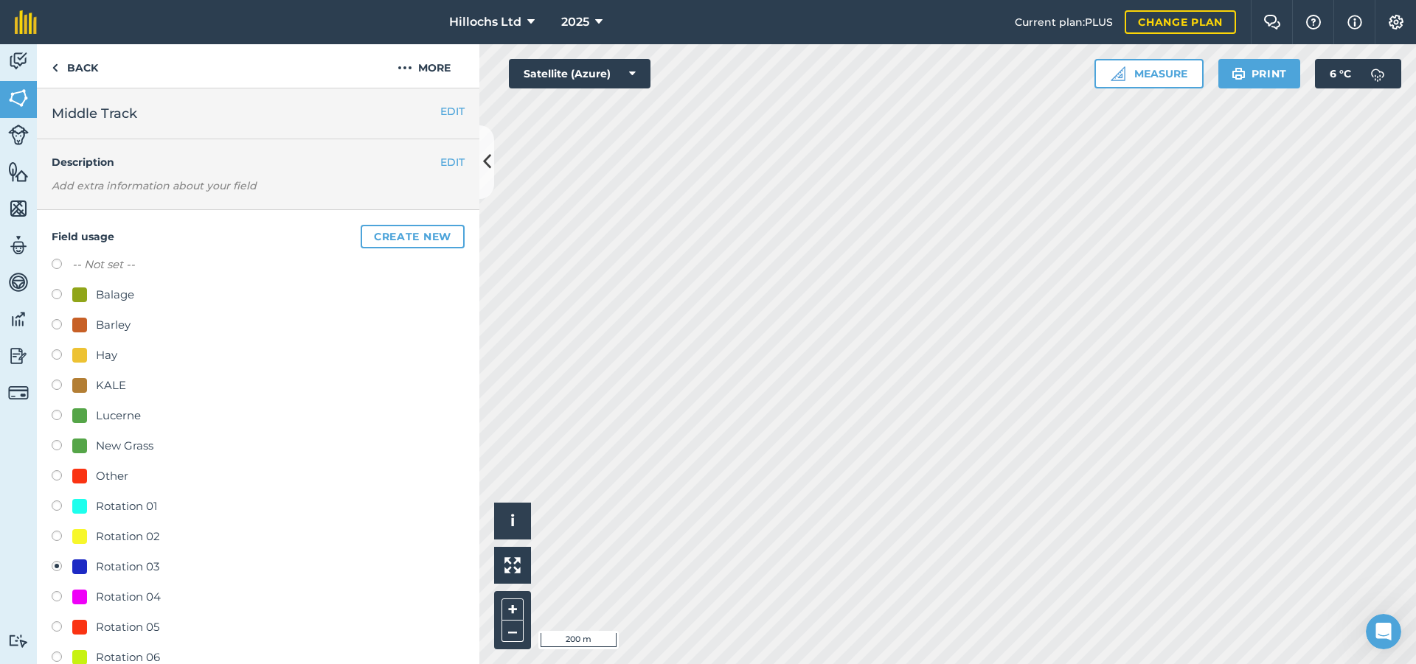
click at [125, 268] on label "-- Not set --" at bounding box center [103, 265] width 63 height 18
radio input "true"
radio input "false"
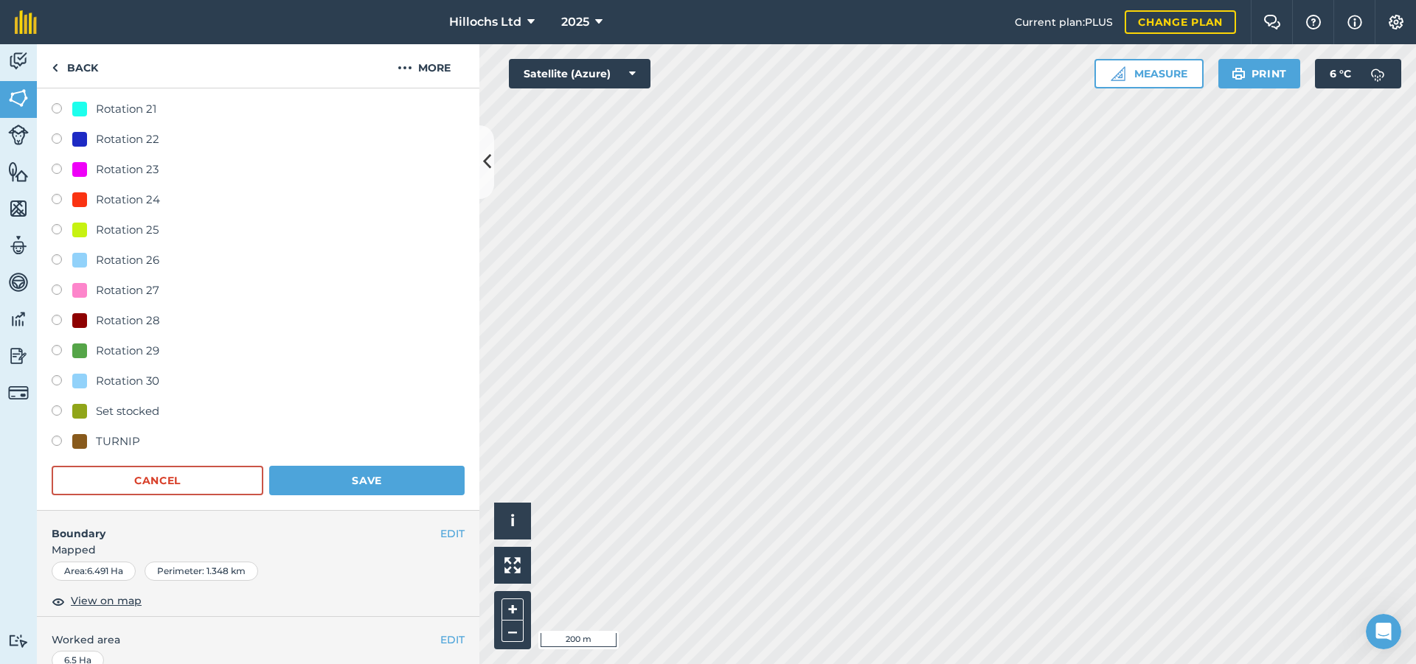
scroll to position [1327, 0]
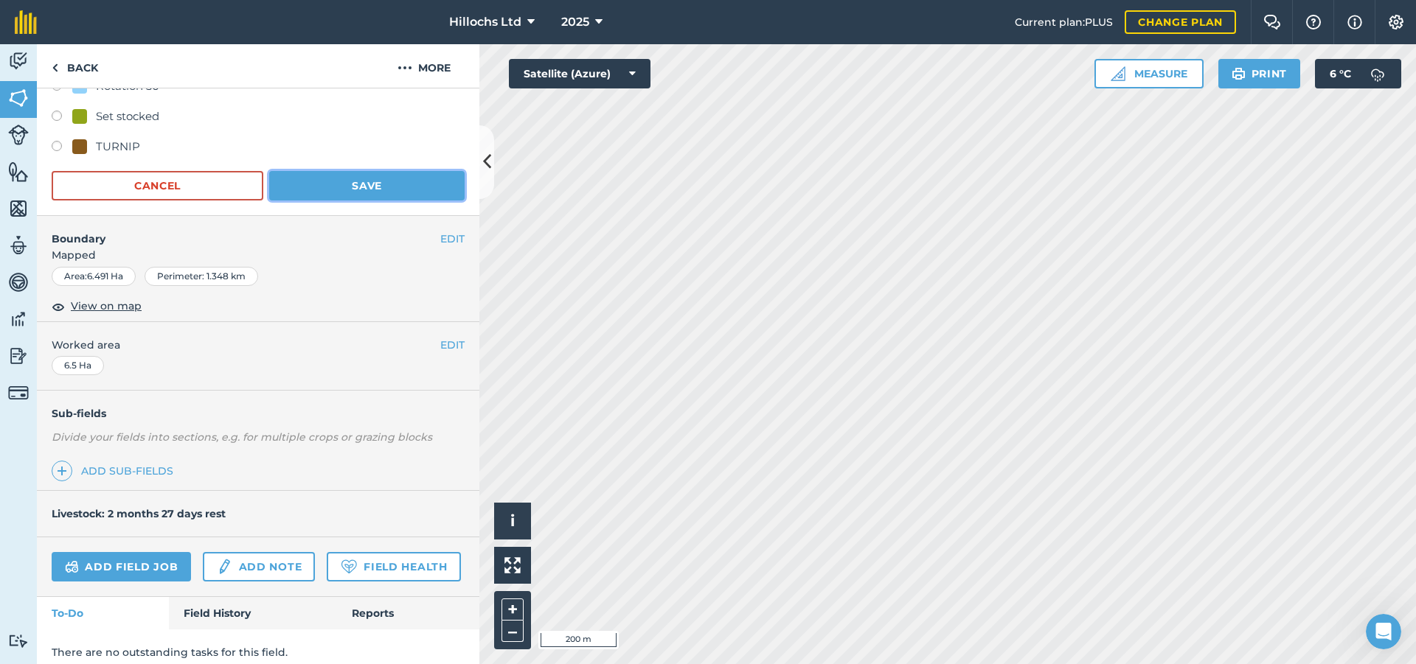
click at [386, 188] on button "Save" at bounding box center [366, 185] width 195 height 29
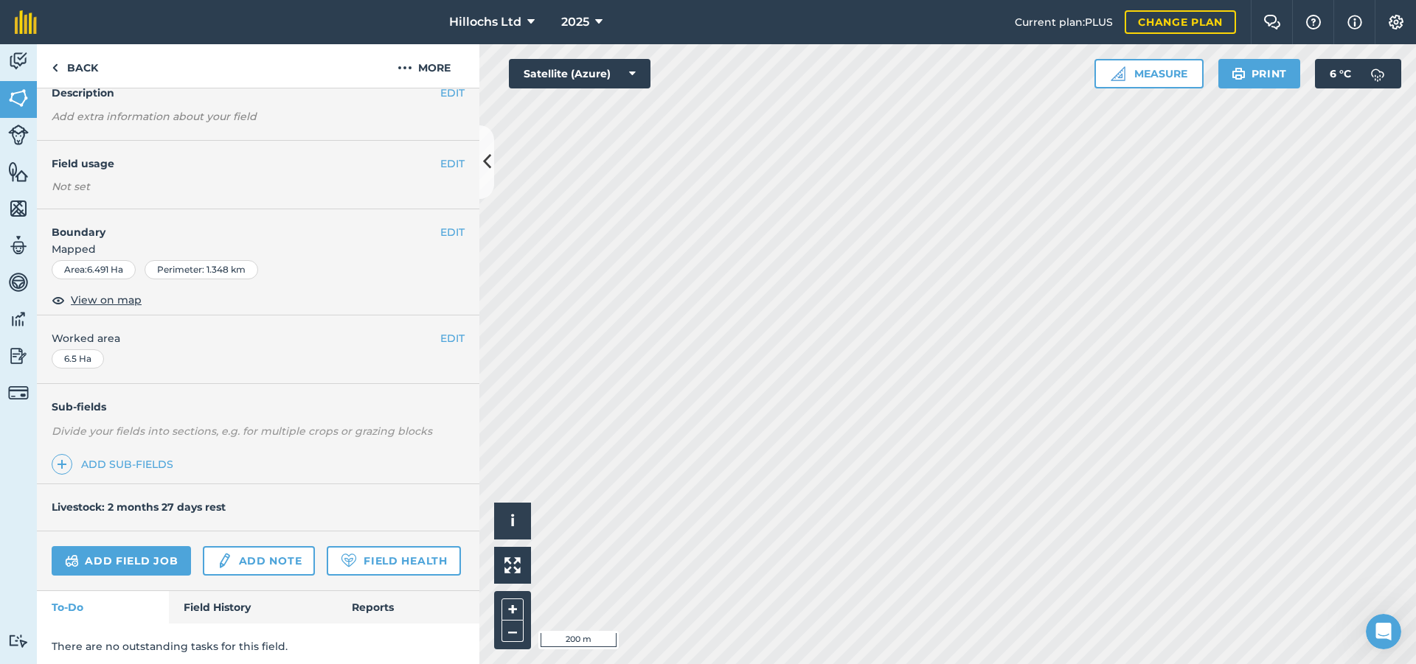
scroll to position [116, 0]
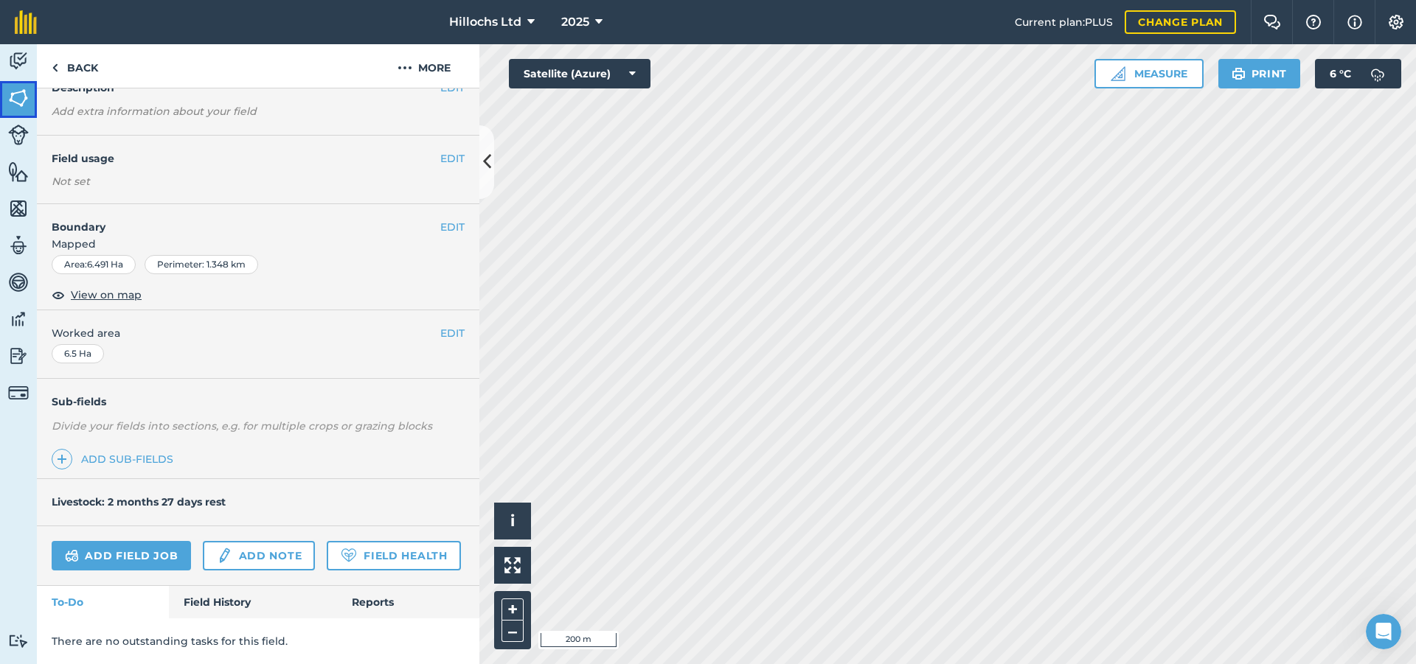
click at [6, 100] on link "Fields" at bounding box center [18, 99] width 37 height 37
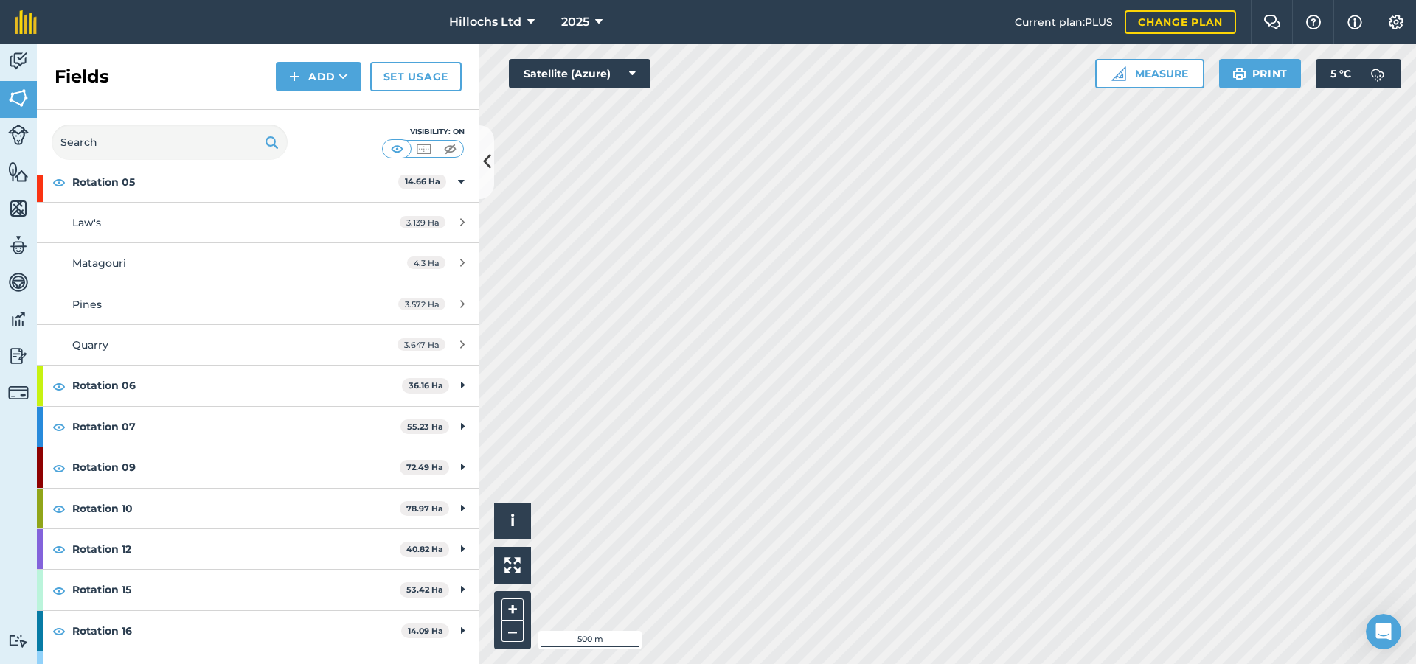
scroll to position [437, 0]
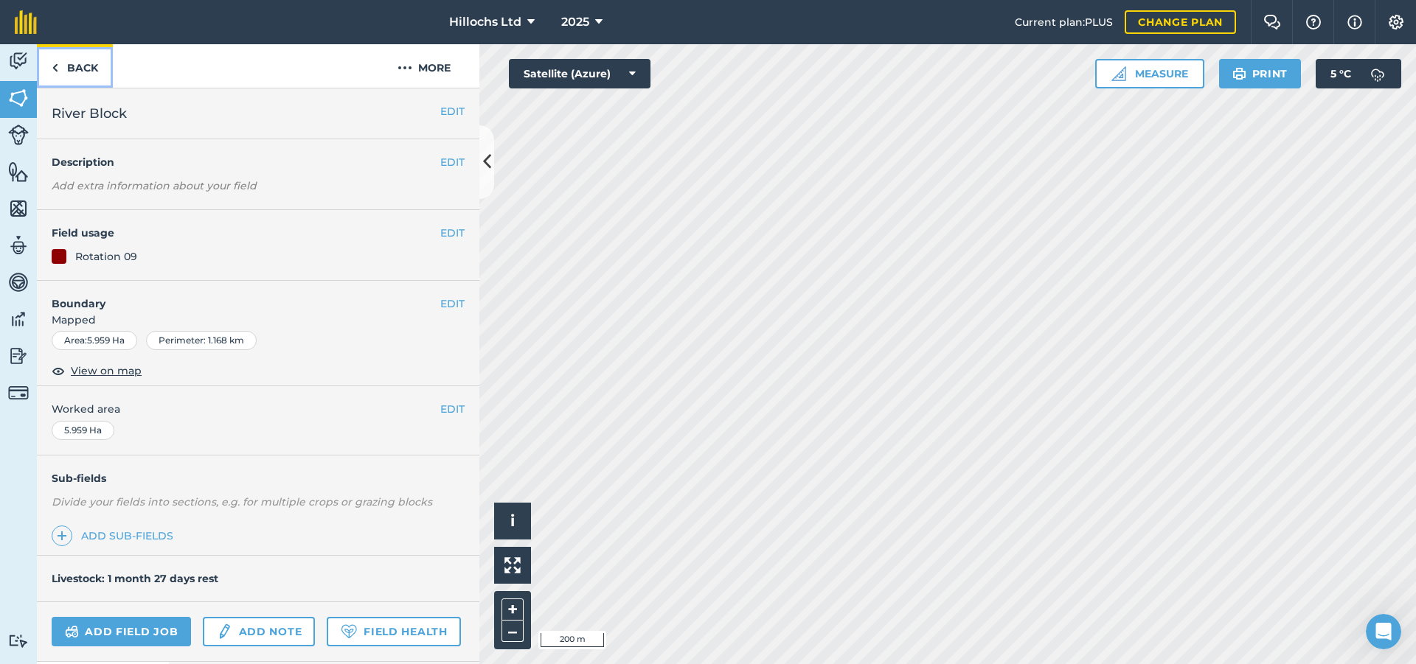
click at [54, 64] on img at bounding box center [55, 68] width 7 height 18
